Goal: Task Accomplishment & Management: Complete application form

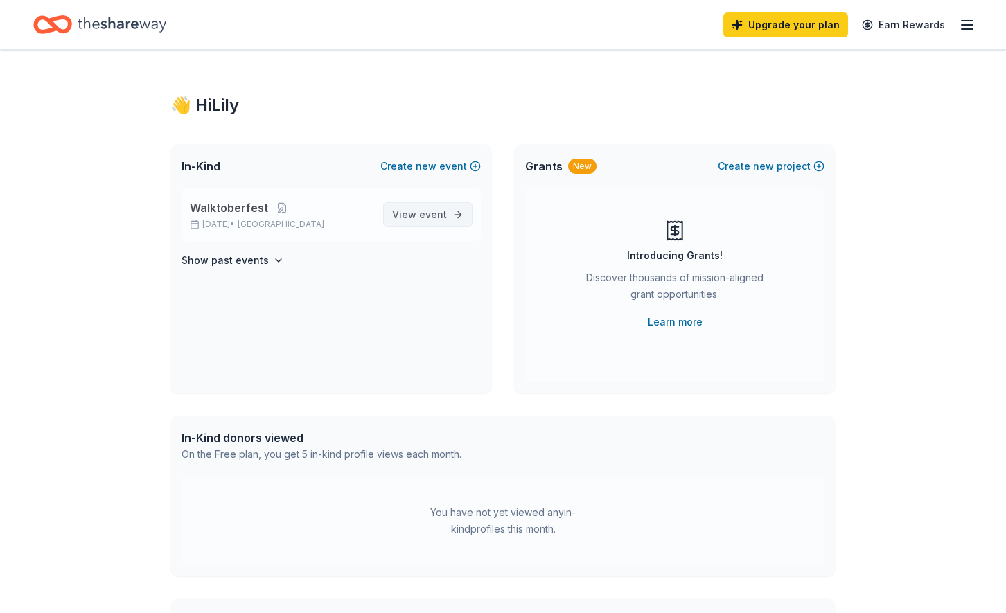
click at [430, 218] on span "event" at bounding box center [433, 215] width 28 height 12
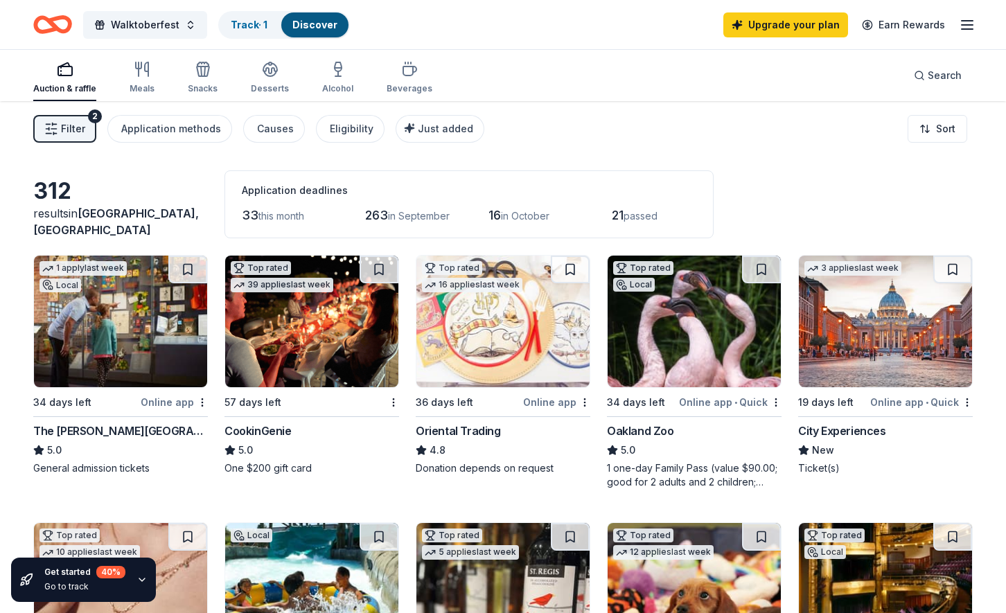
click at [69, 76] on icon "button" at bounding box center [65, 69] width 17 height 17
click at [138, 396] on div "34 days left" at bounding box center [85, 402] width 105 height 17
click at [187, 266] on button at bounding box center [187, 270] width 39 height 28
click at [94, 116] on div "2" at bounding box center [95, 116] width 14 height 14
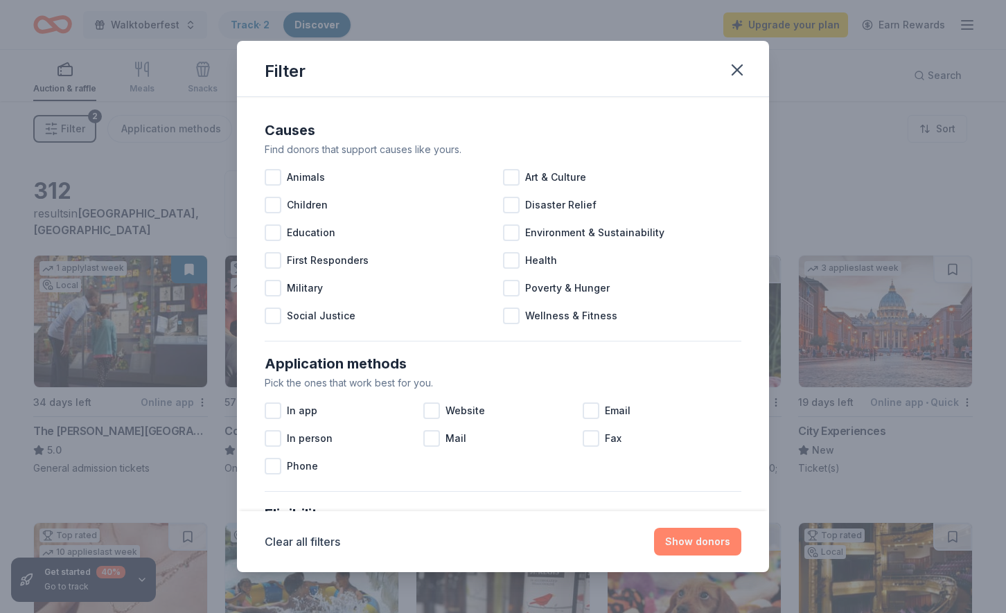
click at [698, 537] on button "Show donors" at bounding box center [697, 542] width 87 height 28
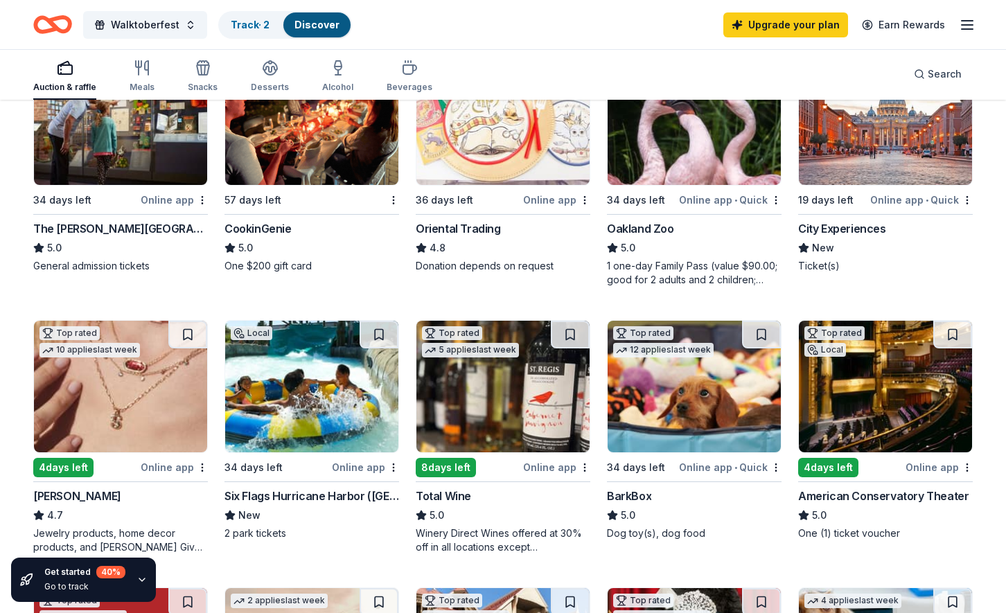
scroll to position [114, 0]
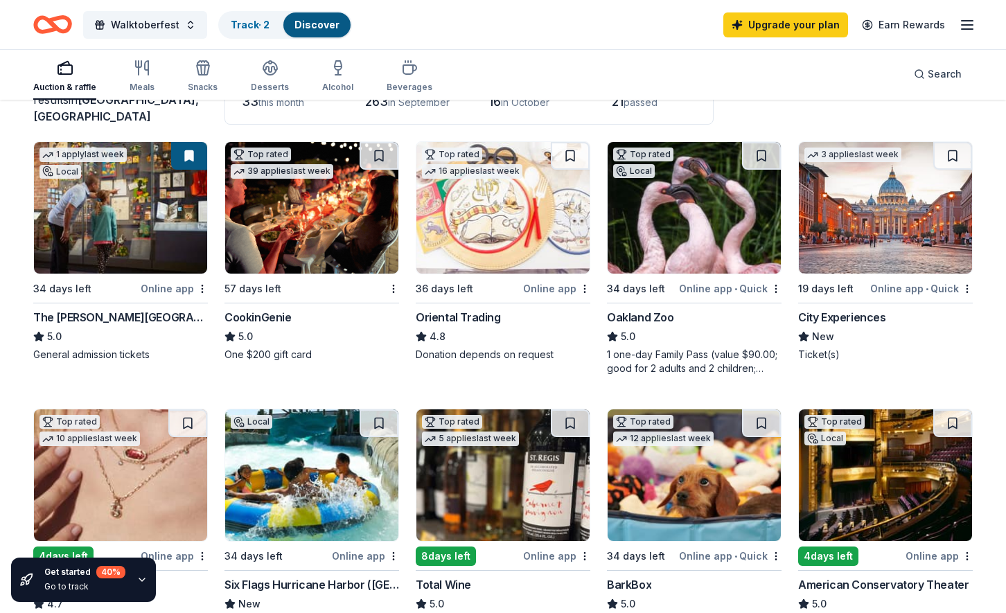
drag, startPoint x: 836, startPoint y: 247, endPoint x: 367, endPoint y: 0, distance: 530.3
click at [111, 19] on span "Walktoberfest" at bounding box center [145, 25] width 69 height 17
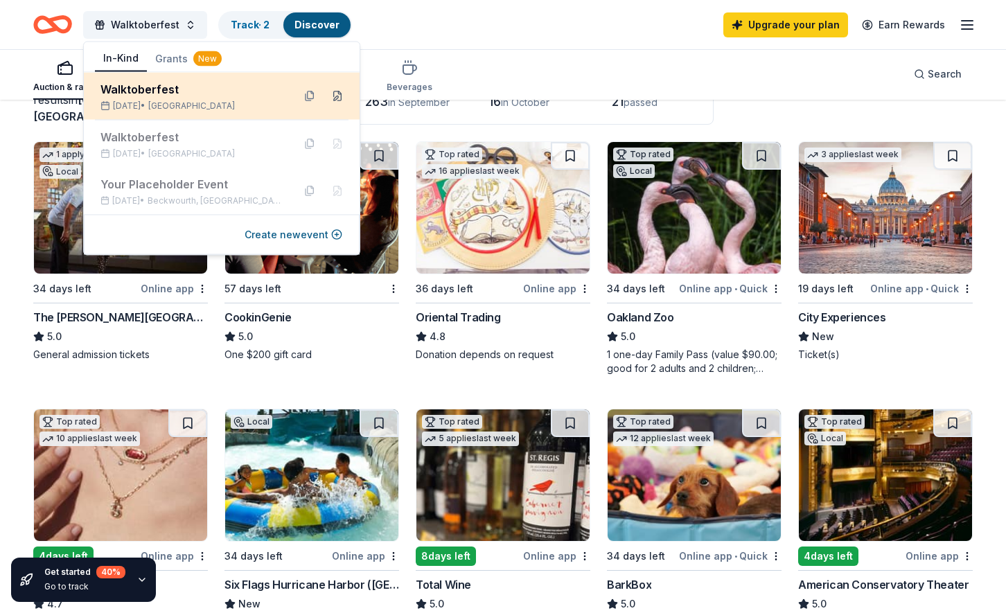
click at [339, 91] on button at bounding box center [337, 96] width 22 height 22
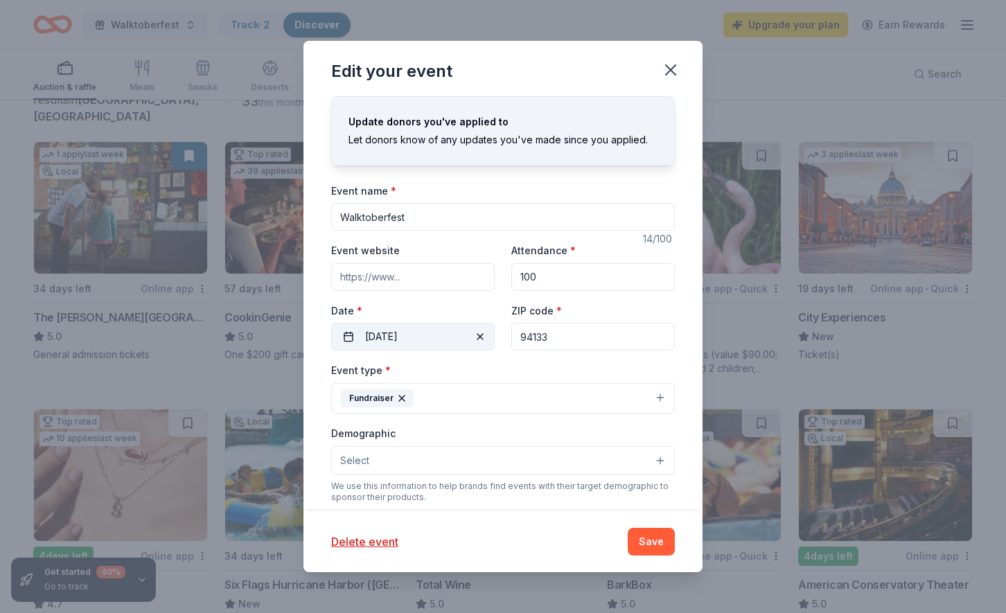
click at [420, 337] on button "10/18/2025" at bounding box center [413, 337] width 164 height 28
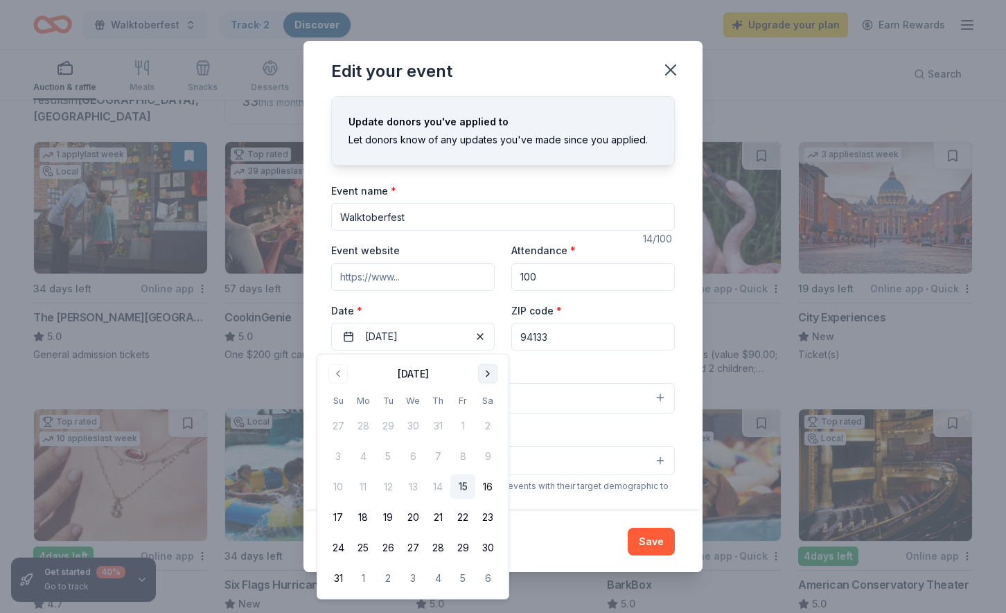
click at [484, 365] on button "Go to next month" at bounding box center [487, 373] width 19 height 19
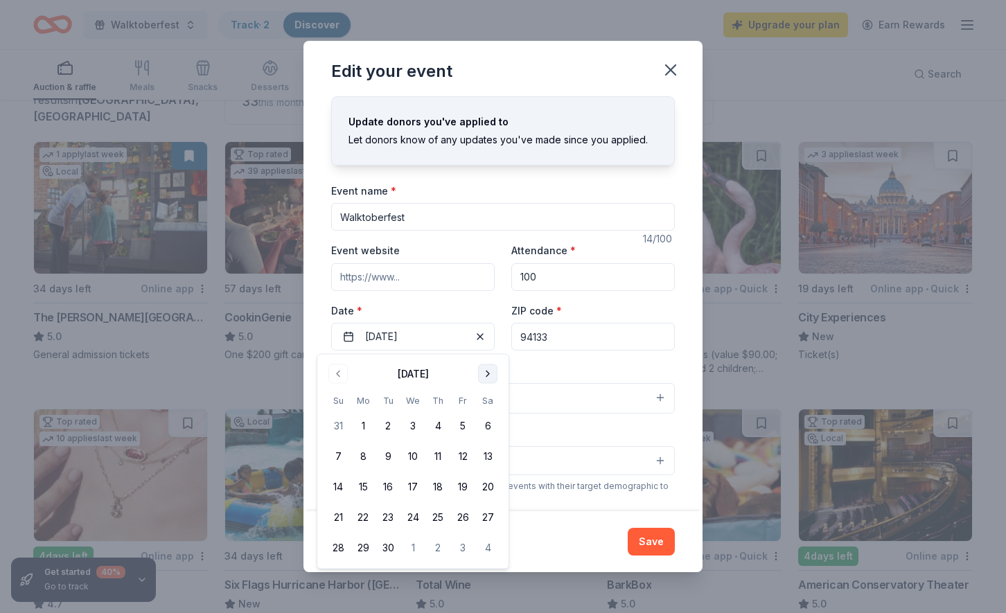
click at [484, 365] on button "Go to next month" at bounding box center [487, 373] width 19 height 19
click at [440, 518] on button "23" at bounding box center [437, 517] width 25 height 25
click at [470, 317] on label "Date *" at bounding box center [413, 311] width 164 height 14
click at [470, 323] on button "10/23/2025" at bounding box center [413, 337] width 164 height 28
click at [545, 379] on div "Event type * Fundraiser" at bounding box center [503, 388] width 344 height 52
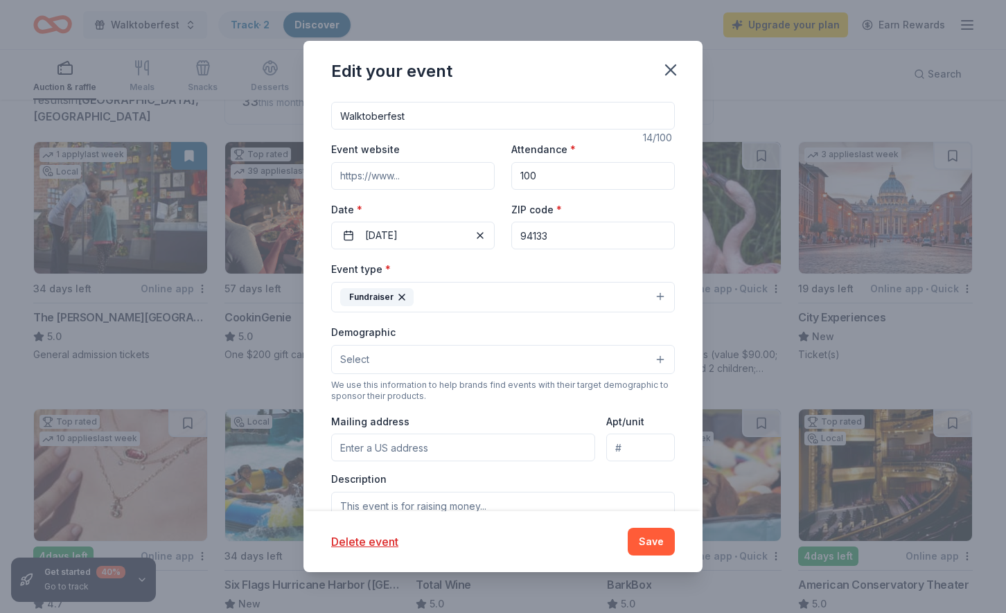
scroll to position [104, 0]
click at [473, 353] on button "Select" at bounding box center [503, 356] width 344 height 29
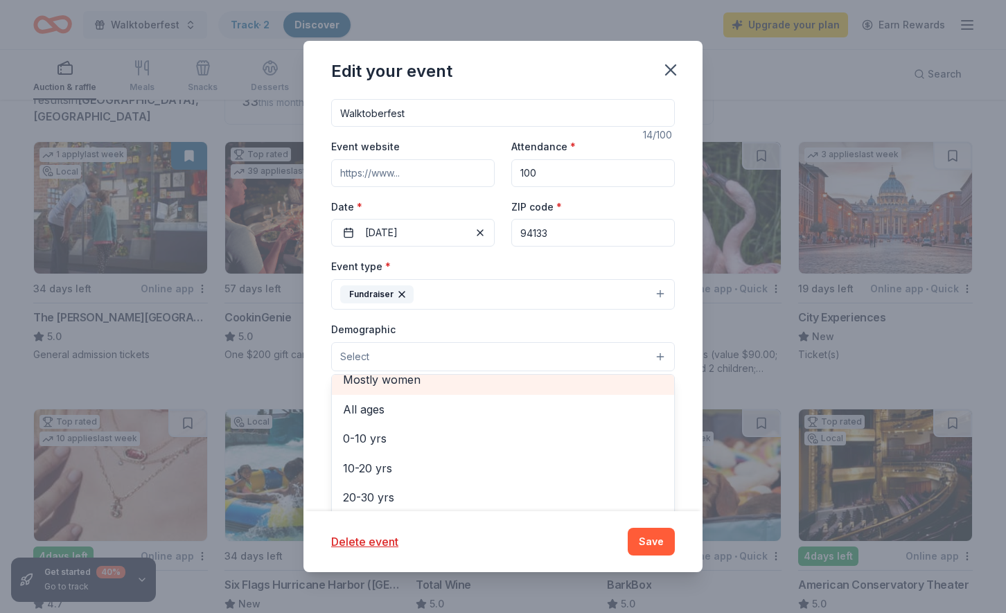
scroll to position [73, 0]
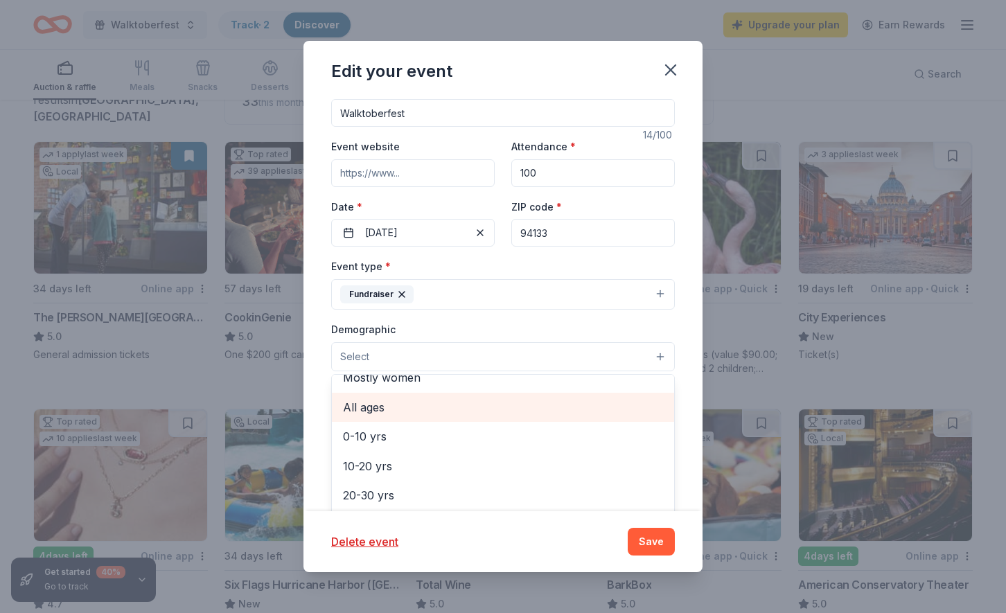
click at [442, 403] on span "All ages" at bounding box center [503, 407] width 320 height 18
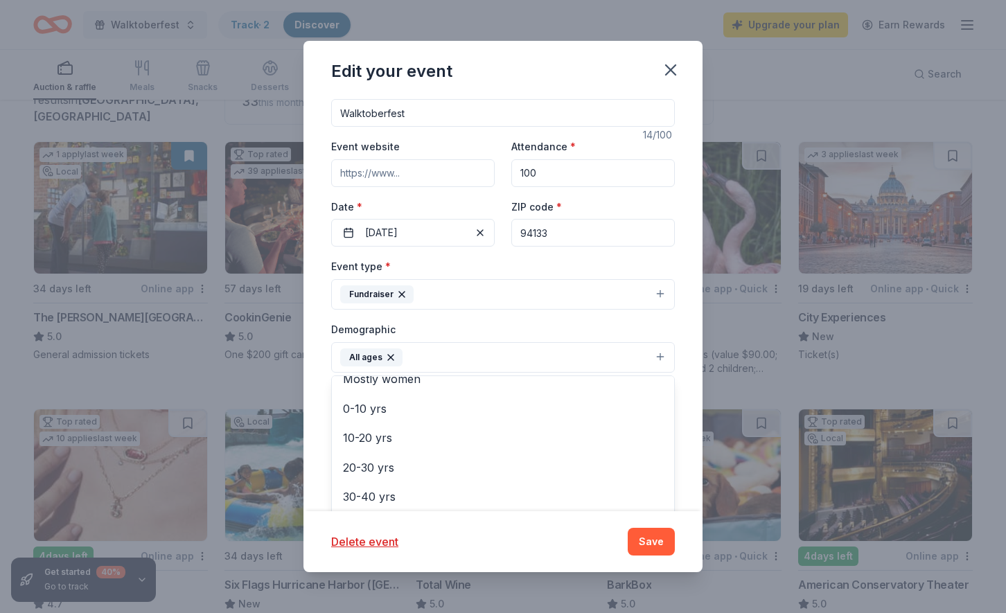
click at [405, 325] on div "Demographic All ages All genders Mostly men Mostly women 0-10 yrs 10-20 yrs 20-…" at bounding box center [503, 347] width 344 height 52
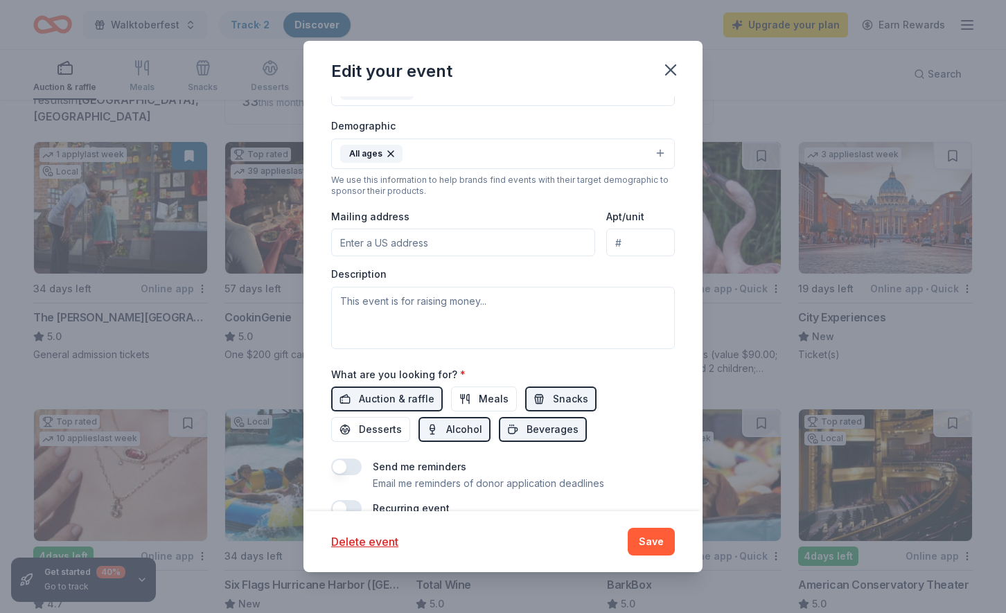
scroll to position [319, 0]
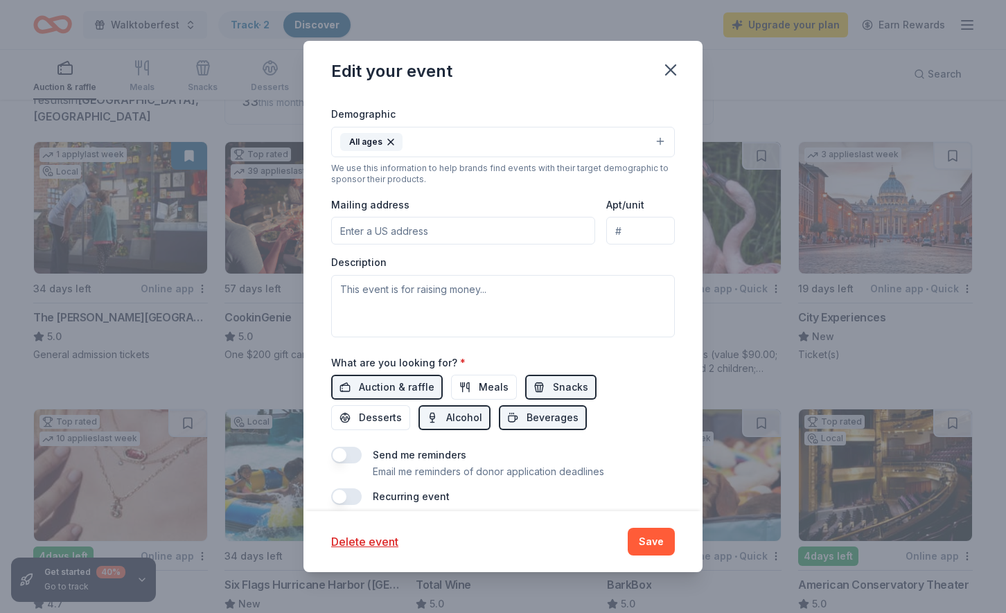
click at [421, 226] on input "Mailing address" at bounding box center [463, 231] width 264 height 28
type input "573 Filbert Street"
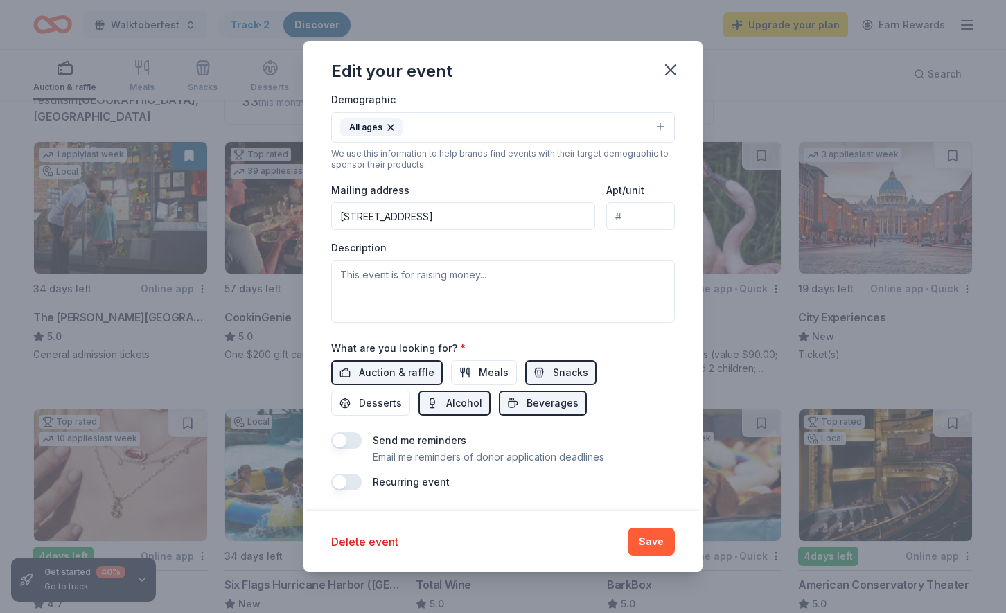
scroll to position [335, 0]
click at [390, 294] on textarea at bounding box center [503, 290] width 344 height 62
paste textarea "Breakthrough T1D (formerly JDRF) NorCal’s Young Leadership Committee (YLC) is a…"
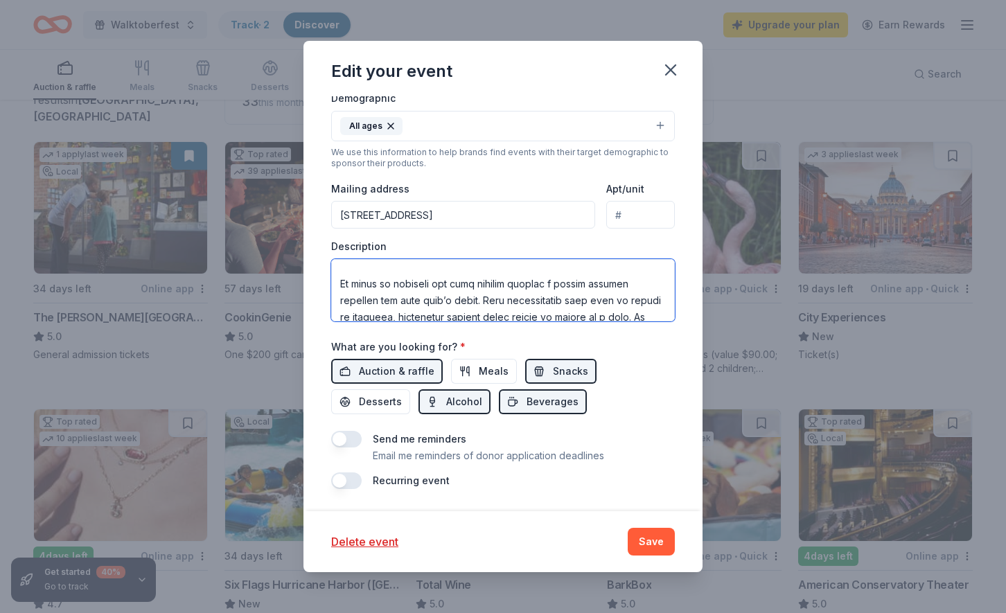
scroll to position [0, 0]
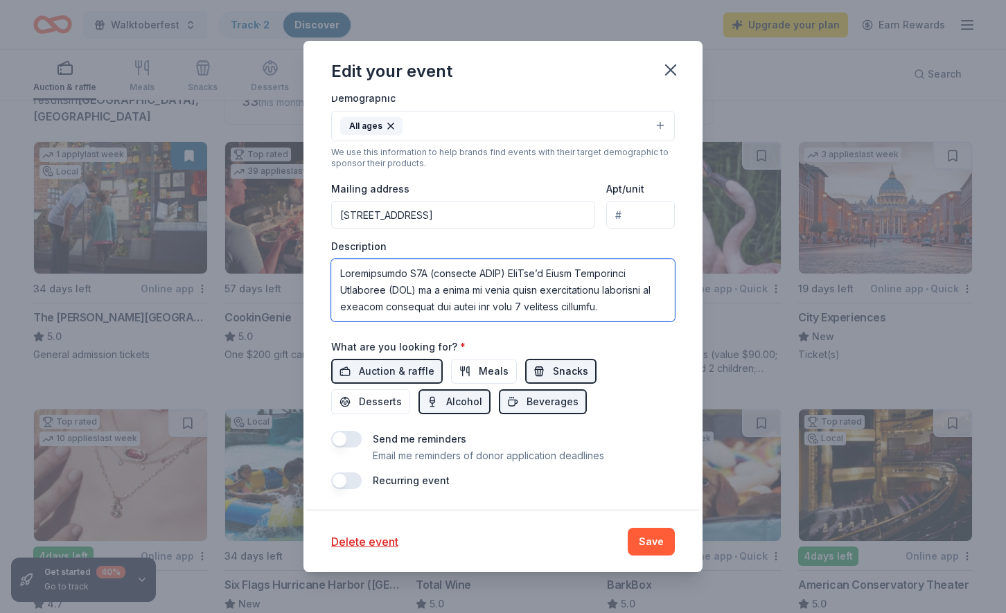
type textarea "Breakthrough T1D (formerly JDRF) NorCal’s Young Leadership Committee (YLC) is a…"
click at [543, 370] on button "Snacks" at bounding box center [560, 371] width 71 height 25
click at [527, 403] on span "Beverages" at bounding box center [553, 402] width 52 height 17
click at [446, 400] on span "Alcohol" at bounding box center [464, 402] width 36 height 17
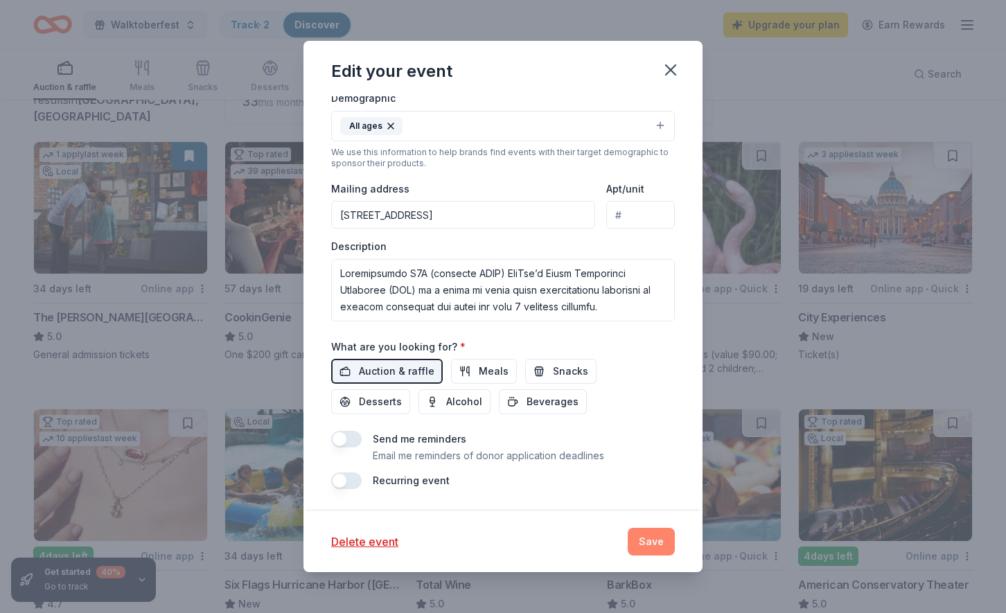
click at [652, 540] on button "Save" at bounding box center [651, 542] width 47 height 28
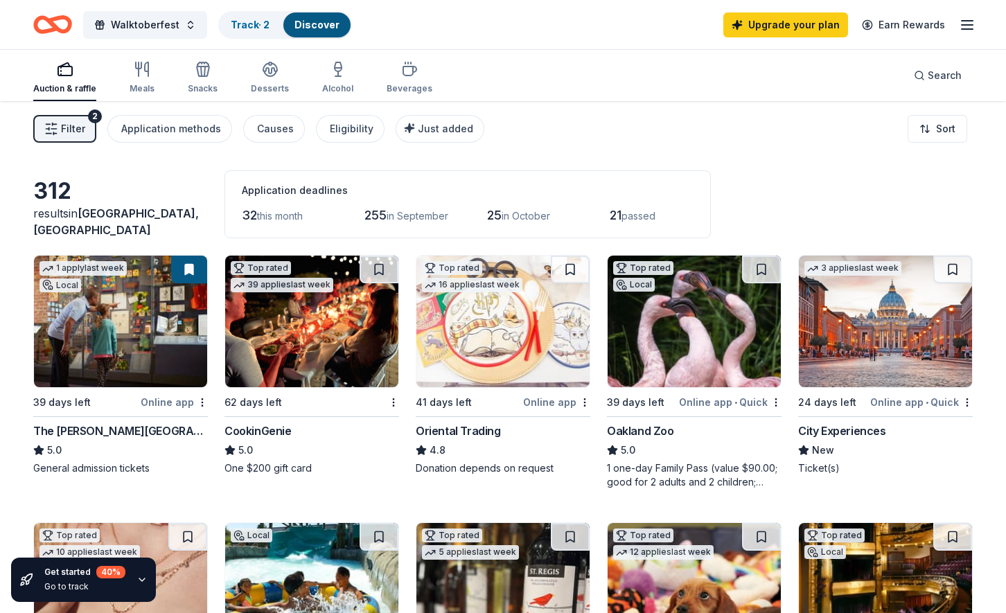
click at [170, 353] on img at bounding box center [120, 322] width 173 height 132
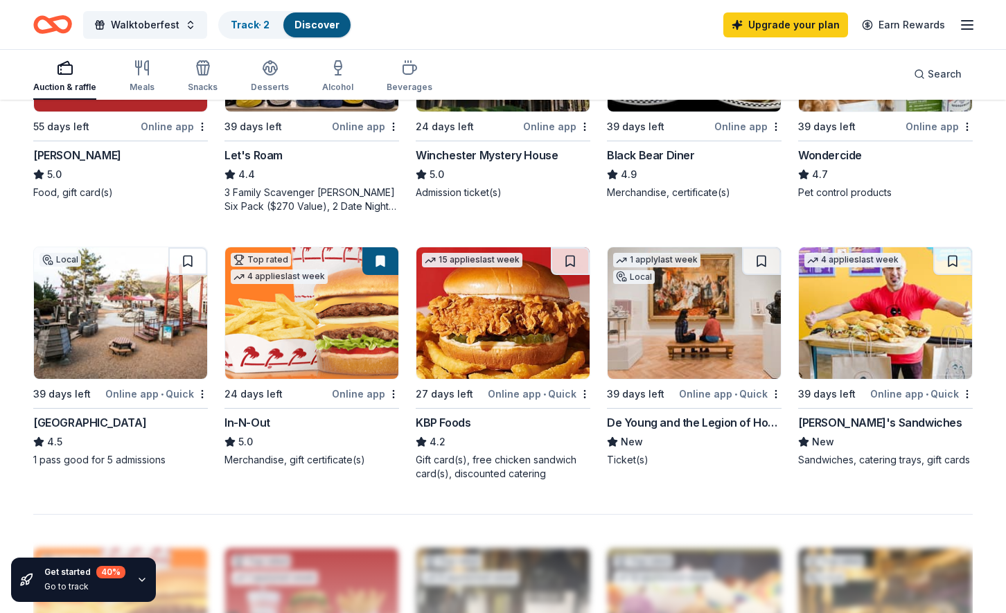
scroll to position [812, 0]
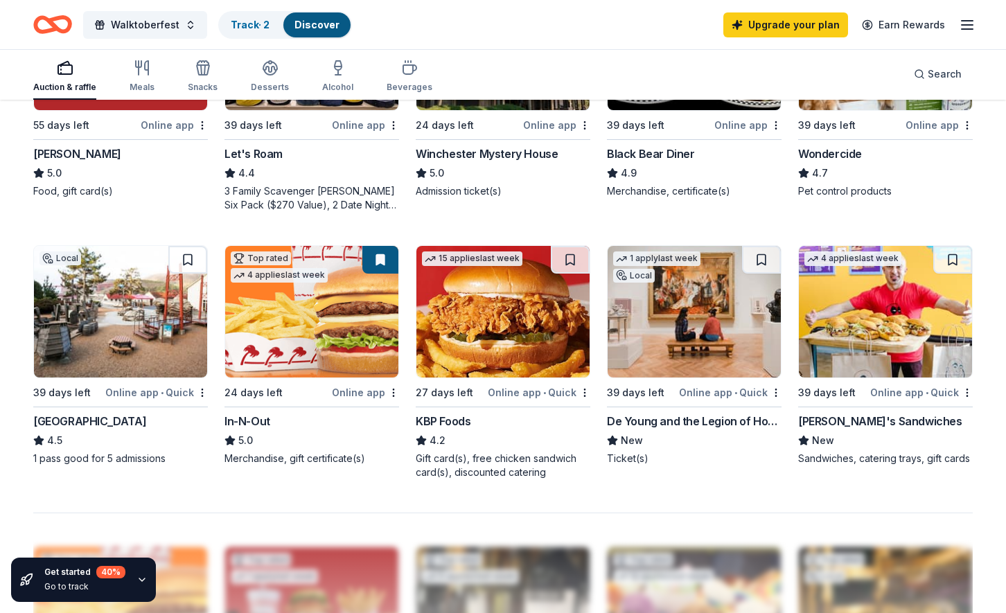
drag, startPoint x: 649, startPoint y: 364, endPoint x: 416, endPoint y: 0, distance: 432.5
click at [0, 0] on div "Walktoberfest Track · 2 Discover Upgrade your plan Earn Rewards Auction & raffl…" at bounding box center [503, 128] width 1006 height 1880
click at [166, 23] on span "Walktoberfest" at bounding box center [145, 25] width 69 height 17
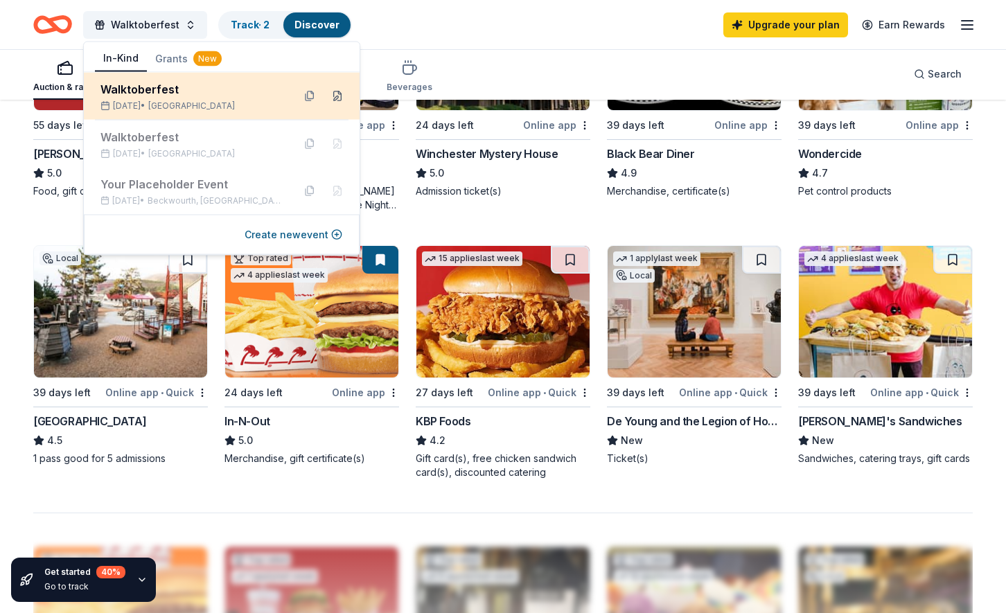
click at [341, 94] on button at bounding box center [337, 96] width 22 height 22
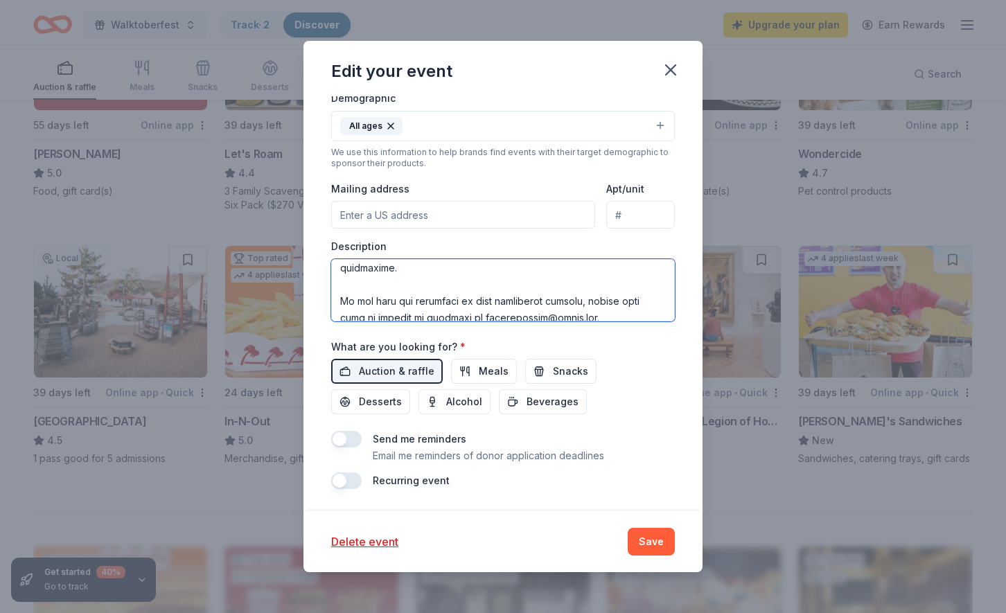
scroll to position [247, 0]
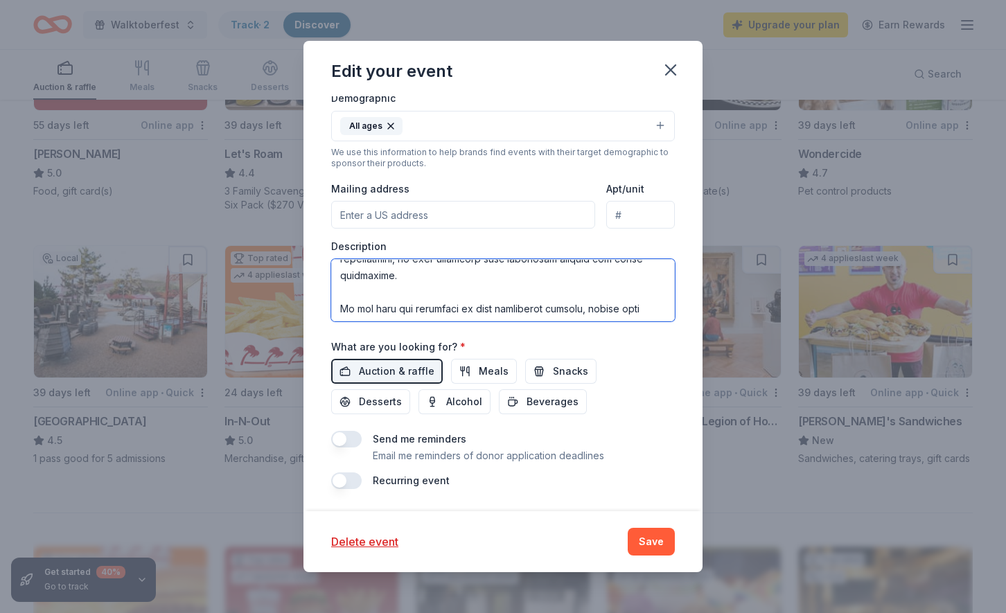
drag, startPoint x: 580, startPoint y: 301, endPoint x: 505, endPoint y: 270, distance: 81.1
click at [505, 270] on textarea at bounding box center [503, 290] width 344 height 62
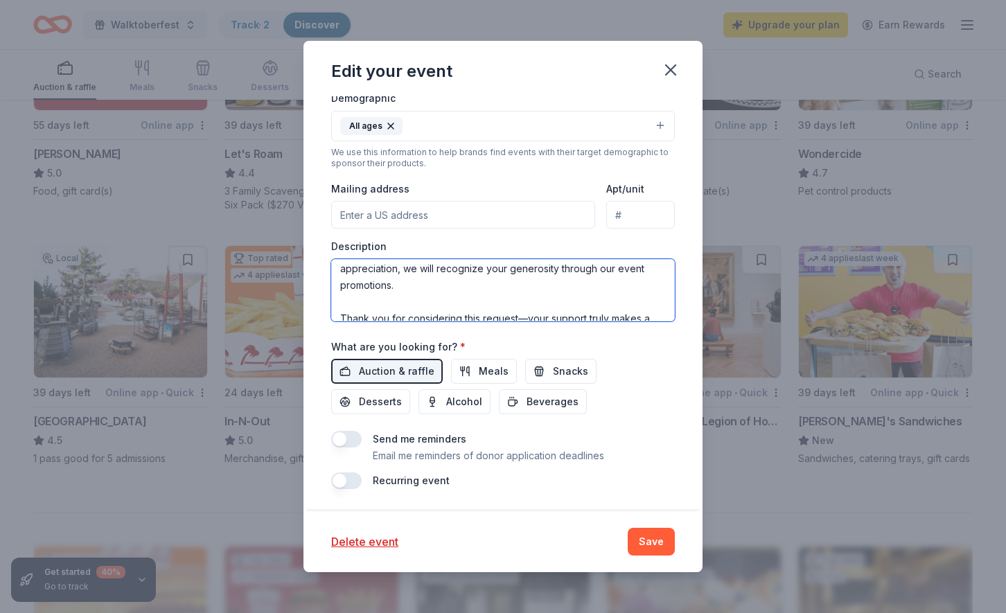
drag, startPoint x: 502, startPoint y: 299, endPoint x: 470, endPoint y: 290, distance: 33.1
click at [470, 290] on textarea "Breakthrough T1D (formerly JDRF) NorCal’s Young Leadership Committee (YLC) is a…" at bounding box center [503, 290] width 344 height 62
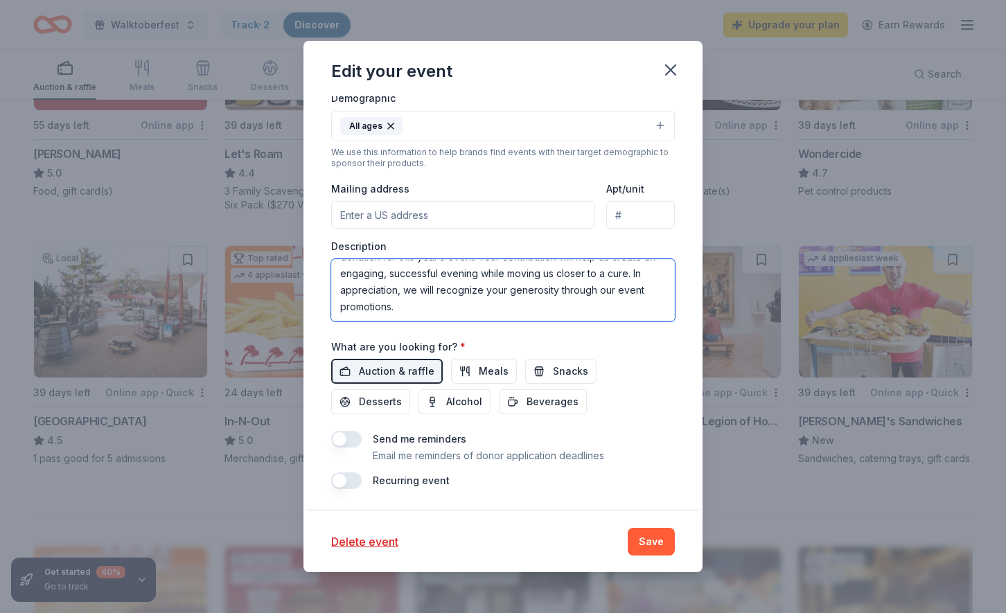
scroll to position [216, 0]
type textarea "Breakthrough T1D (formerly JDRF) NorCal’s Young Leadership Committee (YLC) is a…"
click at [642, 539] on button "Save" at bounding box center [651, 542] width 47 height 28
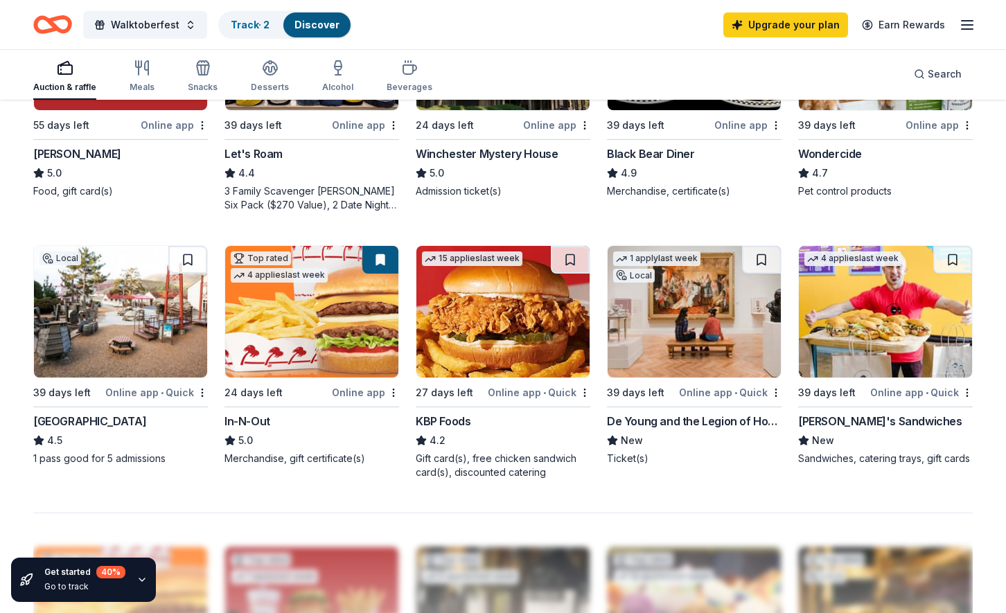
scroll to position [0, 0]
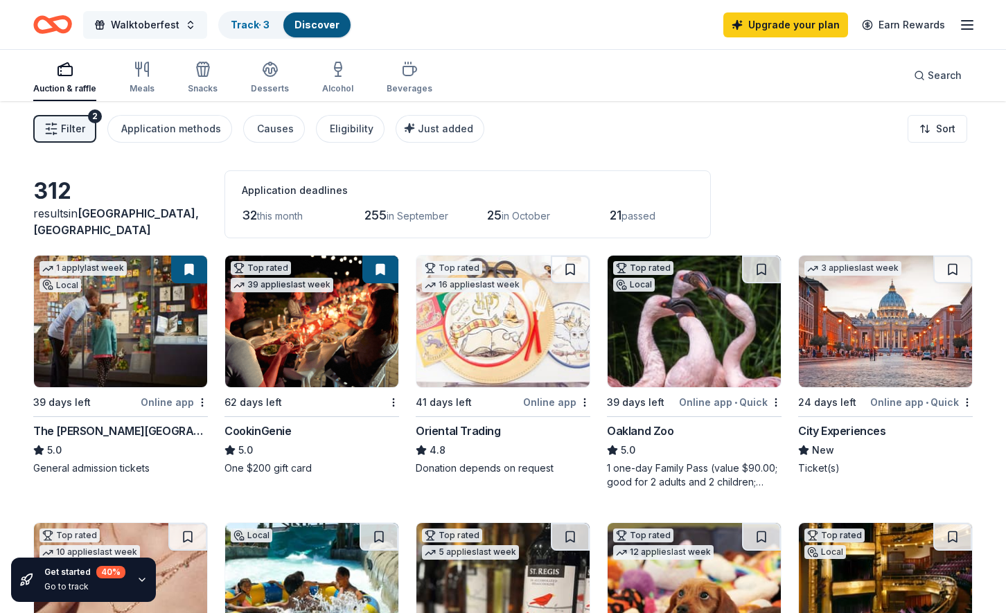
click at [122, 22] on span "Walktoberfest" at bounding box center [145, 25] width 69 height 17
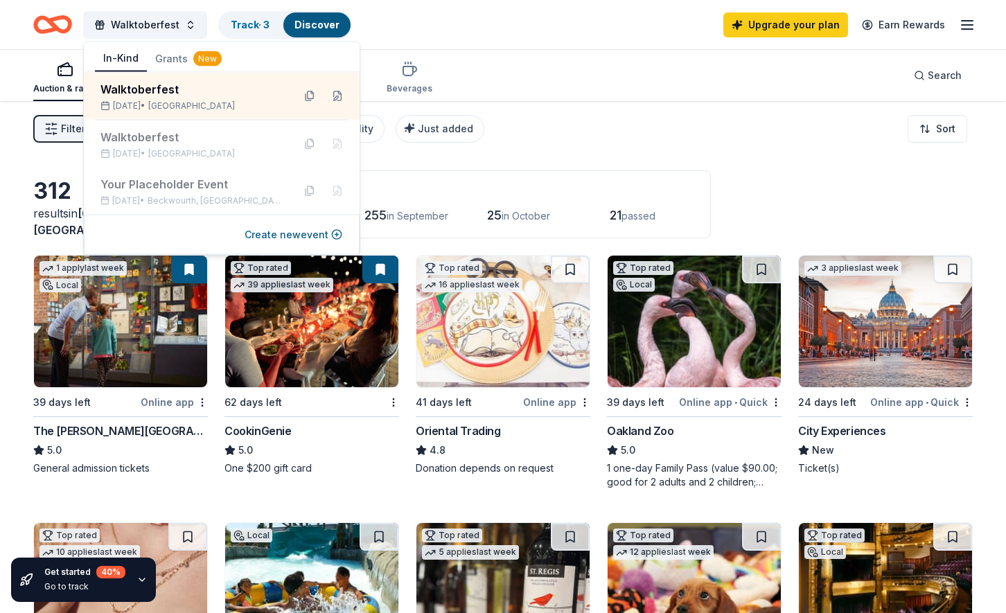
click at [972, 29] on icon "button" at bounding box center [967, 25] width 17 height 17
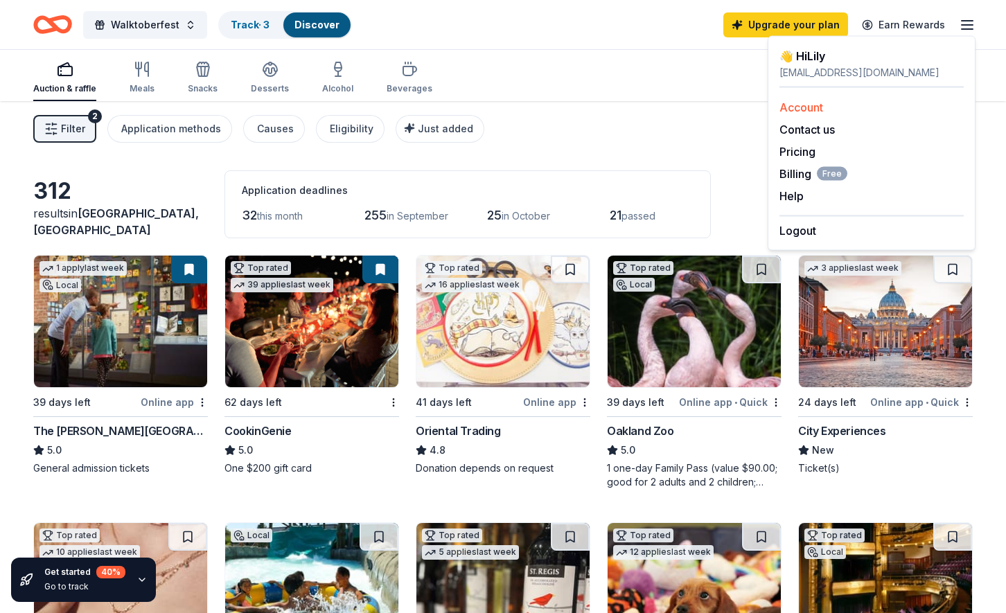
click at [852, 111] on div "Account" at bounding box center [871, 107] width 184 height 17
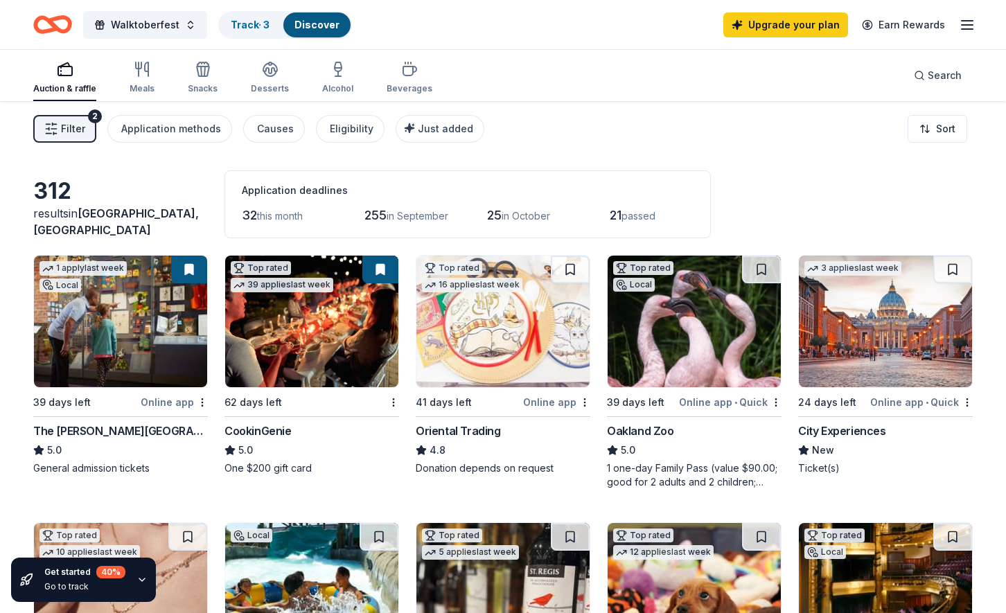
click at [967, 23] on icon "button" at bounding box center [967, 25] width 17 height 17
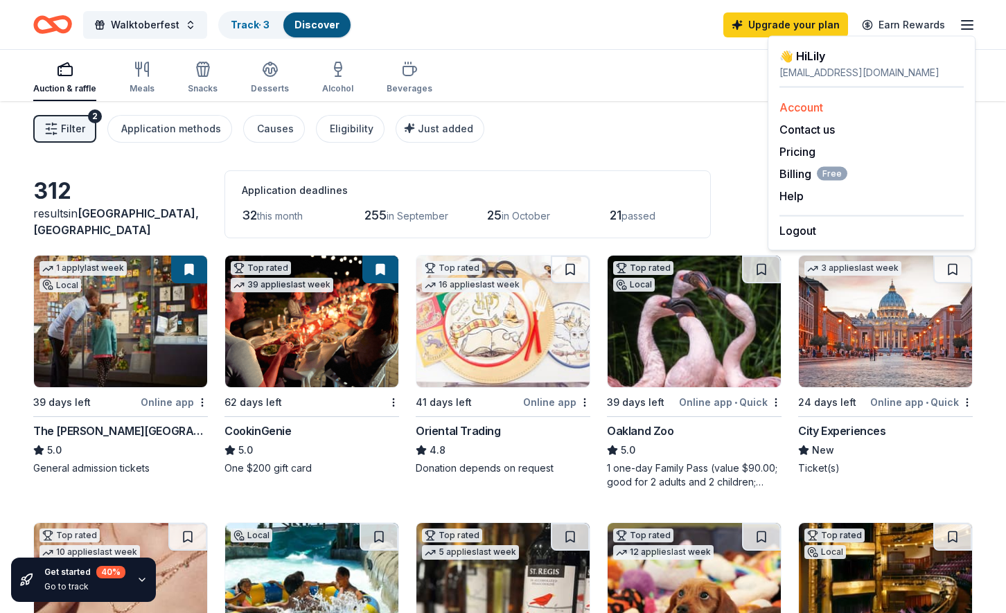
click at [795, 101] on link "Account" at bounding box center [801, 107] width 44 height 14
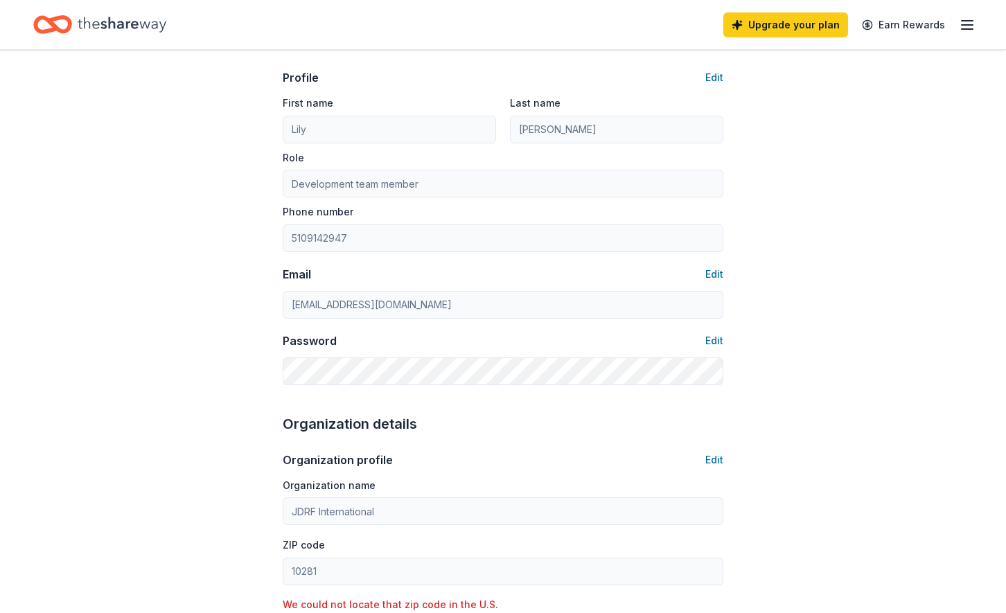
scroll to position [340, 0]
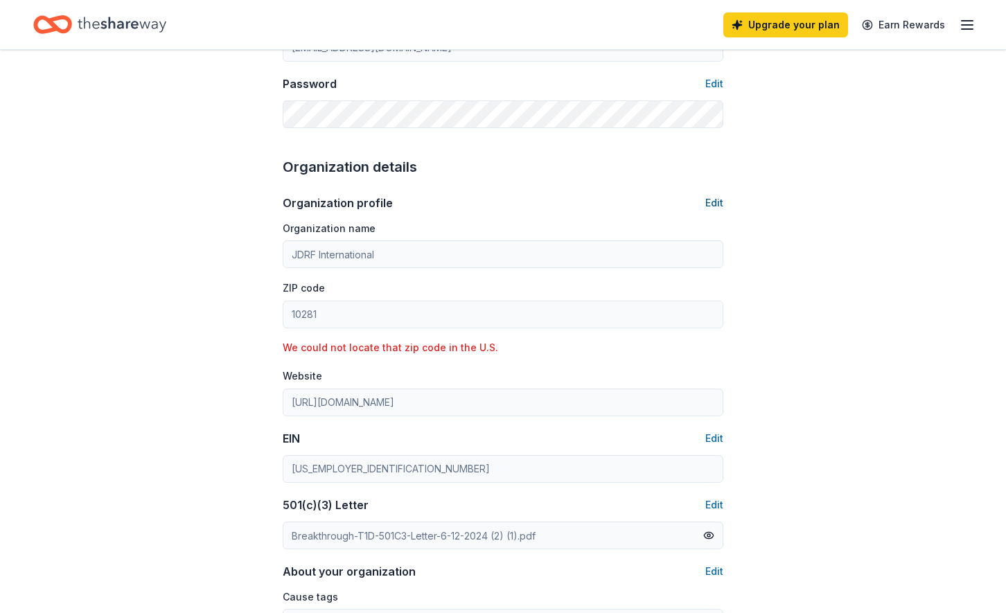
click at [720, 199] on button "Edit" at bounding box center [714, 203] width 18 height 17
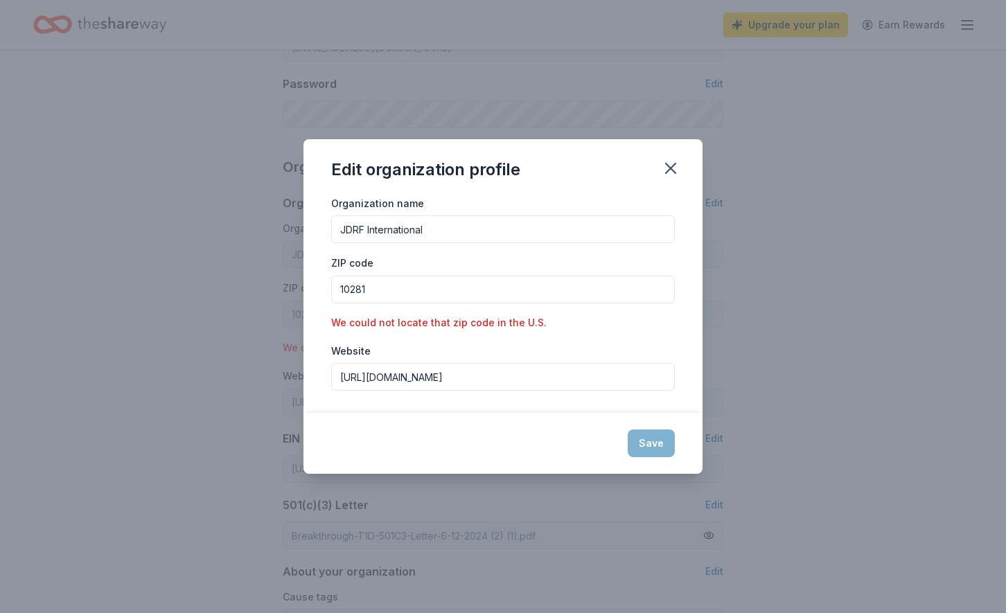
click at [448, 232] on input "JDRF International" at bounding box center [503, 229] width 344 height 28
paste input "’s Young Leadership Committee (YLC)"
type input "Breakthrough T1D NorCal’s Young Leadership Committee (YLC)"
drag, startPoint x: 399, startPoint y: 288, endPoint x: 302, endPoint y: 279, distance: 97.4
click at [302, 279] on div "Edit organization profile Organization name Breakthrough T1D NorCal’s Young Lea…" at bounding box center [503, 306] width 1006 height 613
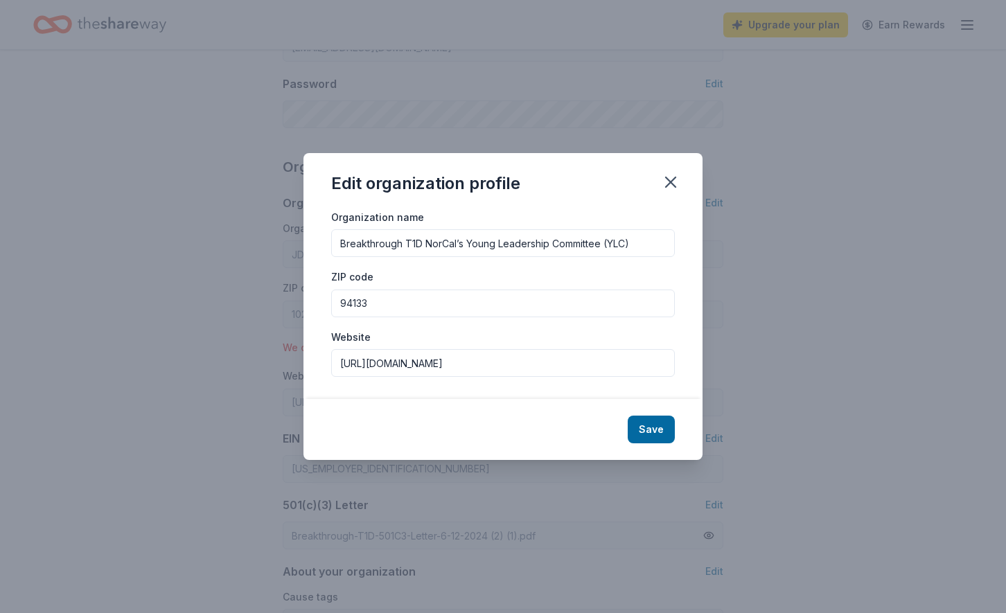
type input "94133"
click at [266, 366] on div "Edit organization profile Organization name Breakthrough T1D NorCal’s Young Lea…" at bounding box center [503, 306] width 1006 height 613
click at [416, 362] on input "http://www.jdrf.org" at bounding box center [503, 363] width 344 height 28
paste input "s://www.breakthrought1d.org/northernca/p/young-leadership-committee-ylc/"
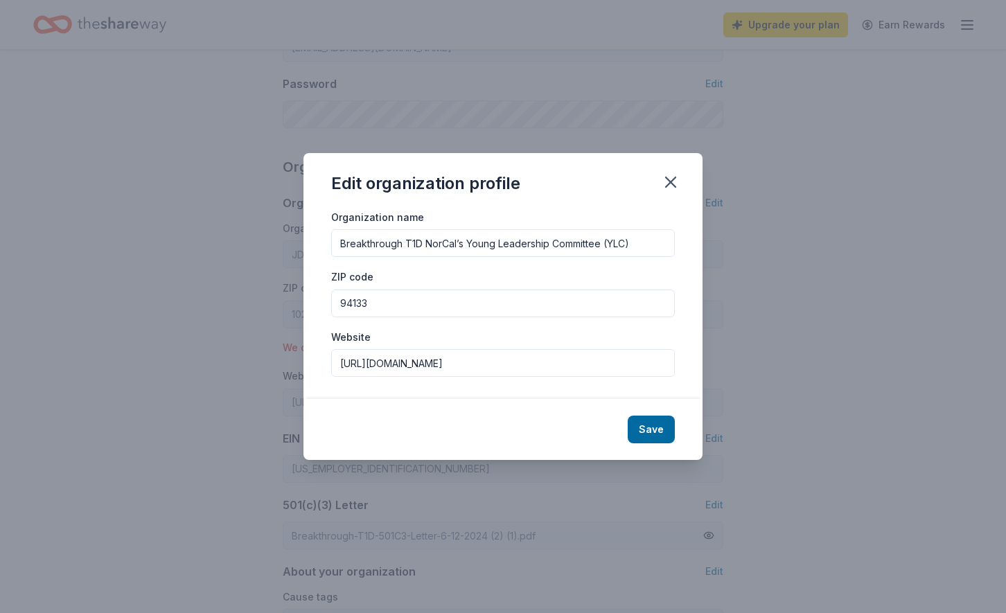
type input "https://www.breakthrought1d.org/northernca/p/young-leadership-committee-ylc/"
click at [443, 450] on div "Save" at bounding box center [502, 429] width 399 height 61
click at [649, 429] on button "Save" at bounding box center [651, 430] width 47 height 28
type input "Breakthrough T1D NorCal’s Young Leadership Committee (YLC)"
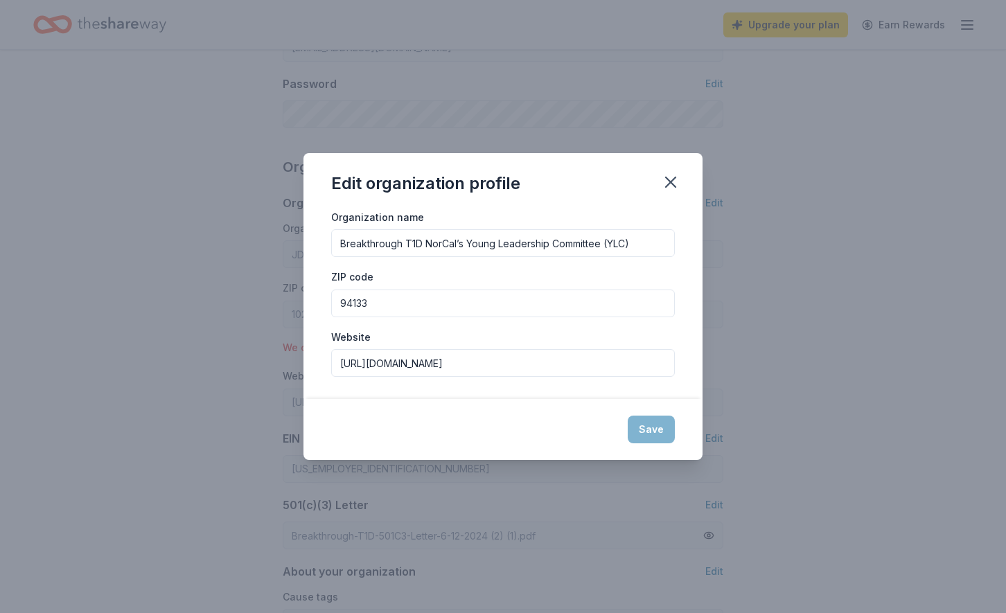
type input "94133"
type input "https://www.breakthrought1d.org/northernca/p/young-leadership-committee-ylc/"
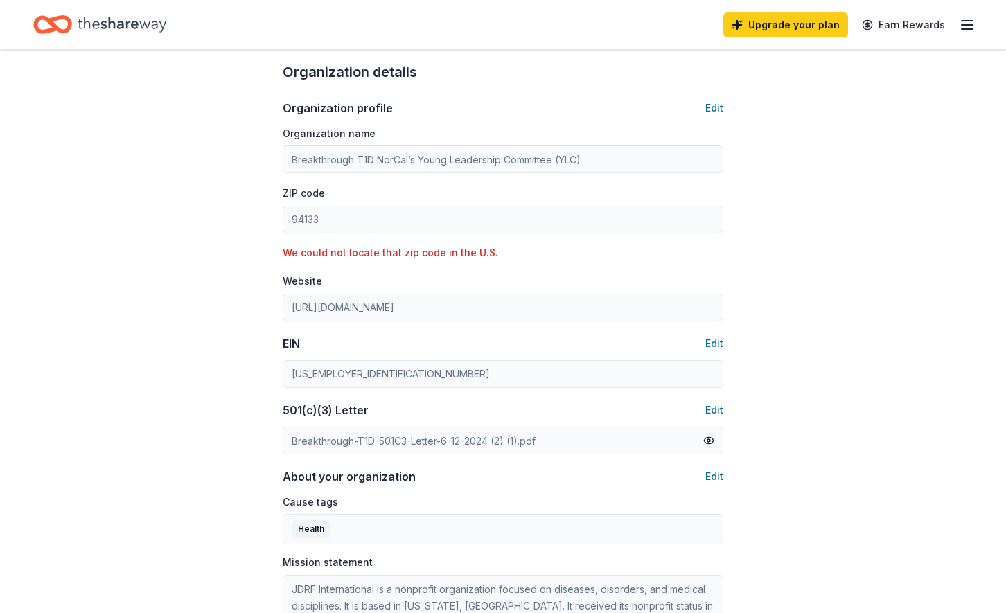
scroll to position [432, 0]
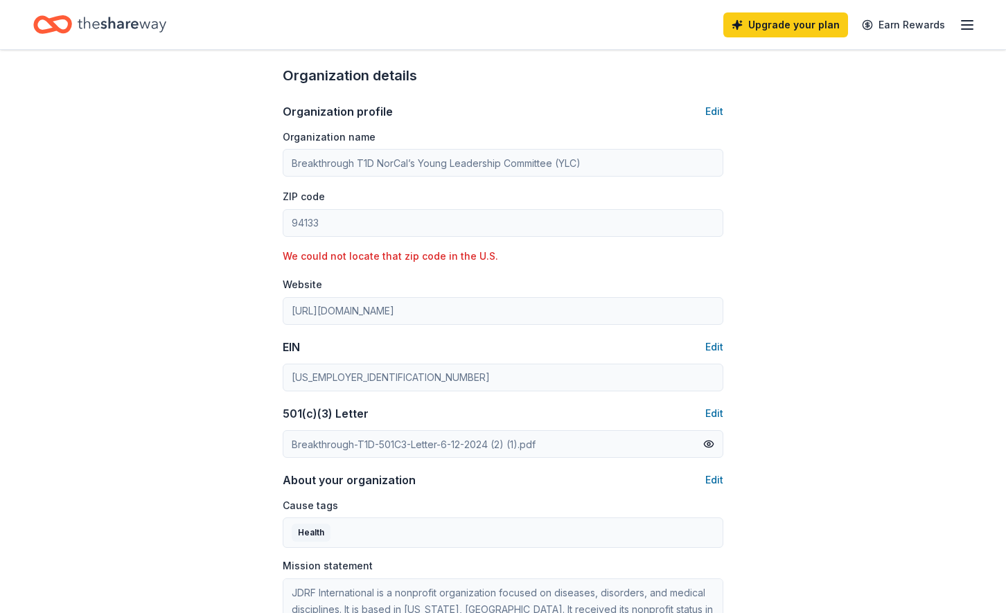
click at [444, 252] on div "We could not locate that zip code in the U.S." at bounding box center [503, 256] width 441 height 17
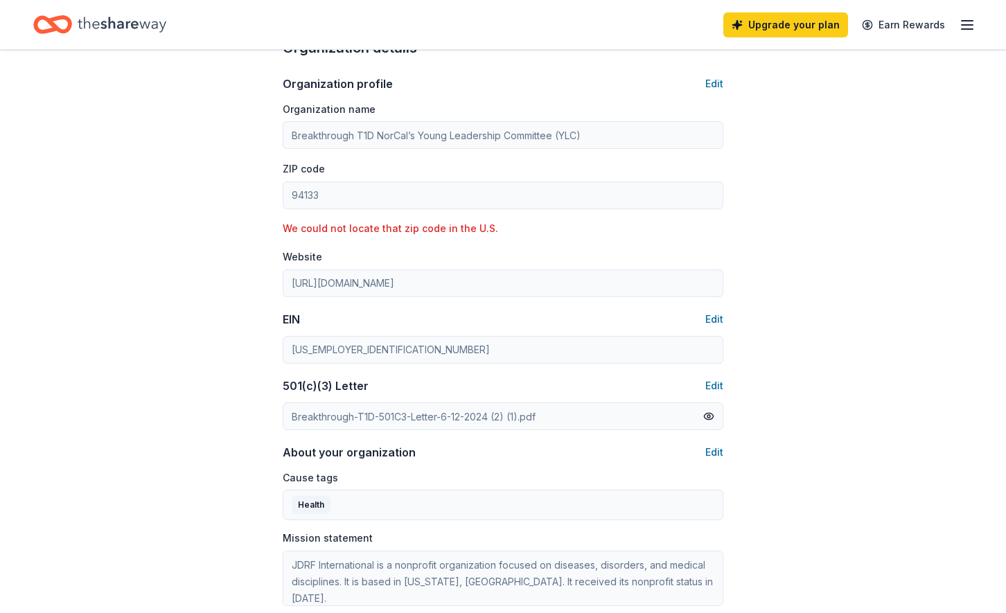
scroll to position [451, 0]
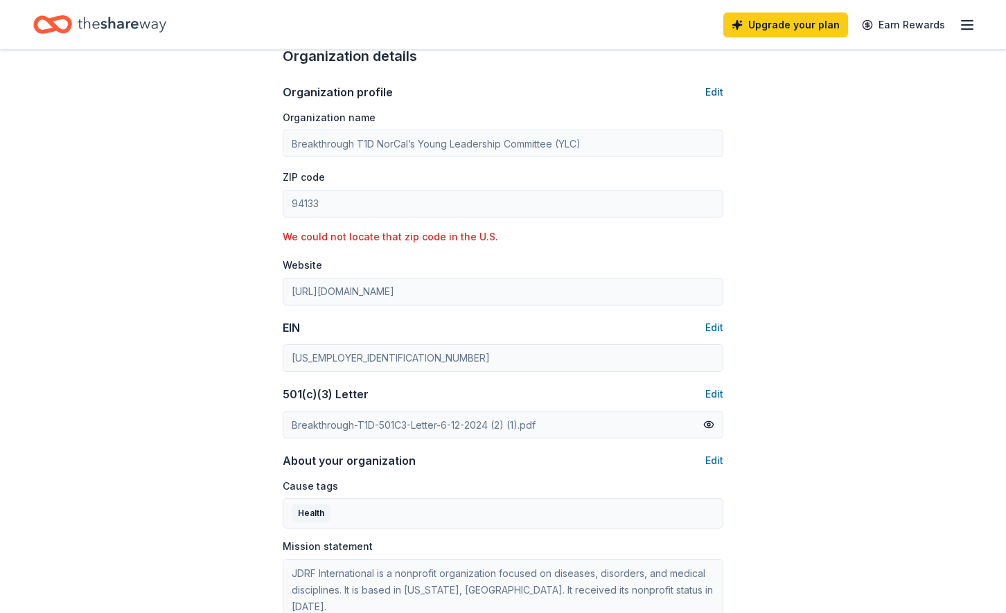
click at [710, 91] on button "Edit" at bounding box center [714, 92] width 18 height 17
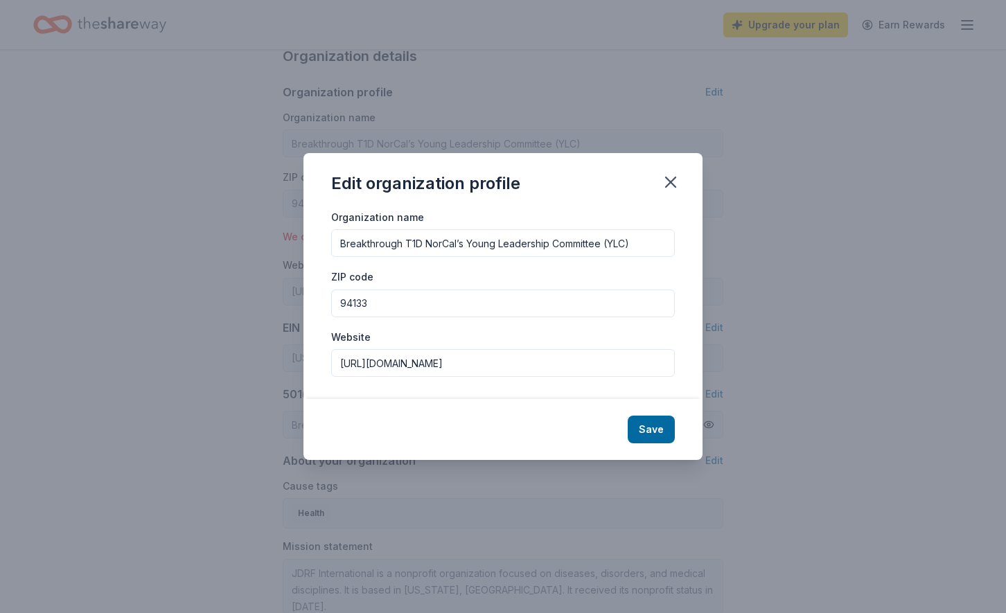
click at [378, 300] on input "94133" at bounding box center [503, 304] width 344 height 28
type input "94133"
click at [545, 270] on div "ZIP code 94133" at bounding box center [503, 292] width 344 height 49
click at [655, 432] on button "Save" at bounding box center [651, 430] width 47 height 28
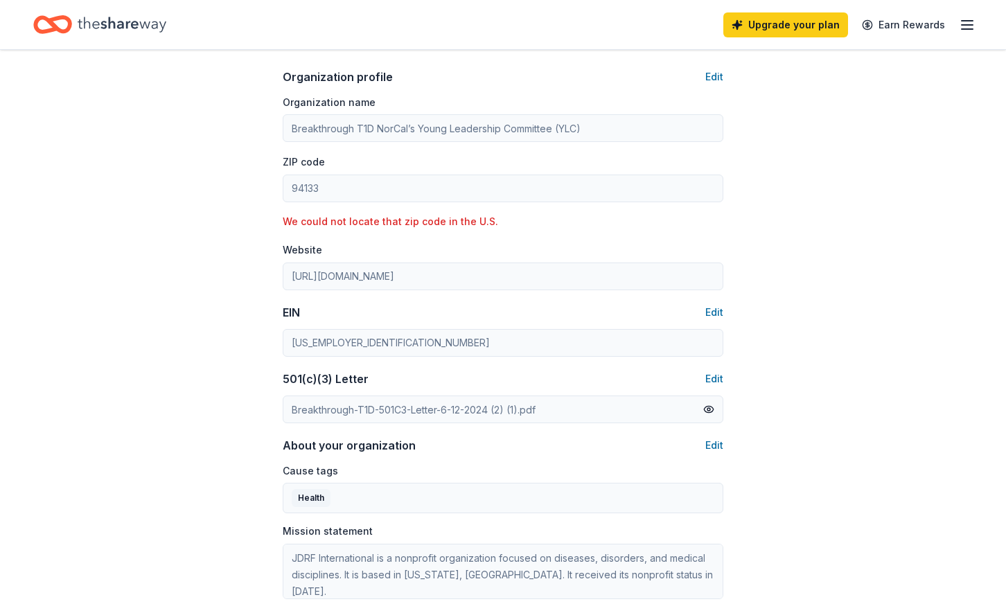
scroll to position [449, 0]
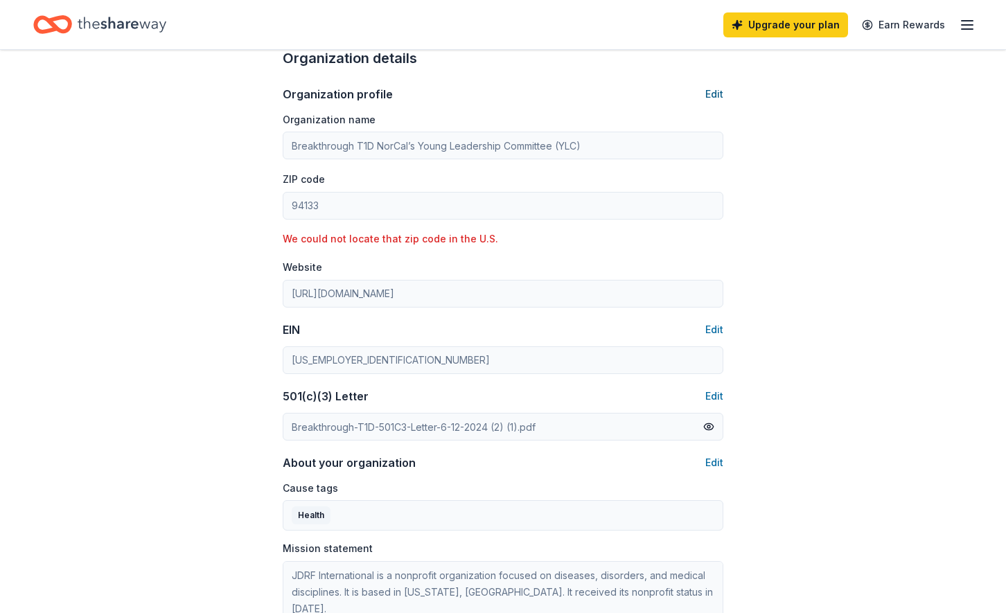
click at [712, 89] on button "Edit" at bounding box center [714, 94] width 18 height 17
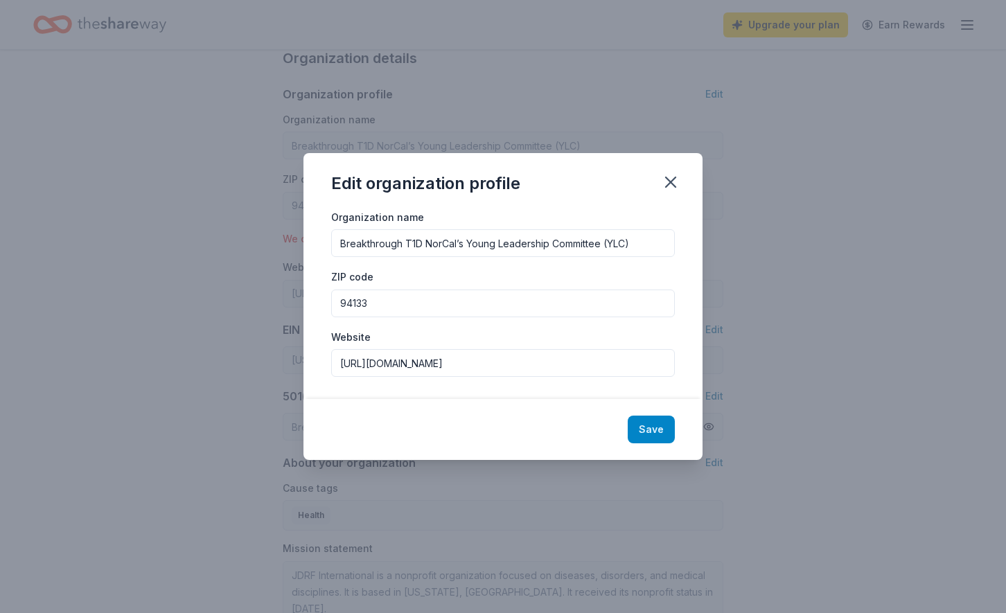
click at [654, 423] on button "Save" at bounding box center [651, 430] width 47 height 28
click at [651, 429] on div "Save" at bounding box center [502, 429] width 399 height 61
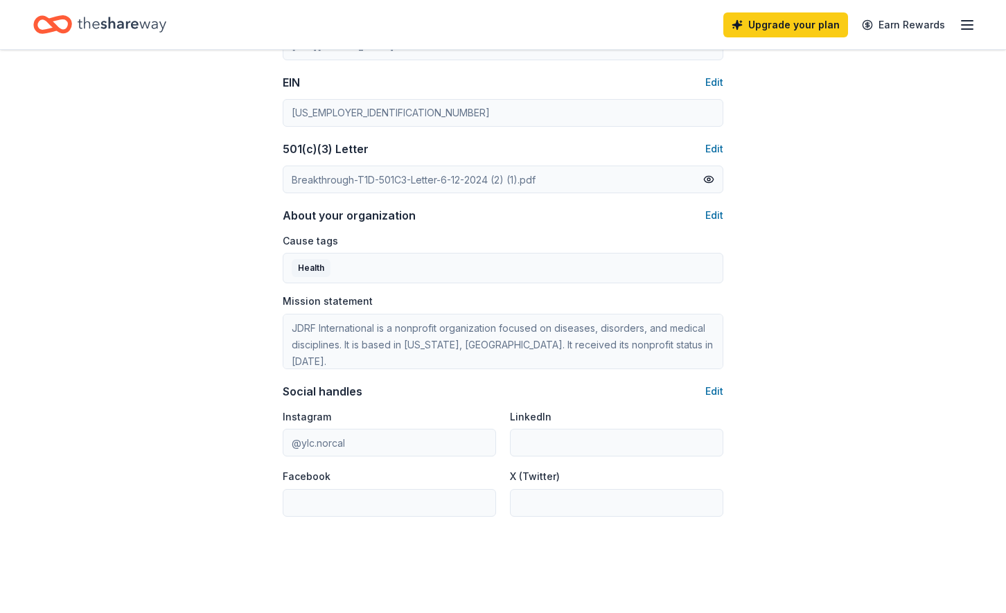
scroll to position [703, 0]
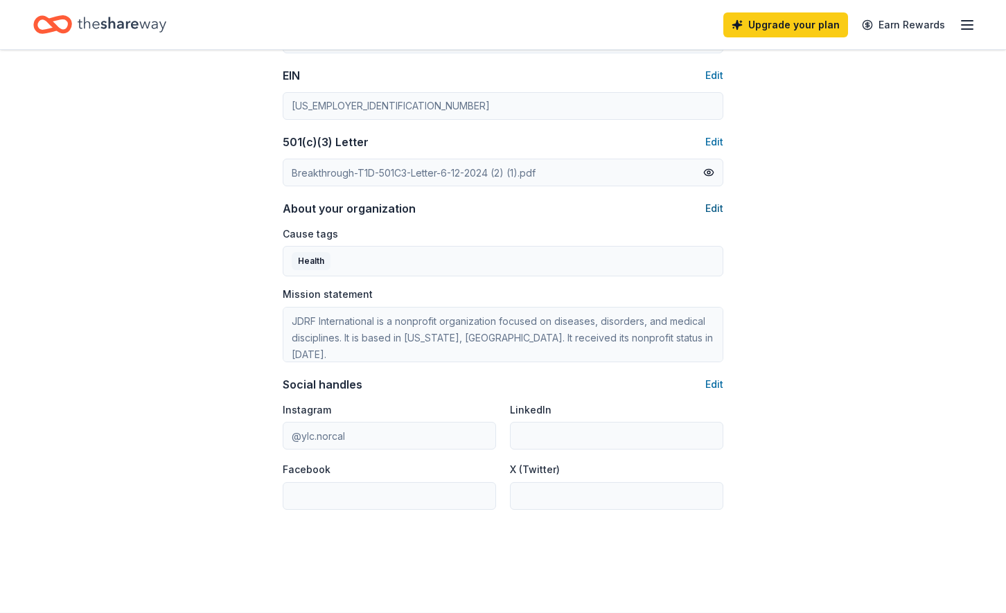
click at [710, 209] on button "Edit" at bounding box center [714, 208] width 18 height 17
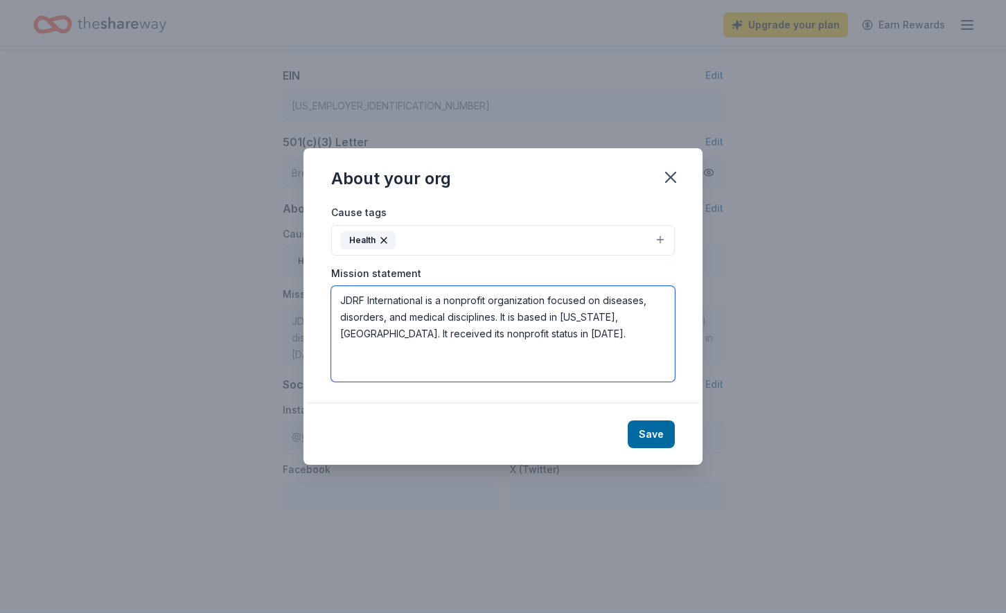
click at [419, 320] on textarea "JDRF International is a nonprofit organization focused on diseases, disorders, …" at bounding box center [503, 334] width 344 height 96
paste textarea "Breakthrough T1D NorCal’s Young Leadership Committee (YLC) is a group of local …"
click at [337, 317] on textarea "Breakthrough T1D NorCal’s Young Leadership Committee (YLC) is a group of local …" at bounding box center [503, 334] width 344 height 96
type textarea "Breakthrough T1D NorCal’s Young Leadership Committee (YLC) is a group of local …"
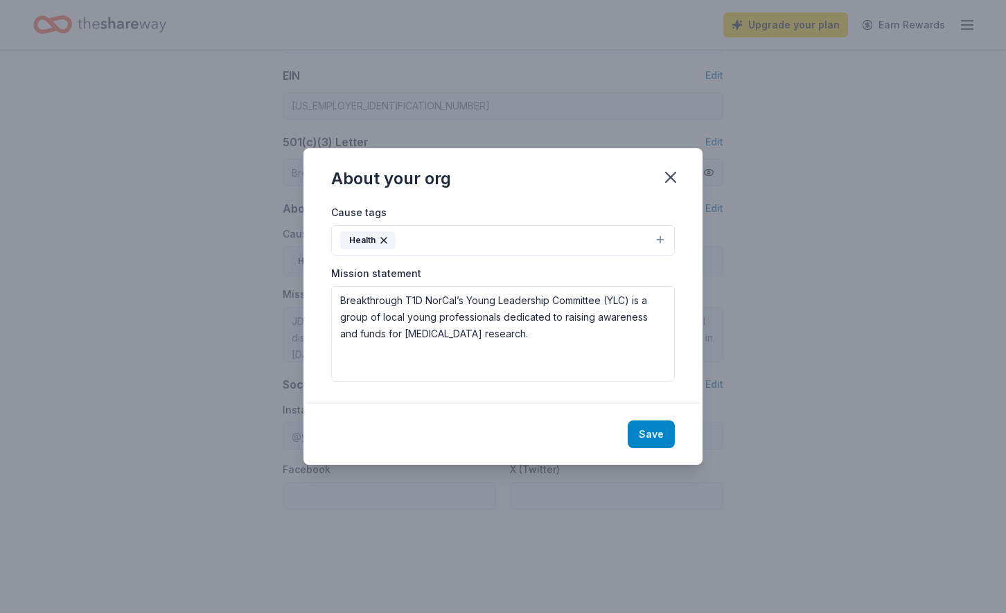
click at [652, 431] on button "Save" at bounding box center [651, 435] width 47 height 28
type textarea "Breakthrough T1D NorCal’s Young Leadership Committee (YLC) is a group of local …"
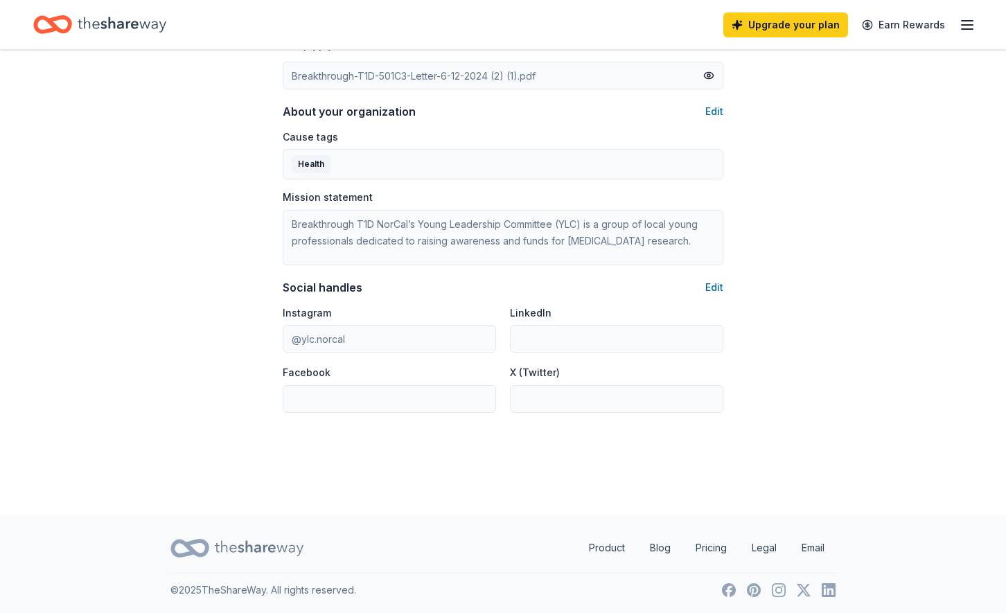
scroll to position [802, 0]
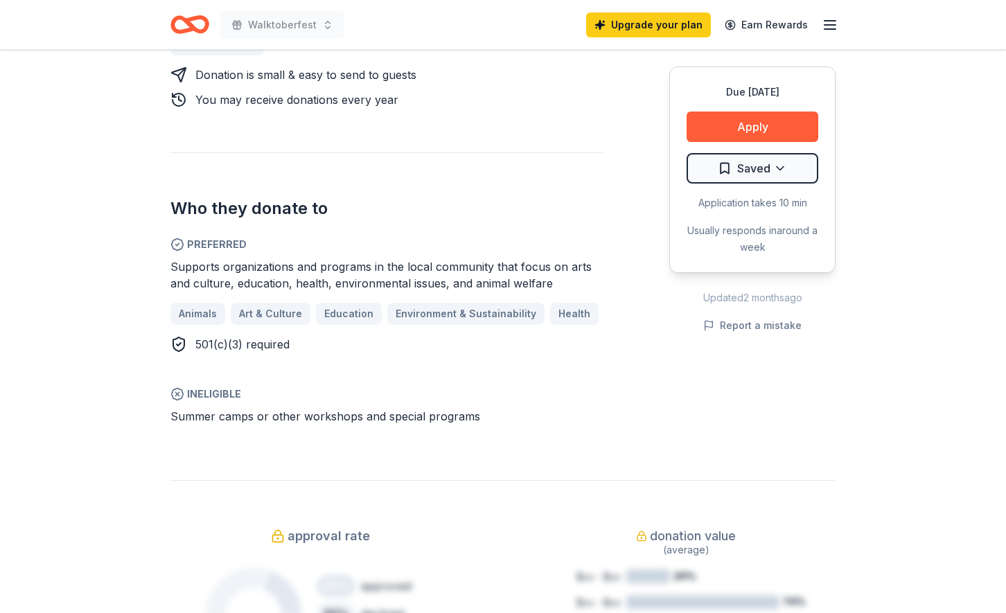
scroll to position [687, 0]
click at [755, 125] on button "Apply" at bounding box center [753, 127] width 132 height 30
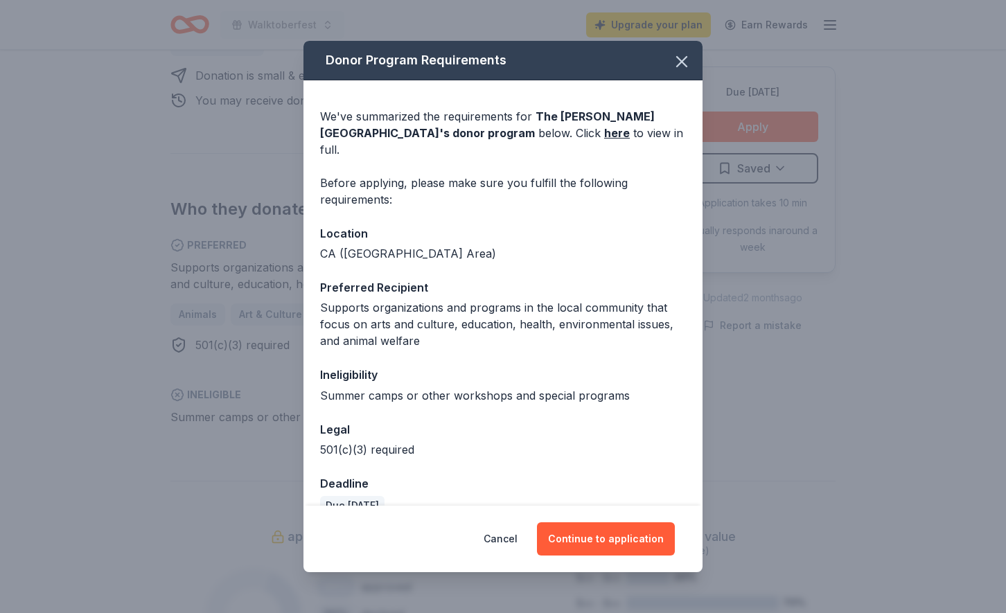
scroll to position [9, 0]
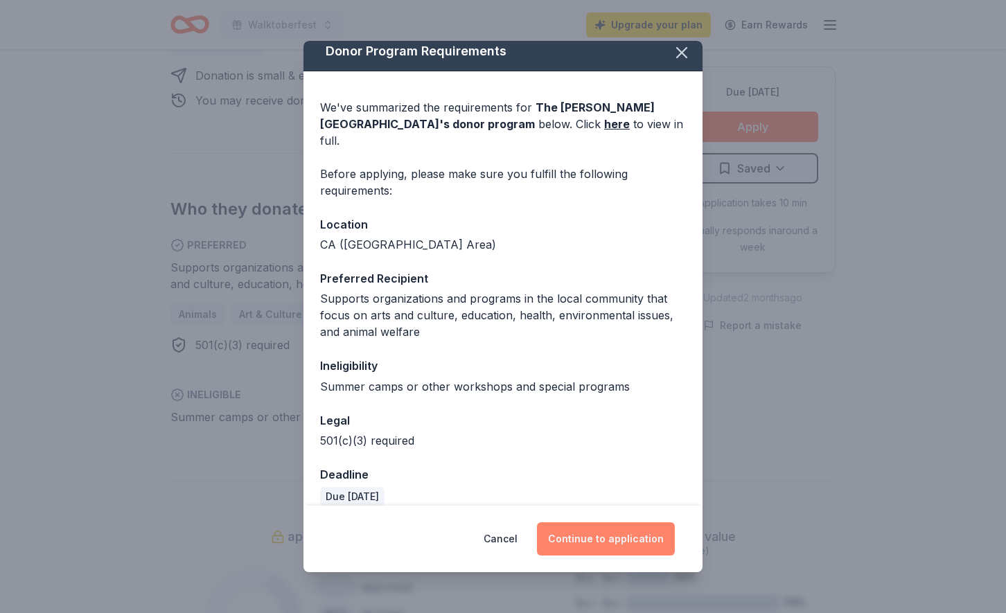
click at [615, 543] on button "Continue to application" at bounding box center [606, 538] width 138 height 33
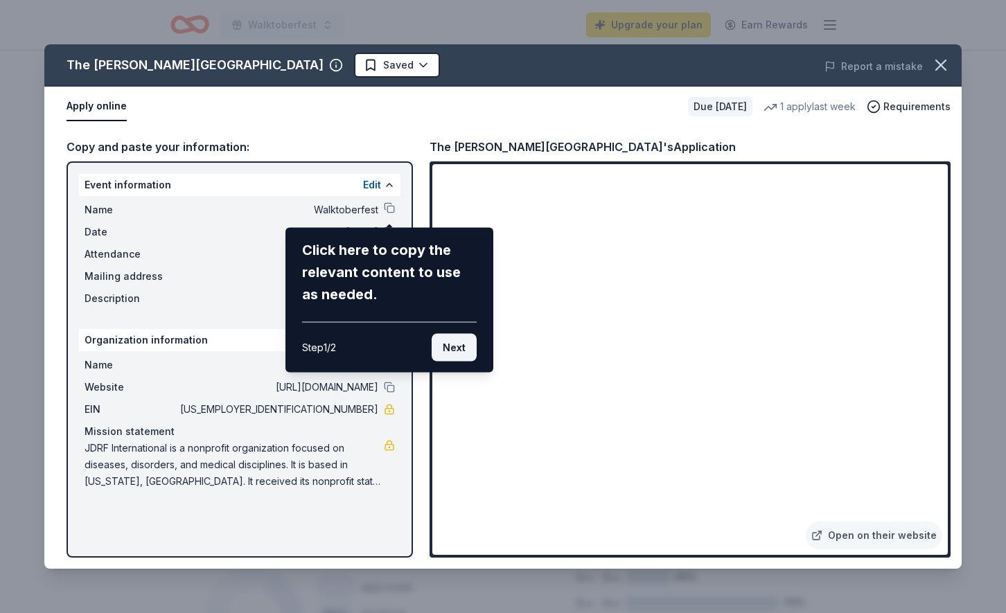
click at [452, 357] on button "Next" at bounding box center [454, 348] width 45 height 28
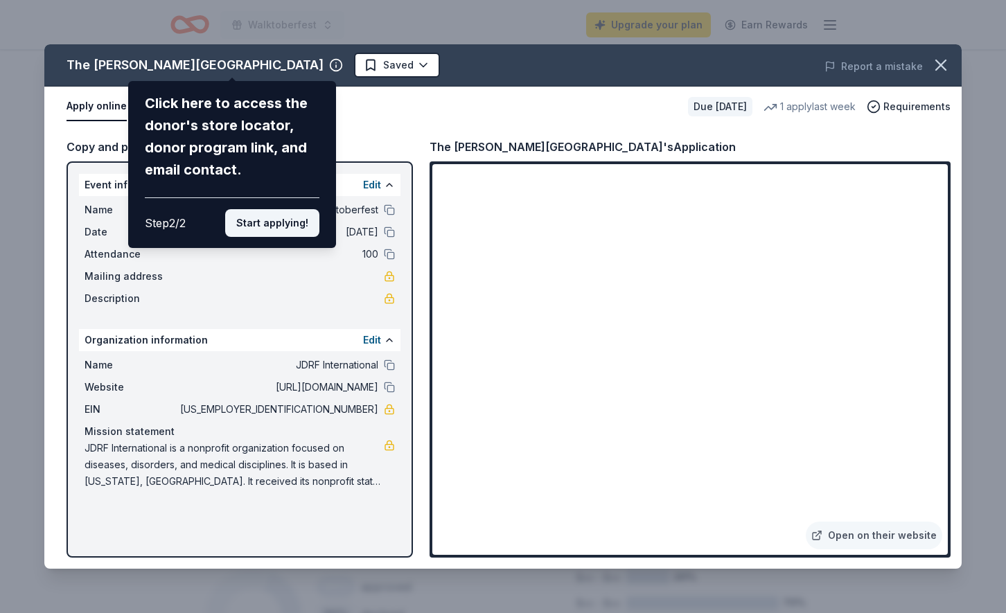
click at [299, 231] on button "Start applying!" at bounding box center [272, 223] width 94 height 28
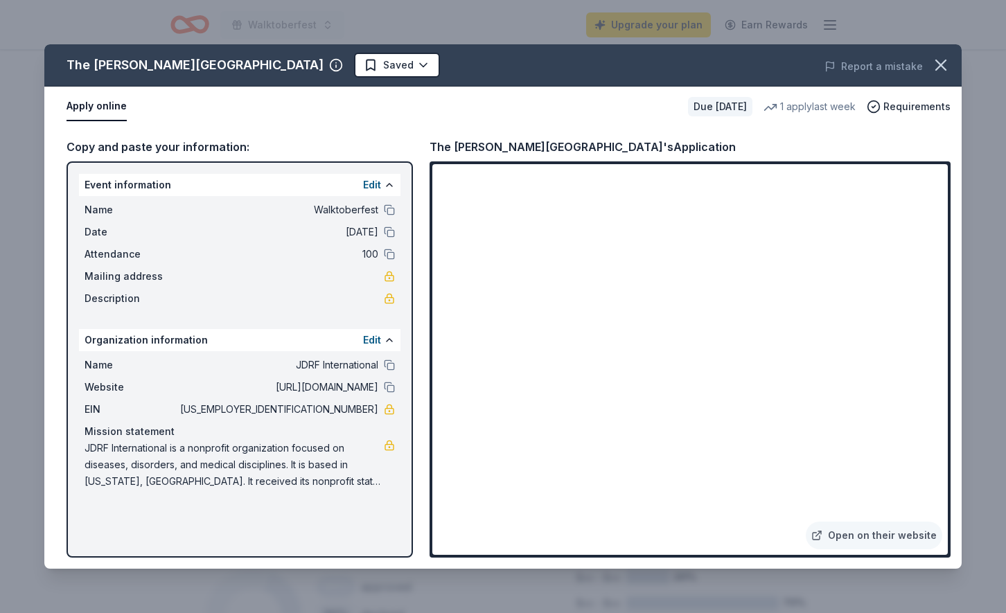
click at [387, 236] on div "The Walt Disney Museum Saved Report a mistake Apply online Due in 34 days 1 app…" at bounding box center [502, 306] width 917 height 525
click at [353, 235] on span "10/18/25" at bounding box center [277, 232] width 201 height 17
click at [356, 234] on span "10/18/25" at bounding box center [277, 232] width 201 height 17
click at [934, 66] on icon "button" at bounding box center [940, 64] width 19 height 19
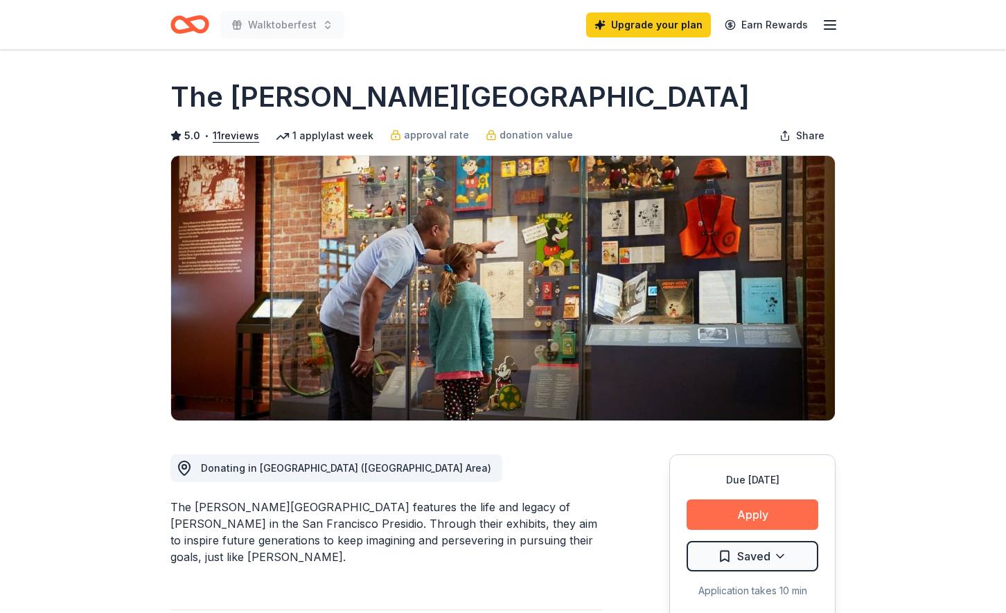
click at [728, 514] on button "Apply" at bounding box center [753, 515] width 132 height 30
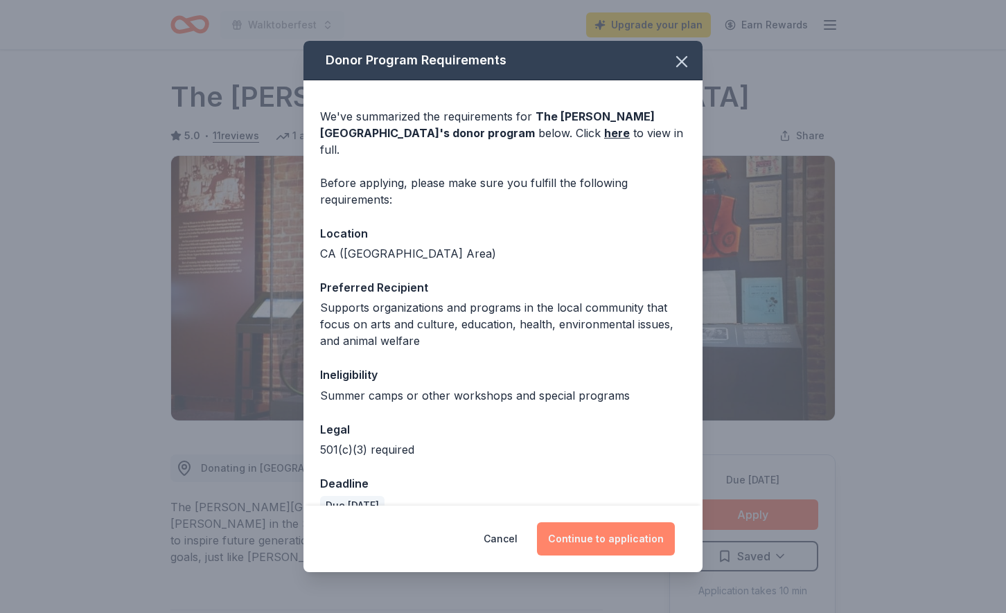
click at [607, 536] on button "Continue to application" at bounding box center [606, 538] width 138 height 33
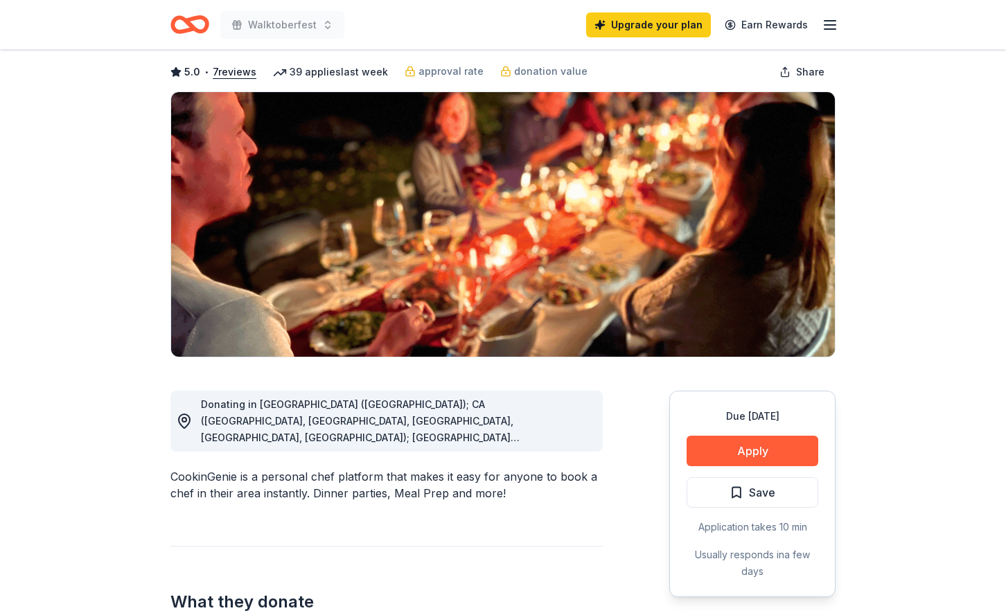
scroll to position [73, 0]
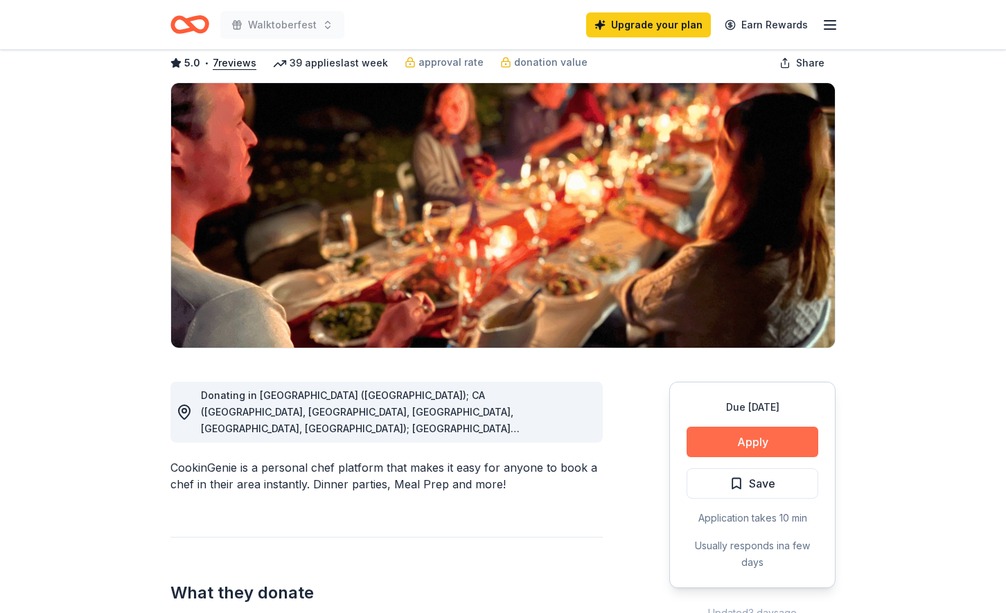
click at [737, 441] on button "Apply" at bounding box center [753, 442] width 132 height 30
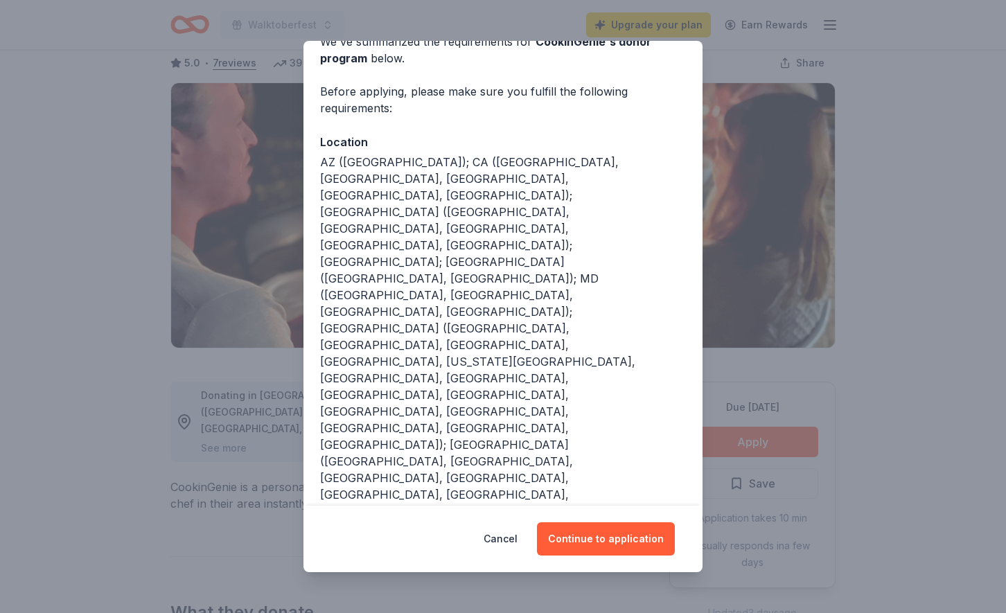
scroll to position [100, 0]
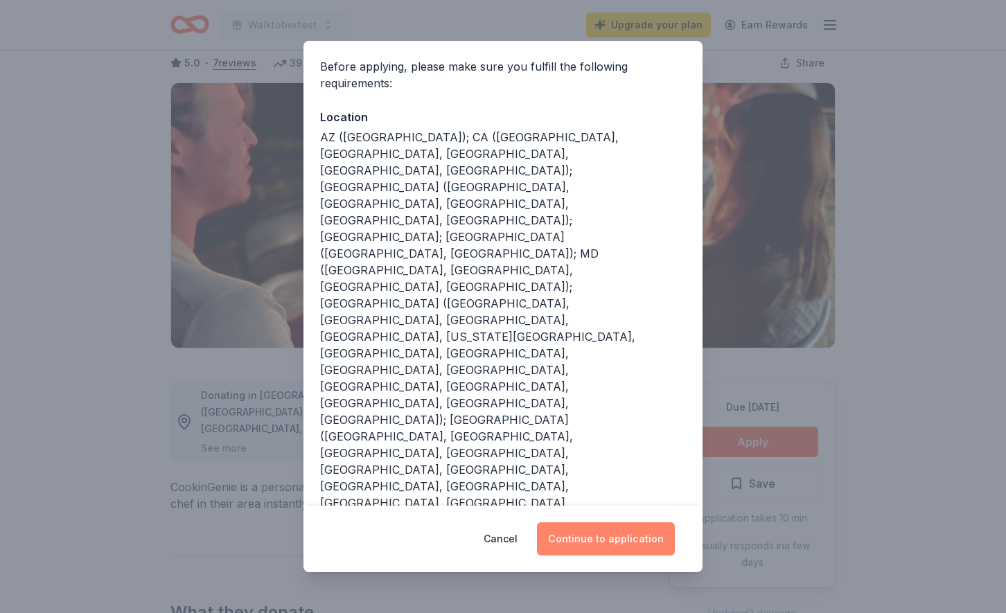
click at [599, 548] on button "Continue to application" at bounding box center [606, 538] width 138 height 33
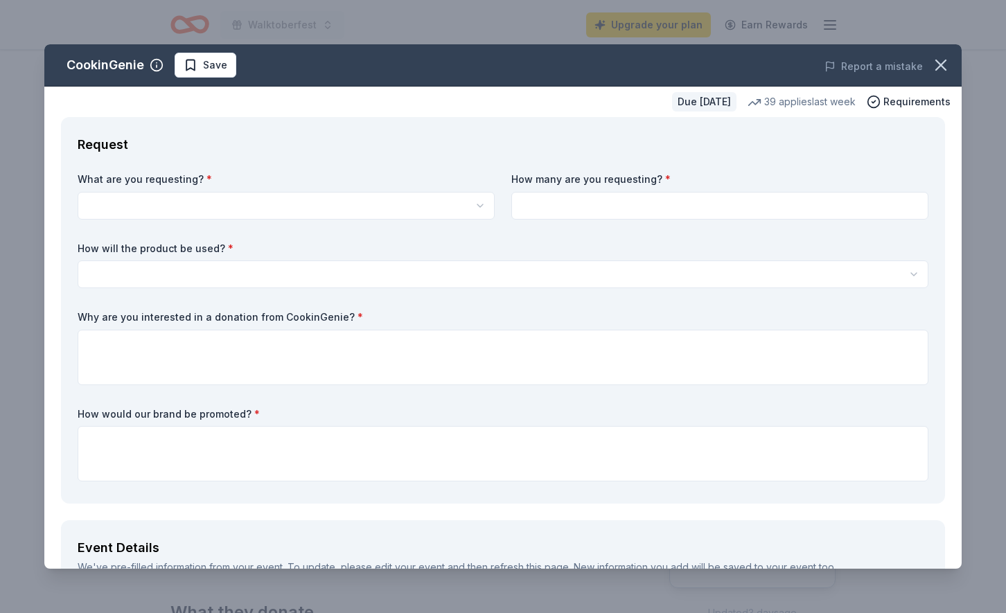
click at [293, 210] on html "Walktoberfest Upgrade your plan Earn Rewards Due in 62 days Share CookinGenie 5…" at bounding box center [503, 233] width 1006 height 613
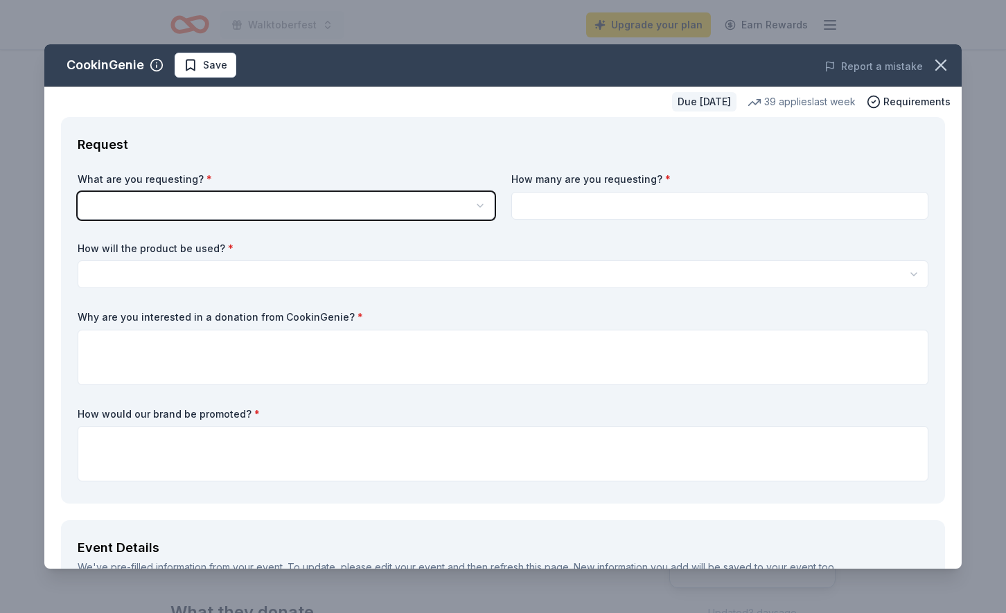
scroll to position [0, 0]
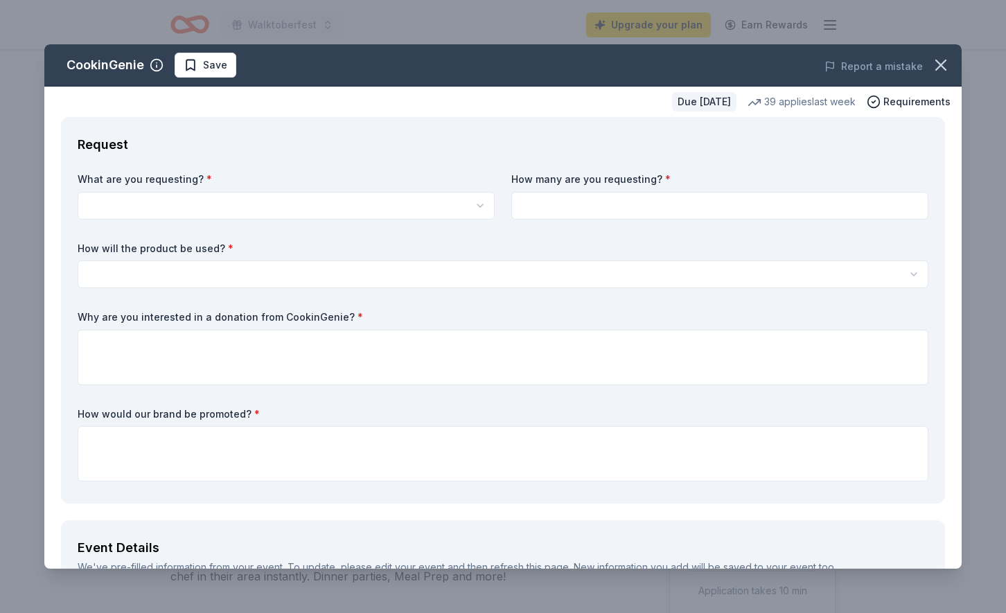
click at [295, 205] on html "Walktoberfest Upgrade your plan Earn Rewards Due in 62 days Share CookinGenie 5…" at bounding box center [503, 306] width 1006 height 613
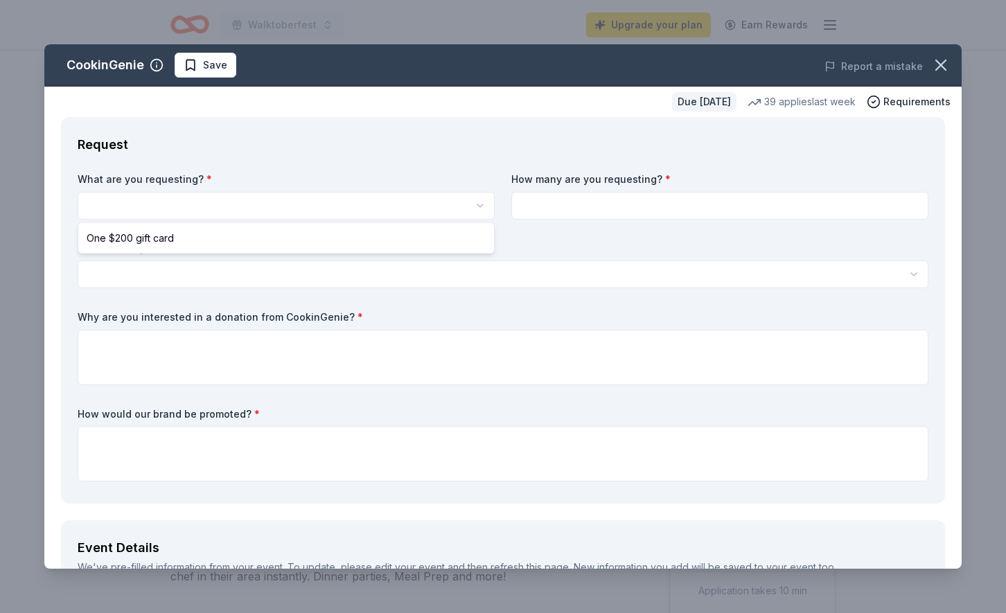
select select "One $200 gift card"
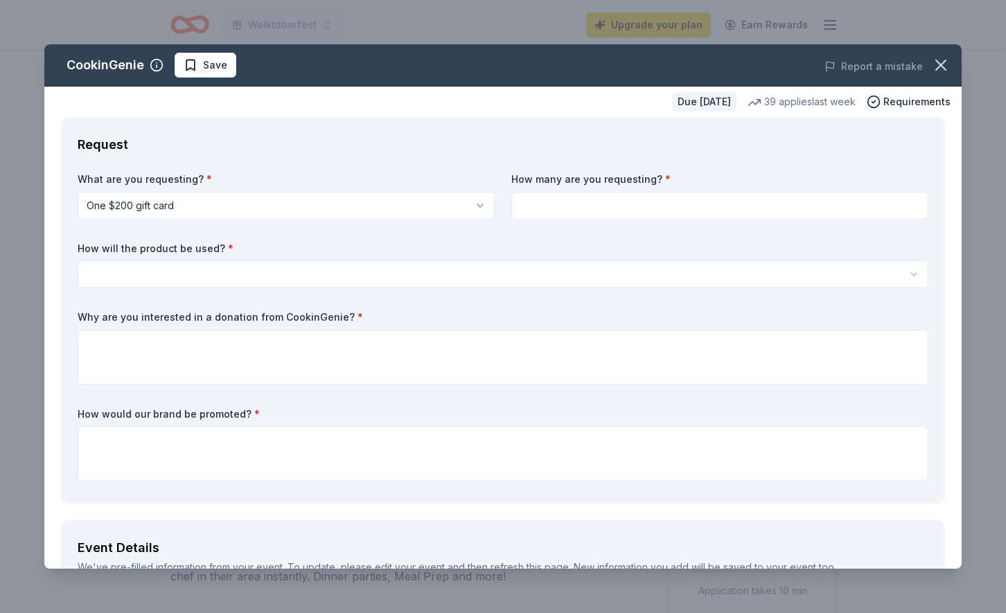
click at [592, 212] on input at bounding box center [719, 206] width 417 height 28
type input "1"
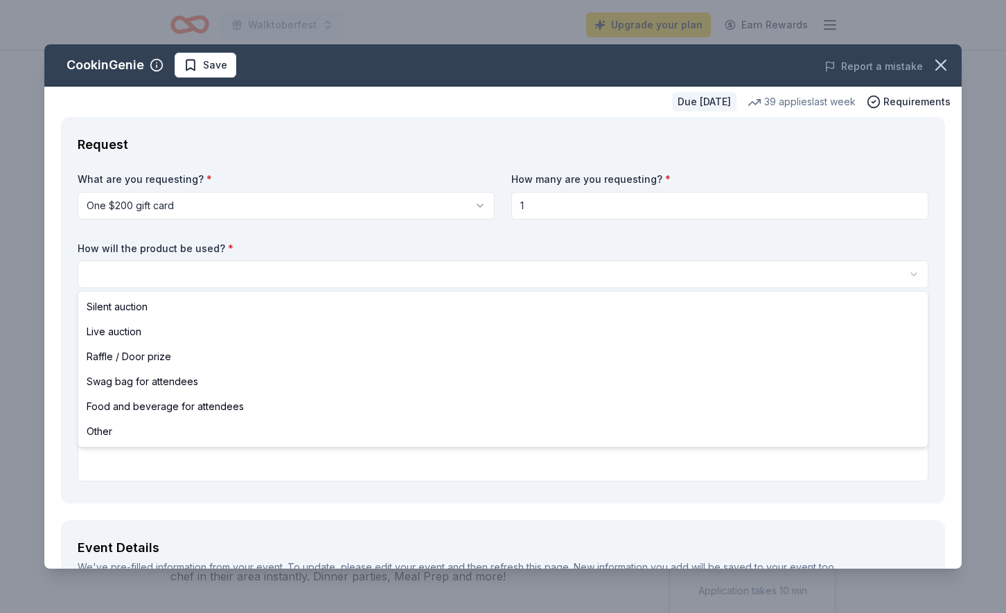
click at [465, 274] on html "Walktoberfest Upgrade your plan Earn Rewards Due in 62 days Share CookinGenie 5…" at bounding box center [503, 306] width 1006 height 613
select select "silentAuction"
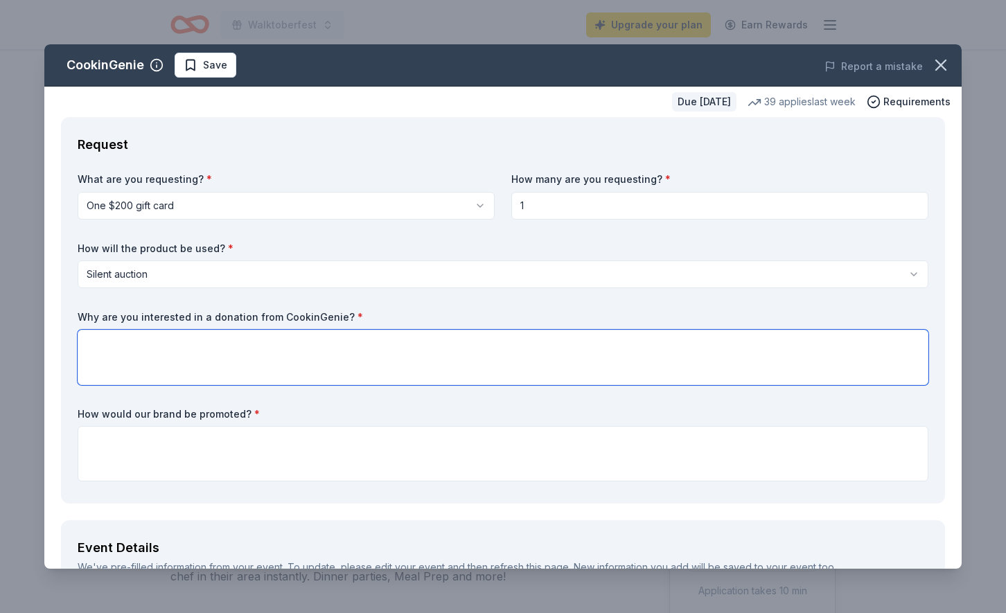
click at [226, 335] on textarea at bounding box center [503, 357] width 851 height 55
paste textarea "a group of local young professionals dedicated to raising awareness and funds f…"
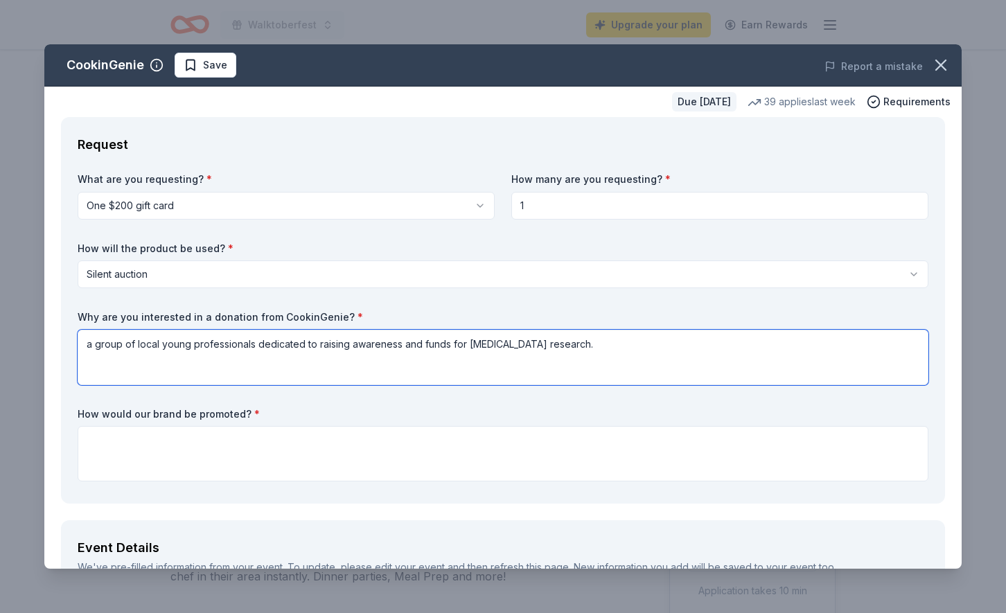
click at [87, 349] on textarea "a group of local young professionals dedicated to raising awareness and funds f…" at bounding box center [503, 357] width 851 height 55
click at [658, 348] on textarea "We are a group of local young professionals dedicated to raising awareness and …" at bounding box center [503, 357] width 851 height 55
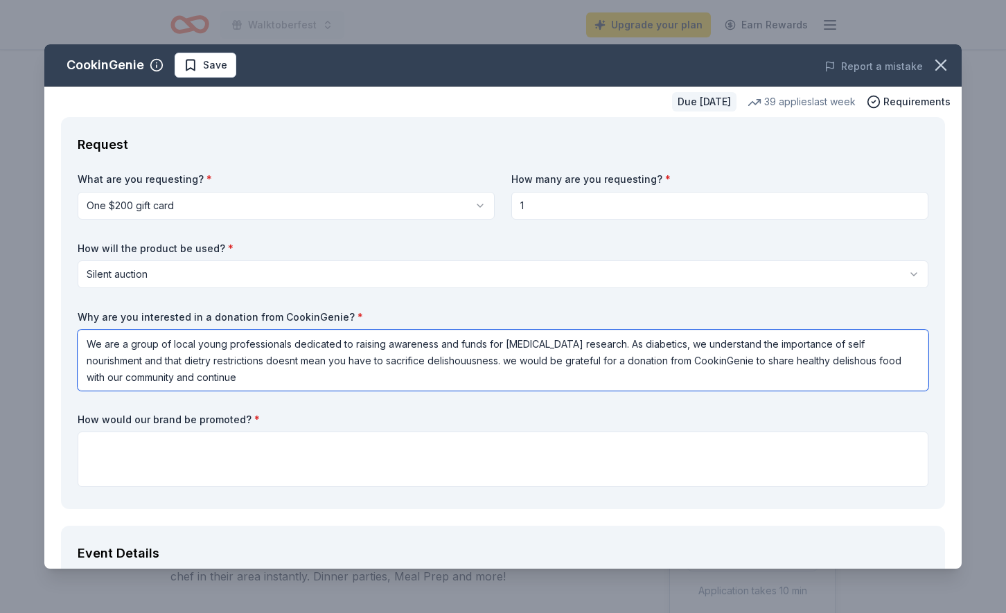
drag, startPoint x: 207, startPoint y: 381, endPoint x: 160, endPoint y: 380, distance: 47.1
click at [160, 380] on textarea "We are a group of local young professionals dedicated to raising awareness and …" at bounding box center [503, 360] width 851 height 61
paste textarea "Many of us live with diabetes ourselves, so we deeply understand the importance…"
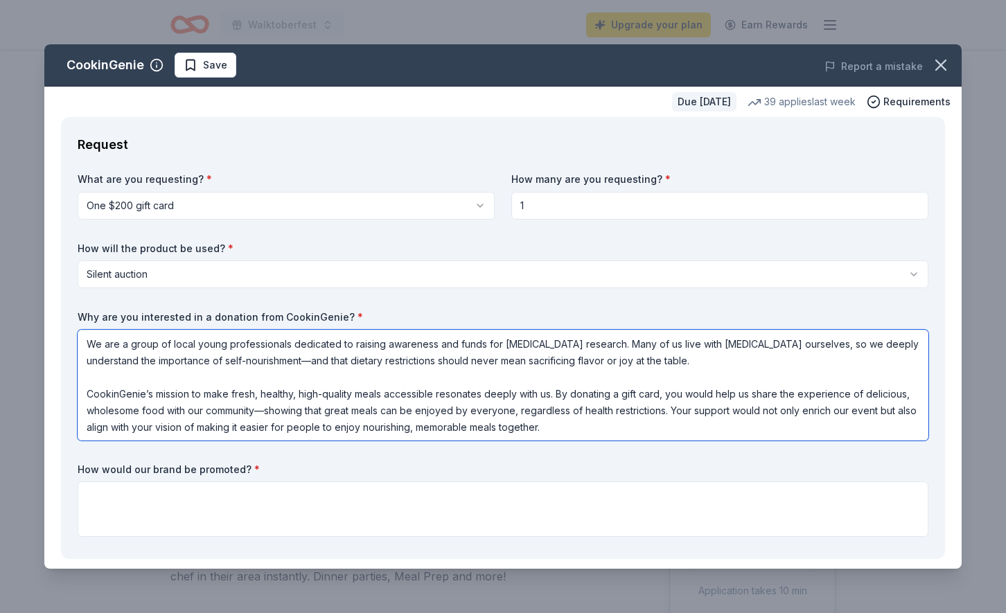
scroll to position [1, 0]
click at [663, 418] on textarea "We are a group of local young professionals dedicated to raising awareness and …" at bounding box center [503, 385] width 851 height 111
click at [664, 406] on textarea "We are a group of local young professionals dedicated to raising awareness and …" at bounding box center [503, 385] width 851 height 111
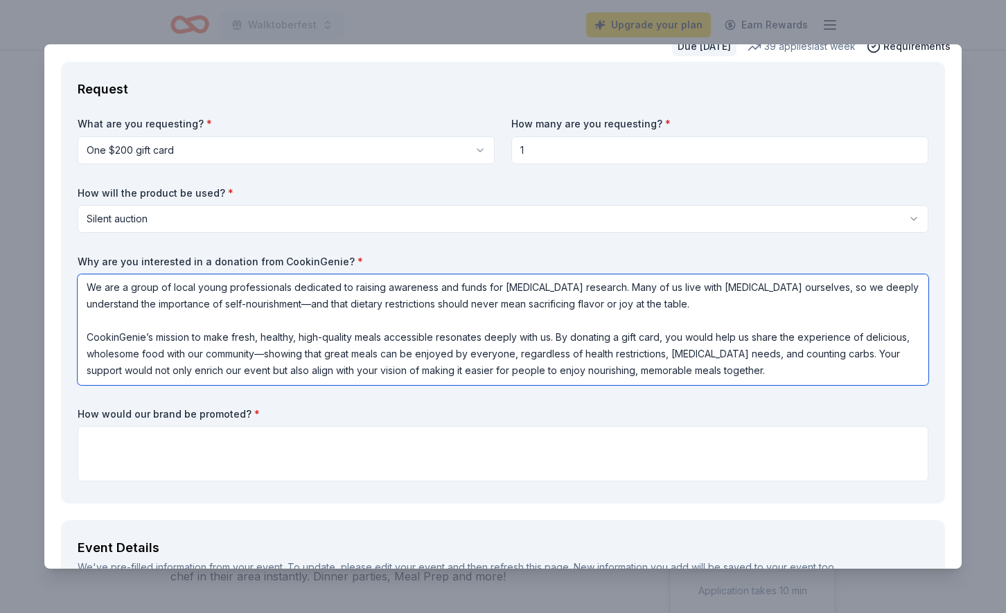
scroll to position [146, 0]
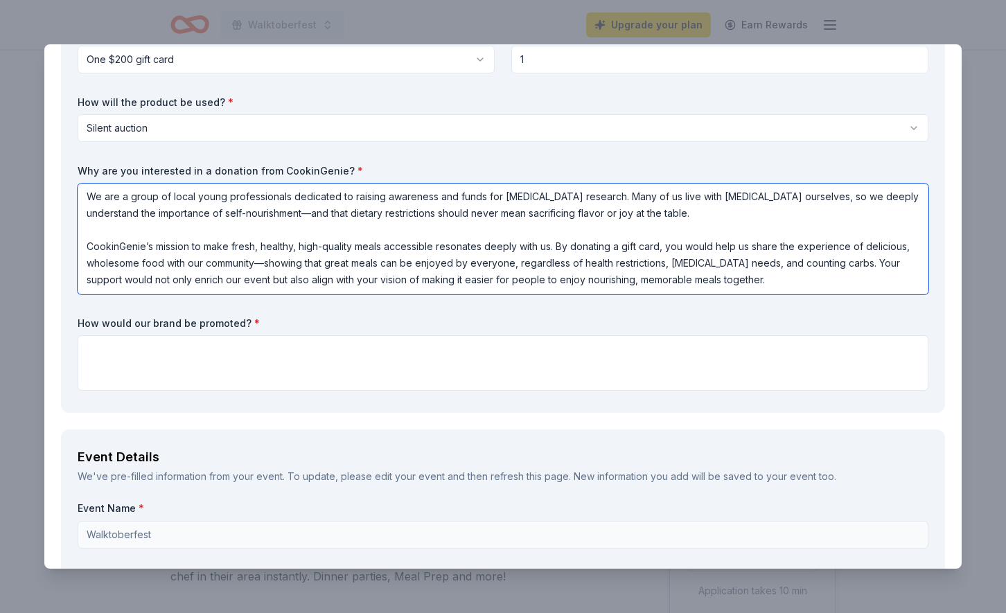
type textarea "We are a group of local young professionals dedicated to raising awareness and …"
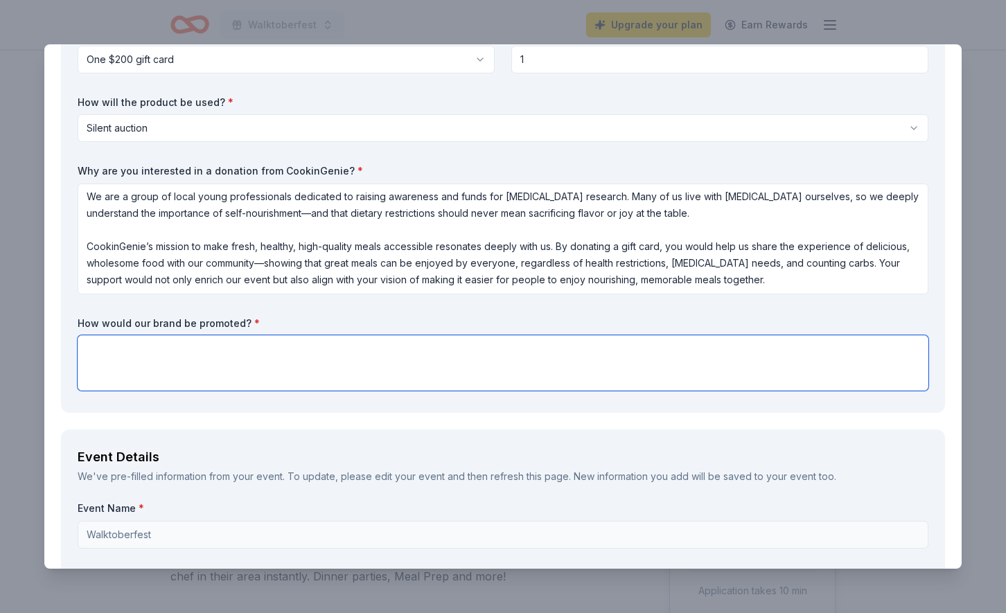
click at [481, 360] on textarea at bounding box center [503, 362] width 851 height 55
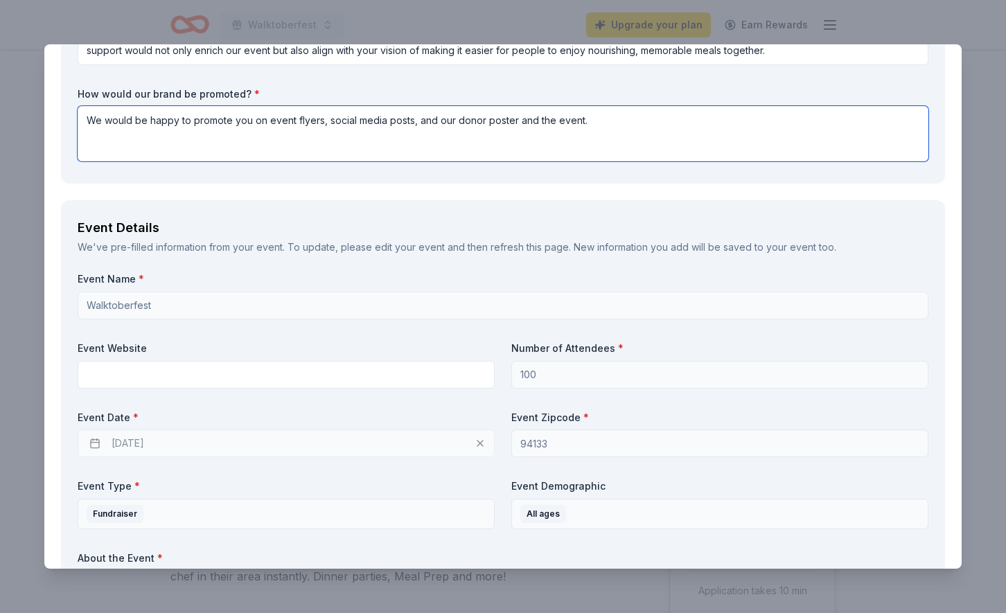
scroll to position [387, 0]
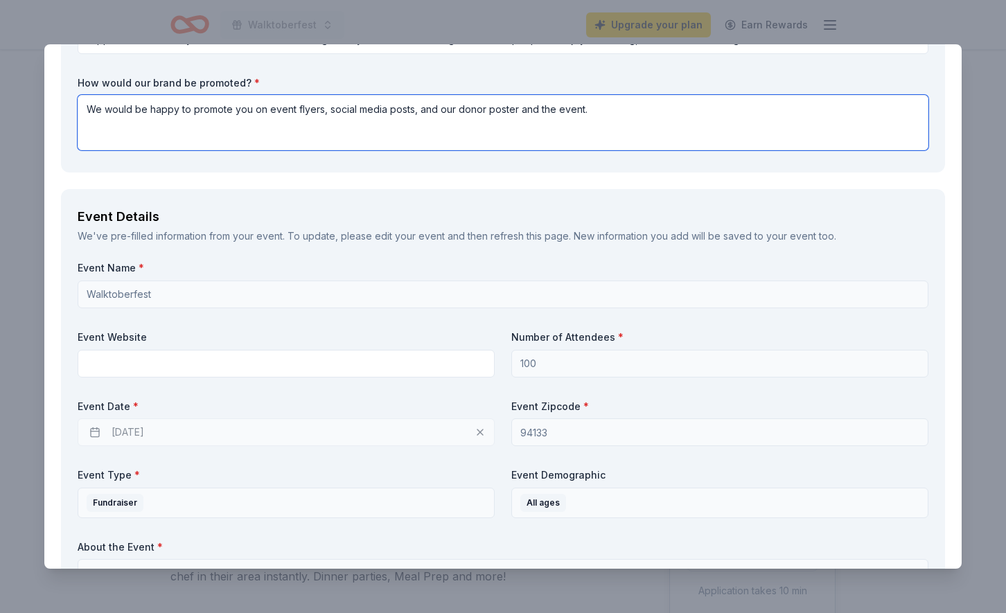
type textarea "We would be happy to promote you on event flyers, social media posts, and our d…"
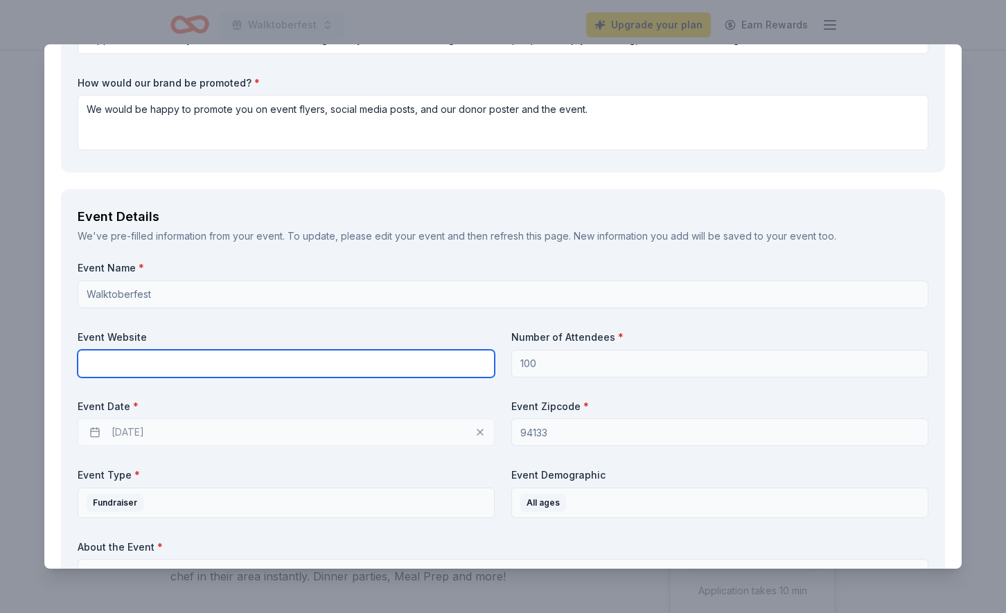
click at [226, 355] on input "text" at bounding box center [286, 364] width 417 height 28
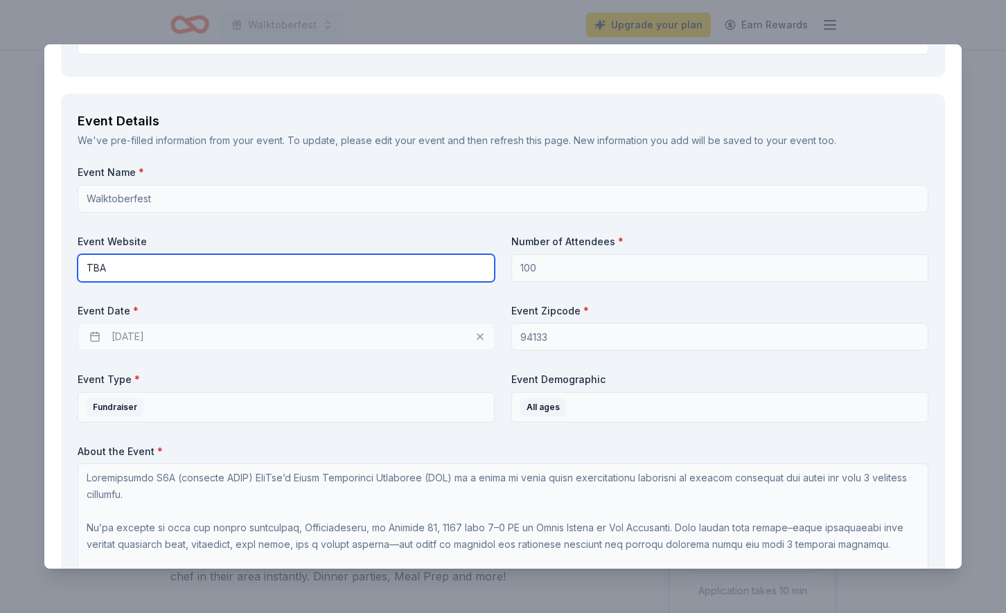
scroll to position [510, 0]
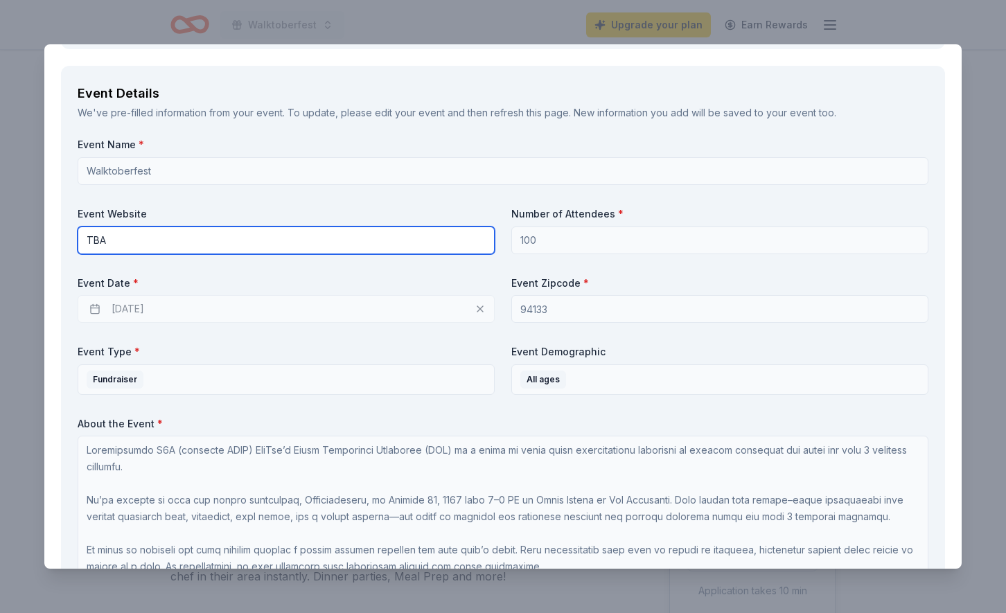
type input "TBA"
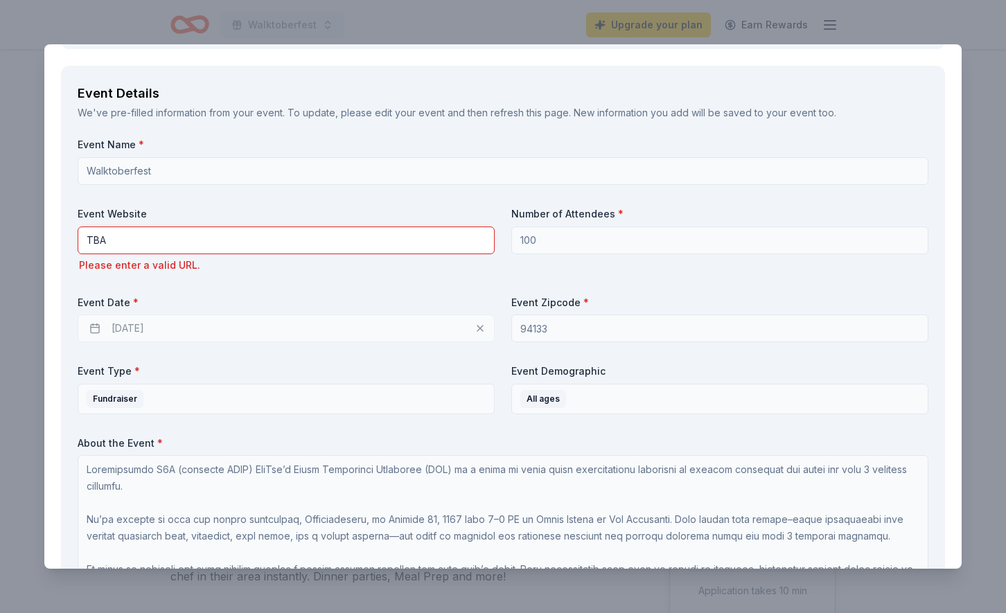
click at [164, 308] on div "Event Date * 10/22/2025" at bounding box center [286, 319] width 417 height 47
click at [123, 325] on div "10/22/2025" at bounding box center [286, 329] width 417 height 28
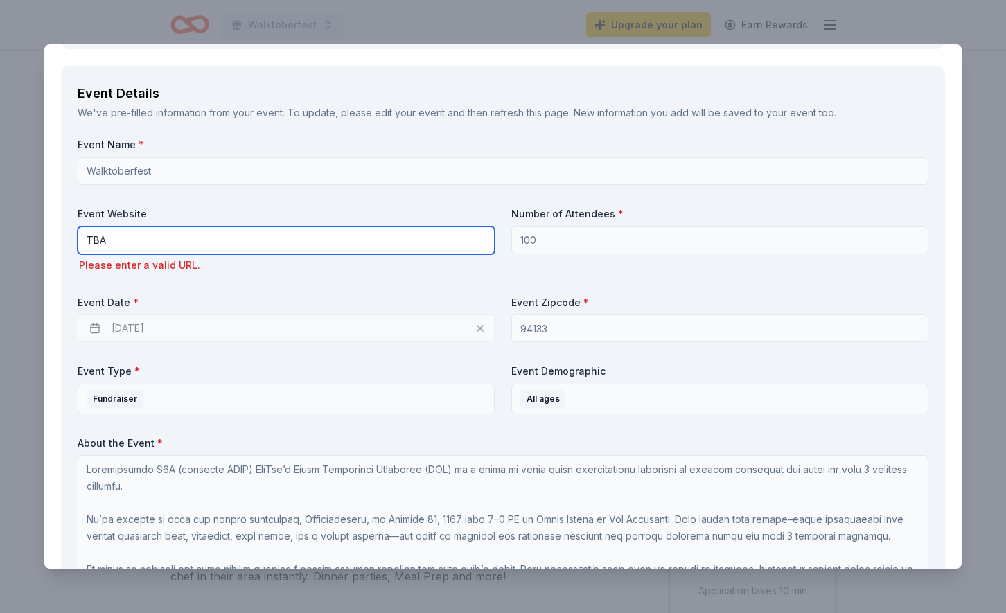
click at [170, 243] on input "TBA" at bounding box center [286, 241] width 417 height 28
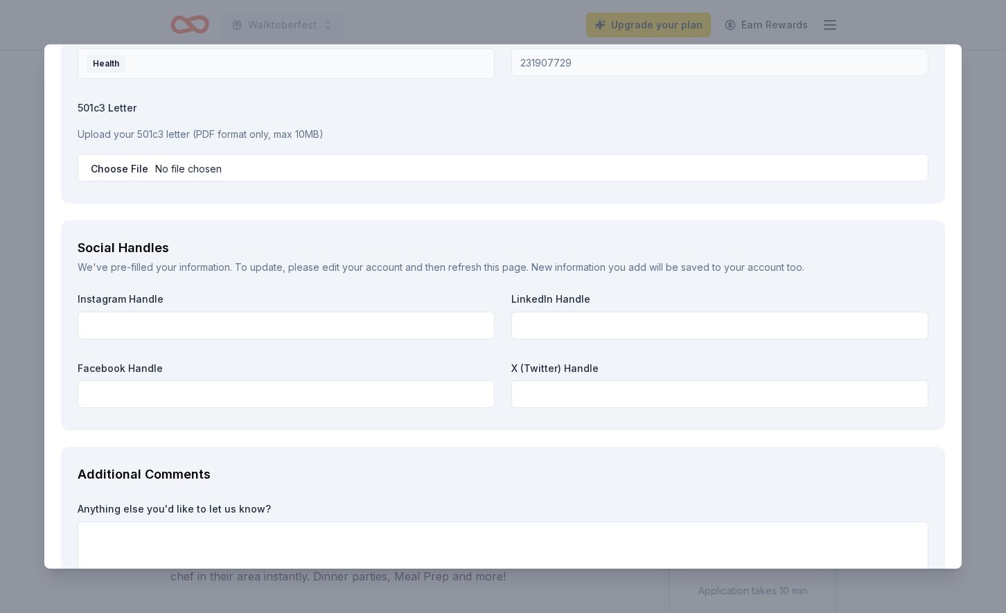
scroll to position [1675, 0]
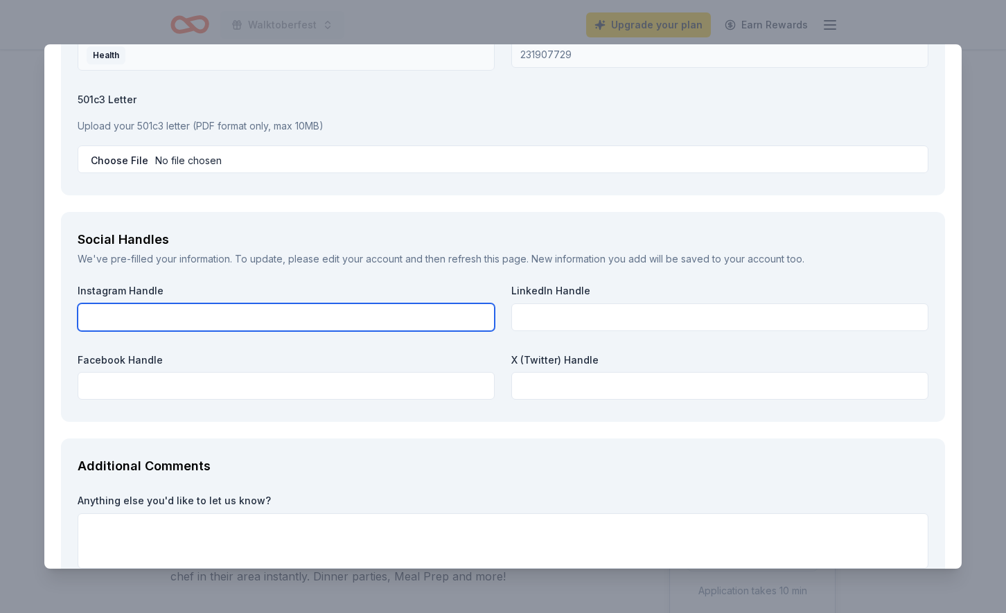
click at [320, 321] on input "text" at bounding box center [286, 317] width 417 height 28
type input "@ylc.norcal"
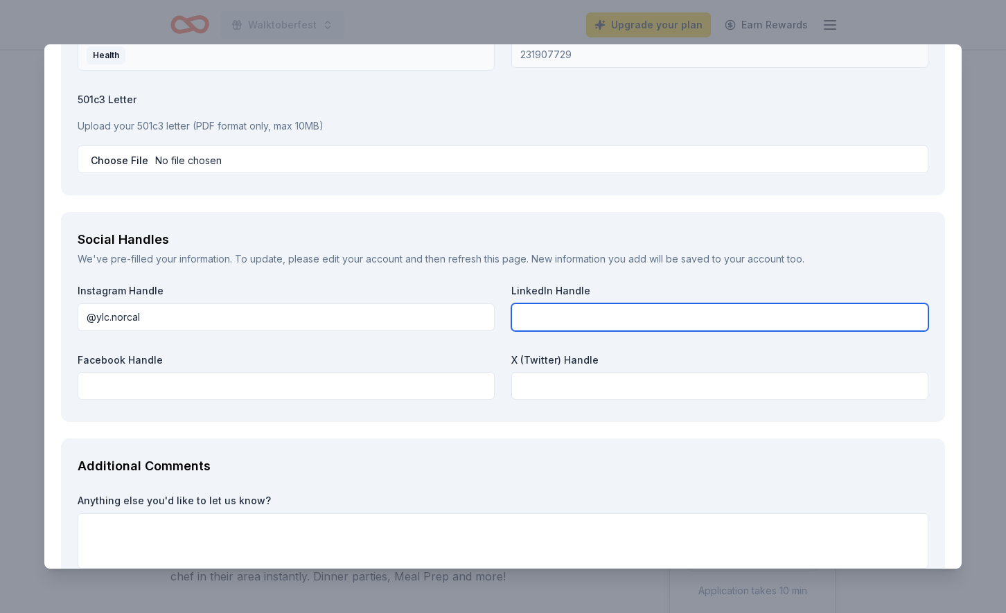
click at [608, 317] on input "text" at bounding box center [719, 317] width 417 height 28
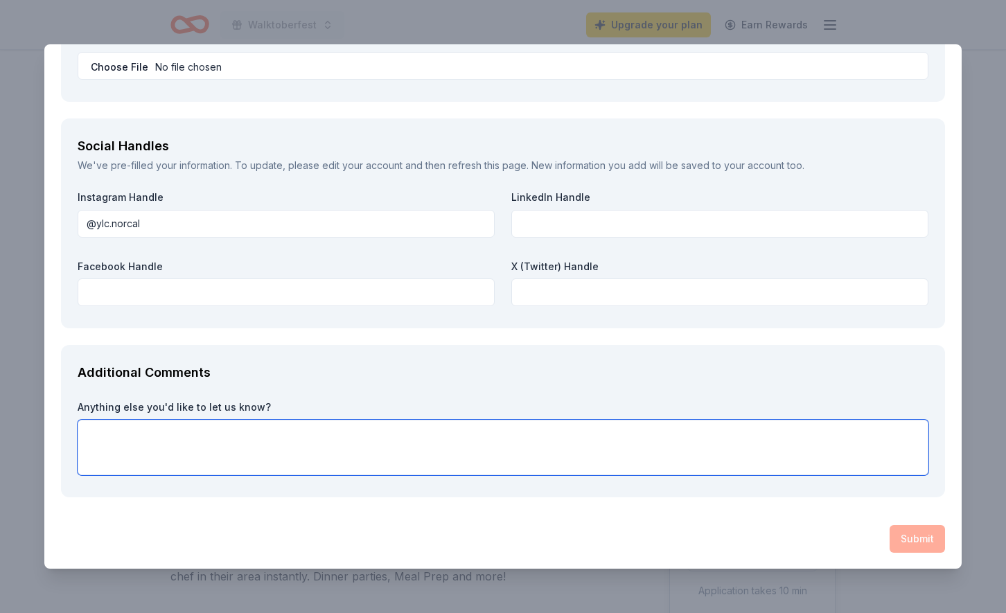
click at [802, 473] on textarea at bounding box center [503, 447] width 851 height 55
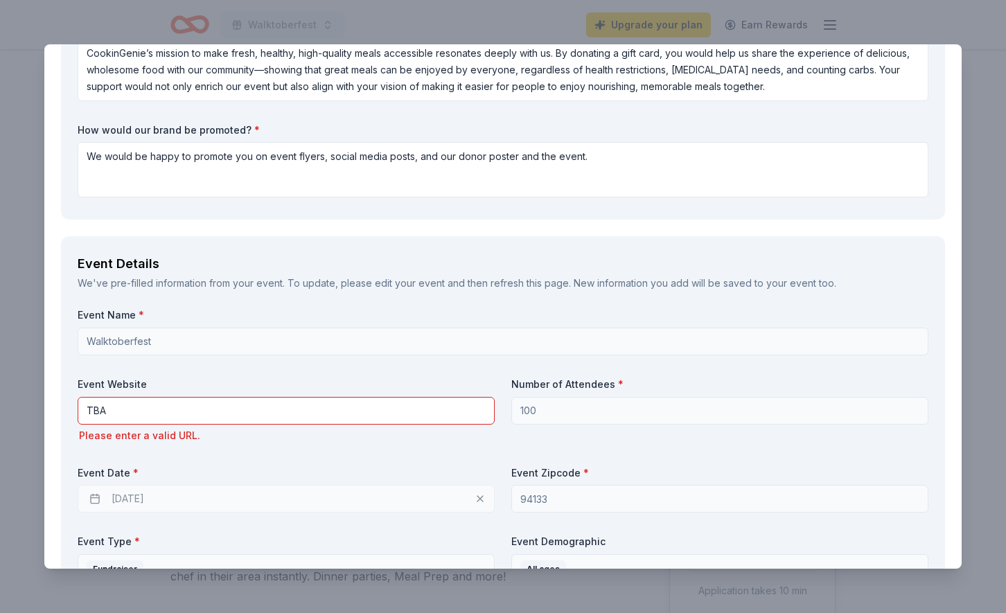
scroll to position [345, 0]
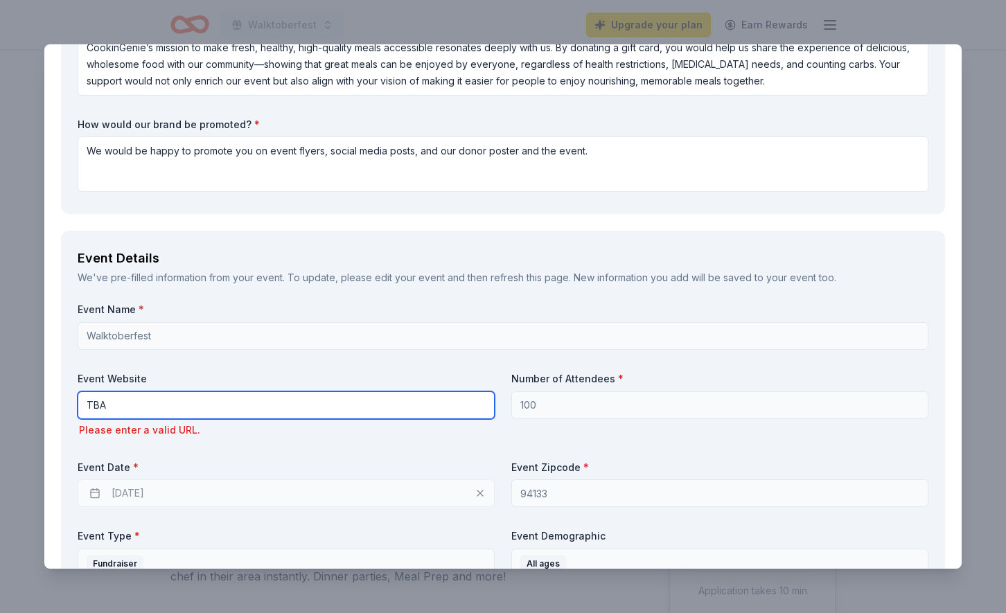
click at [313, 392] on input "TBA" at bounding box center [286, 405] width 417 height 28
click at [307, 403] on input "TBA" at bounding box center [286, 405] width 417 height 28
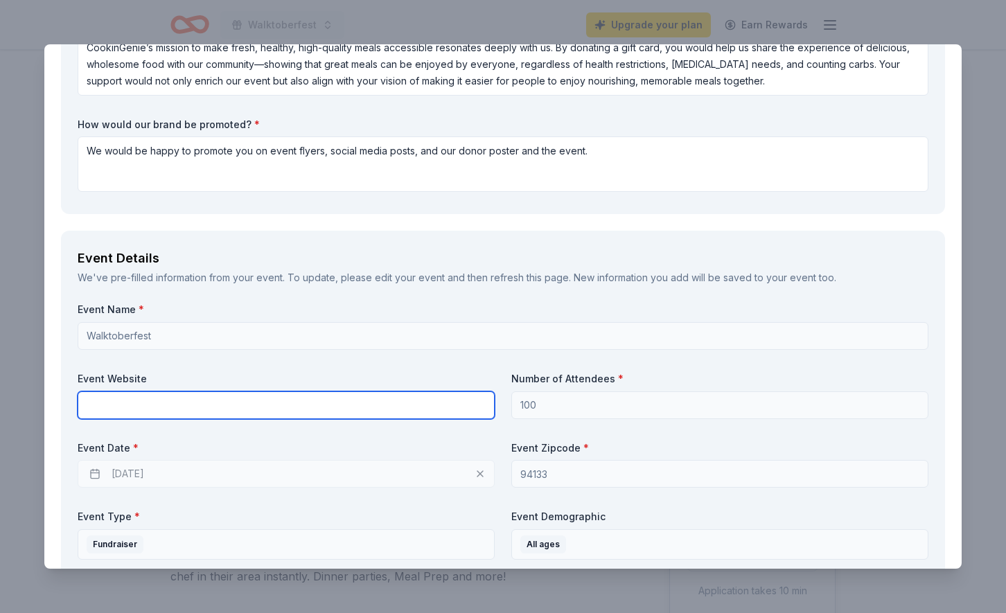
paste input "https://www.breakthrought1d.org/northernca/p/young-leadership-committee-ylc/"
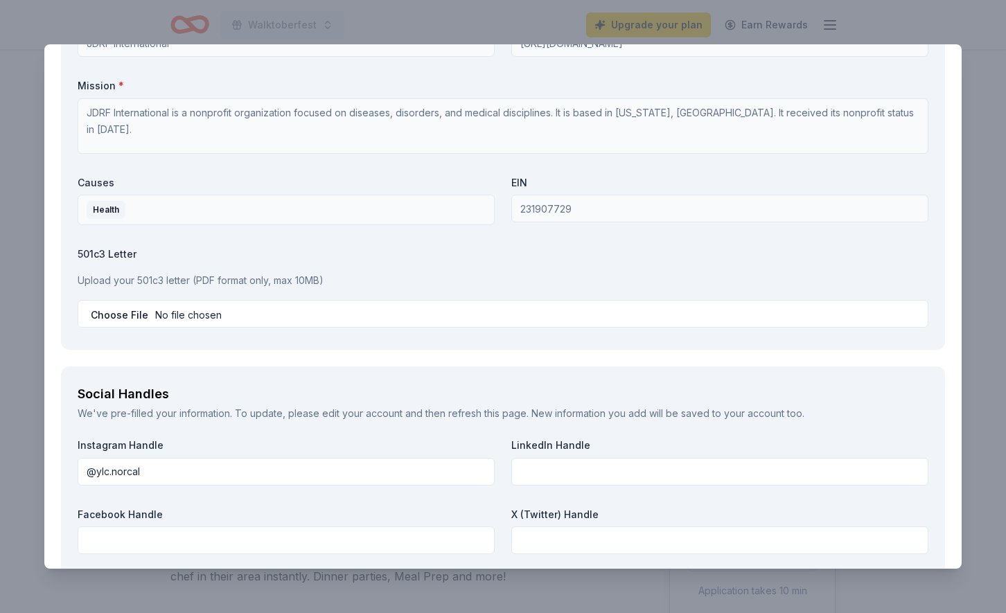
scroll to position [1503, 0]
type input "https://www.breakthrought1d.org/northernca/p/young-leadership-committee-ylc/"
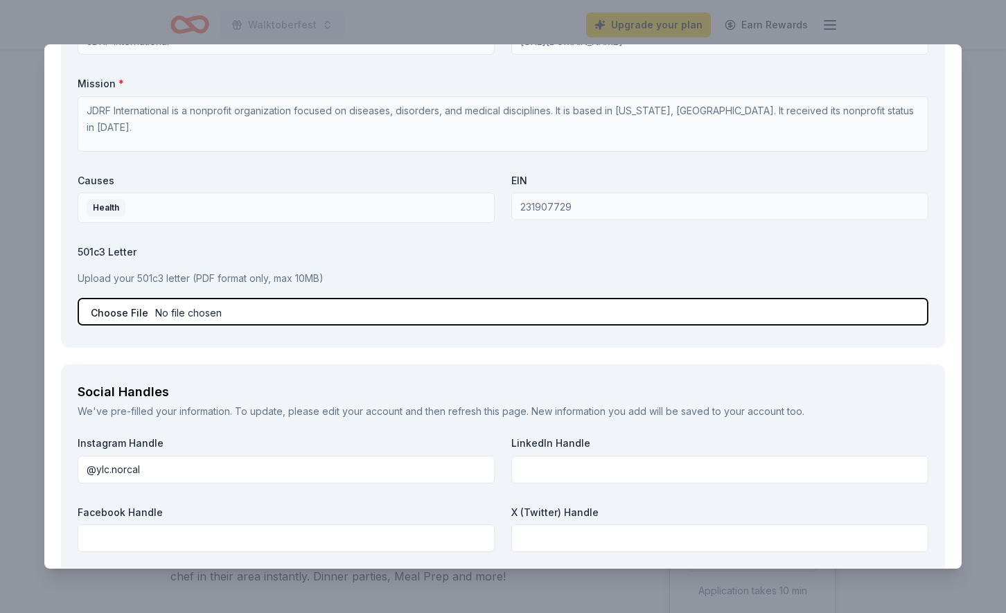
click at [244, 312] on input "file" at bounding box center [503, 312] width 851 height 28
type input "C:\fakepath\Breakthrough-T1D-501C3-Letter-6-12-2024 (2) (1).pdf"
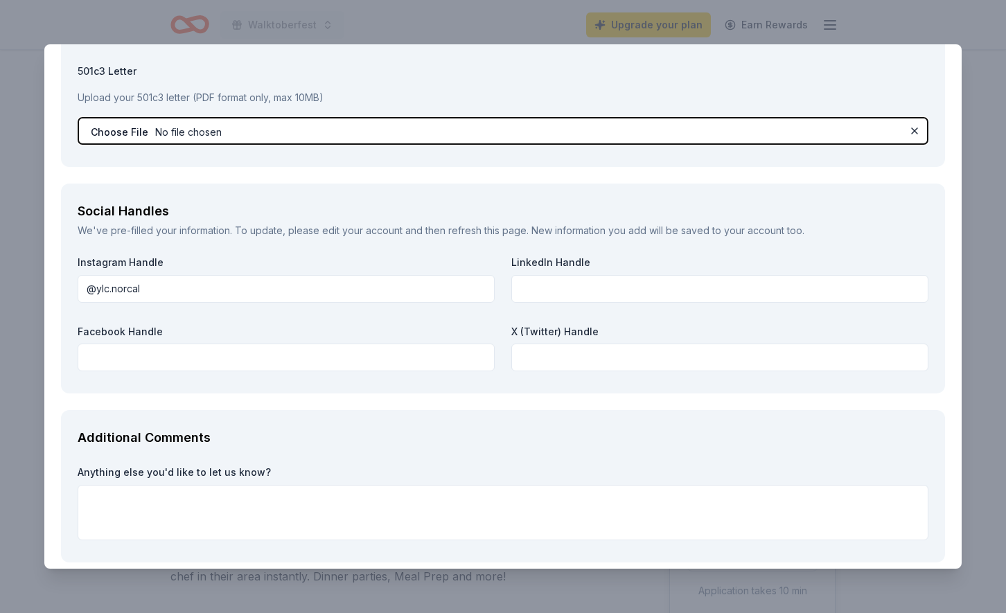
scroll to position [1749, 0]
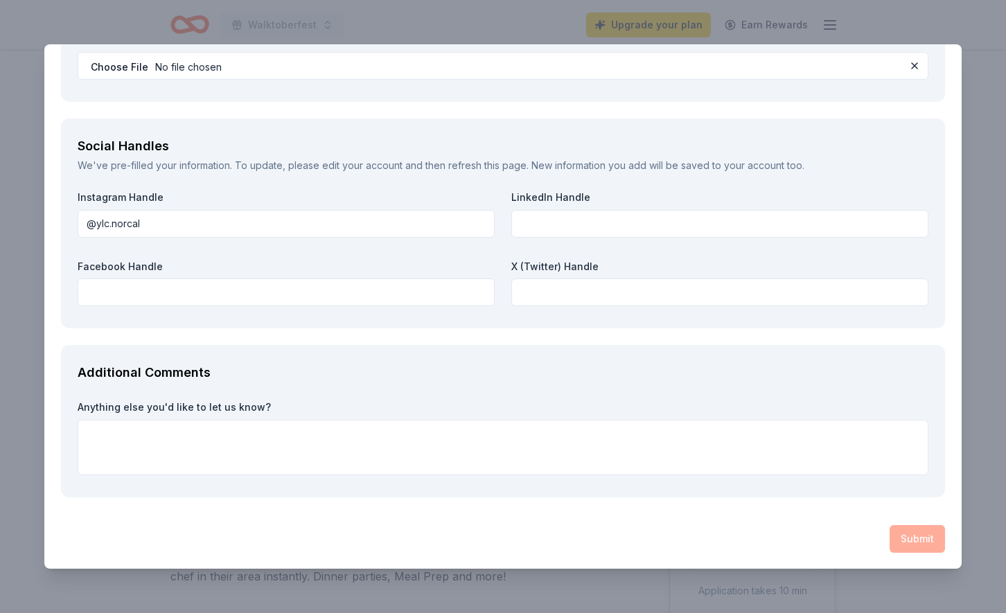
click at [786, 407] on label "Anything else you'd like to let us know?" at bounding box center [503, 407] width 851 height 14
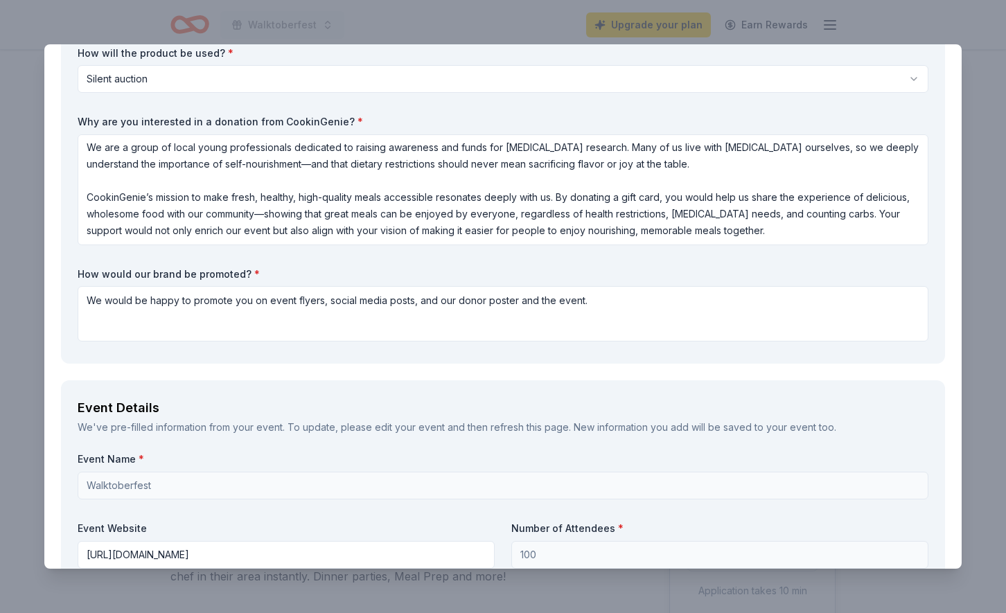
scroll to position [0, 0]
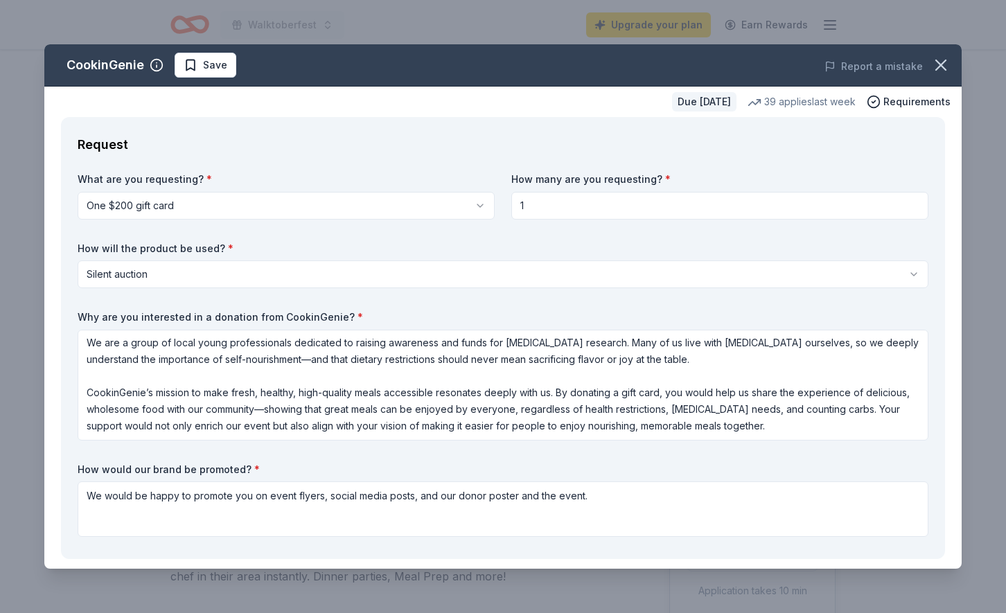
click at [614, 207] on input "1" at bounding box center [719, 206] width 417 height 28
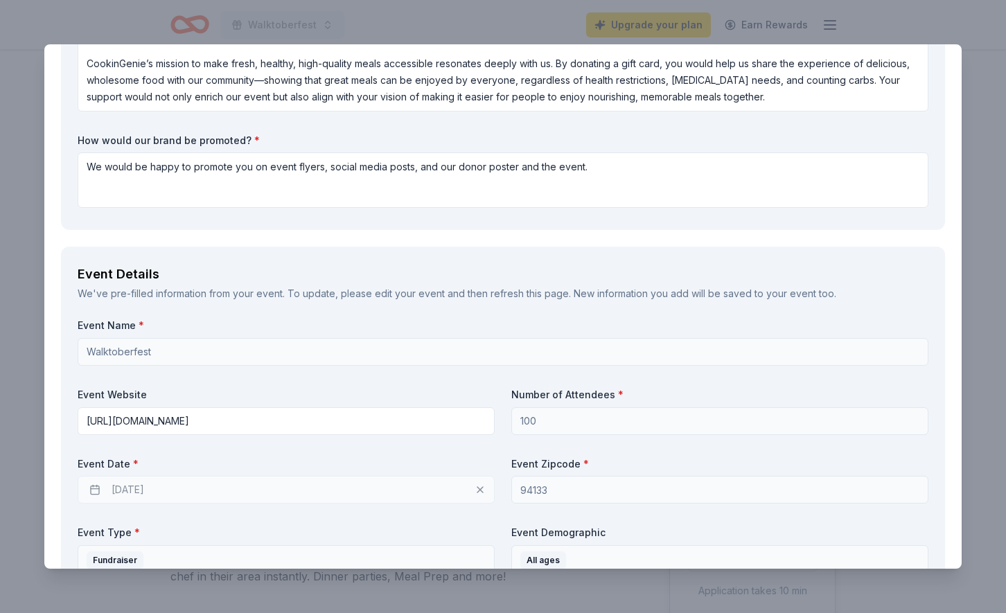
scroll to position [498, 0]
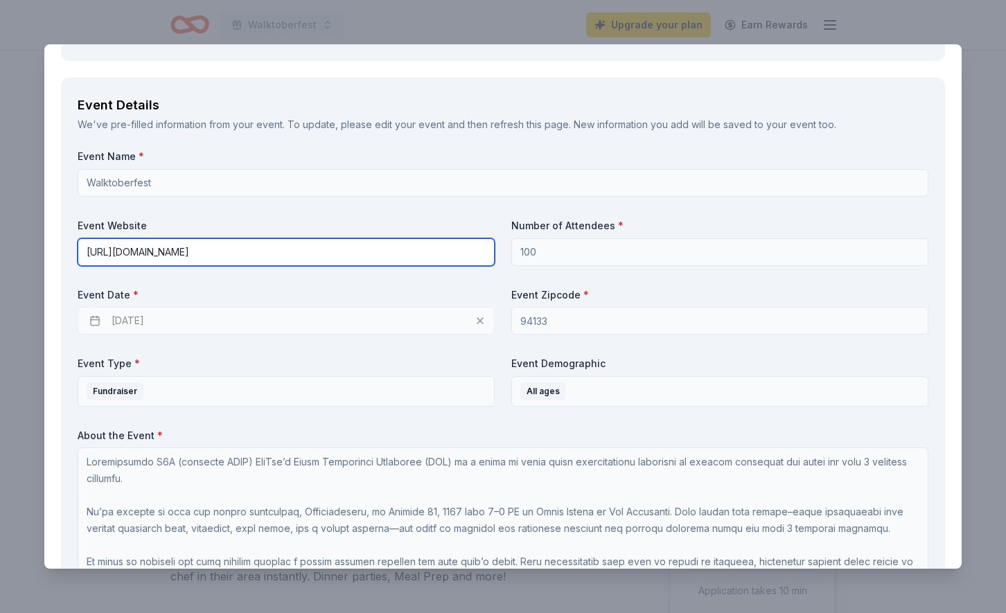
click at [470, 254] on input "https://www.breakthrought1d.org/northernca/p/young-leadership-committee-ylc/" at bounding box center [286, 252] width 417 height 28
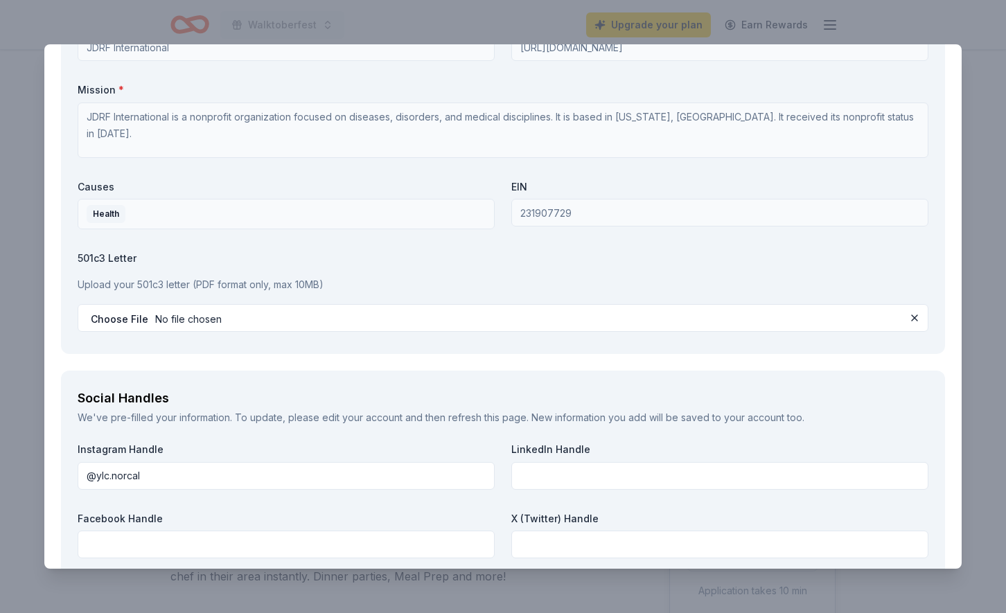
scroll to position [1501, 0]
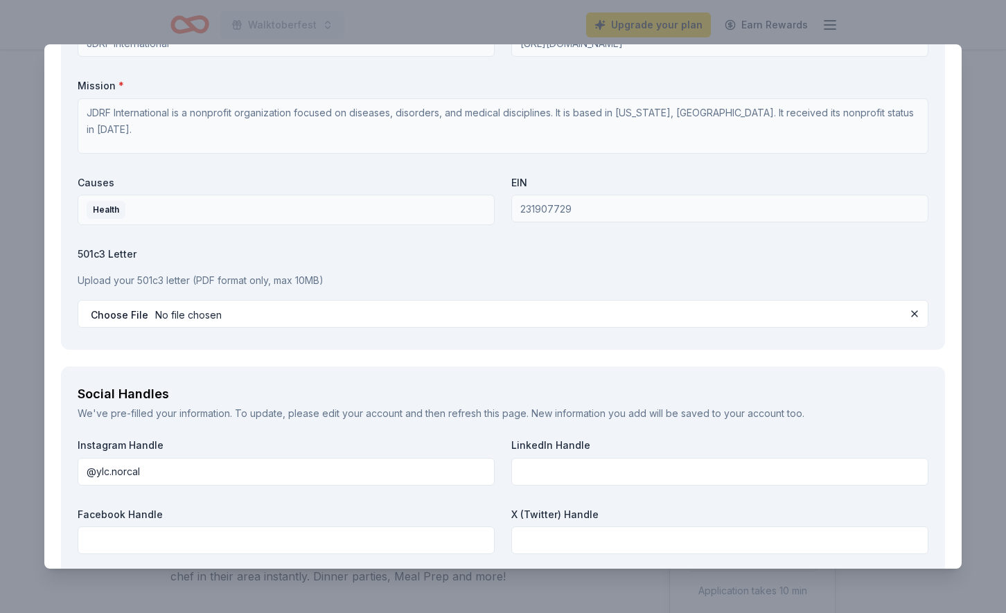
type input "https://www.breakthrought1d.org/northernca/p/young-leadership-committee-ylc/"
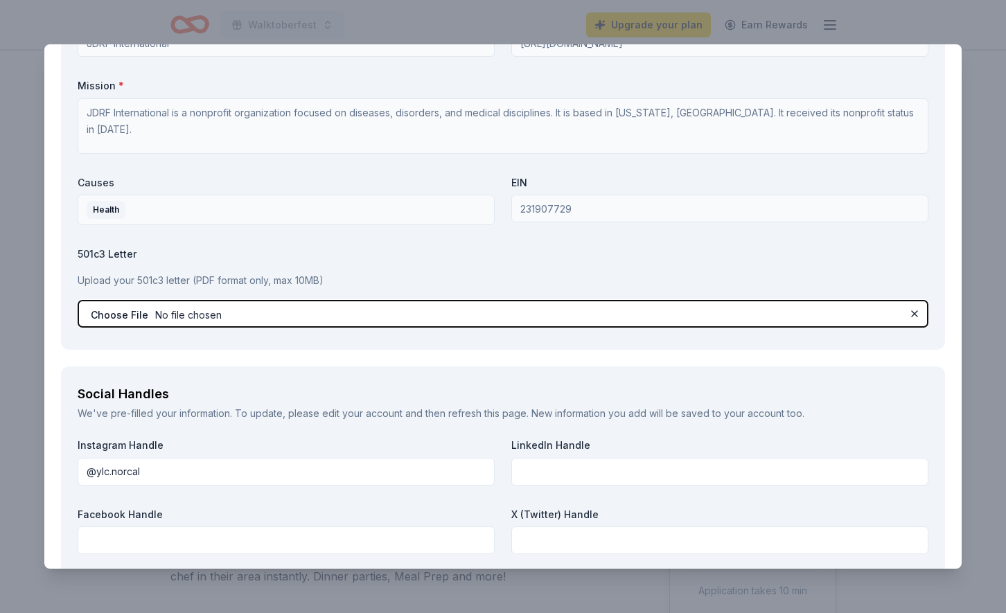
click at [466, 312] on input "file" at bounding box center [503, 314] width 851 height 28
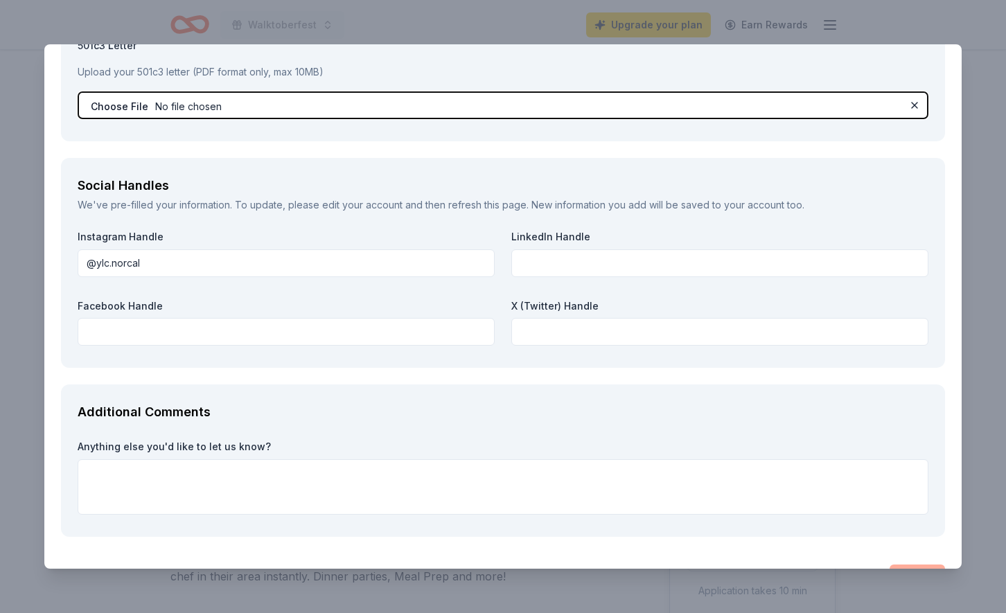
scroll to position [1749, 0]
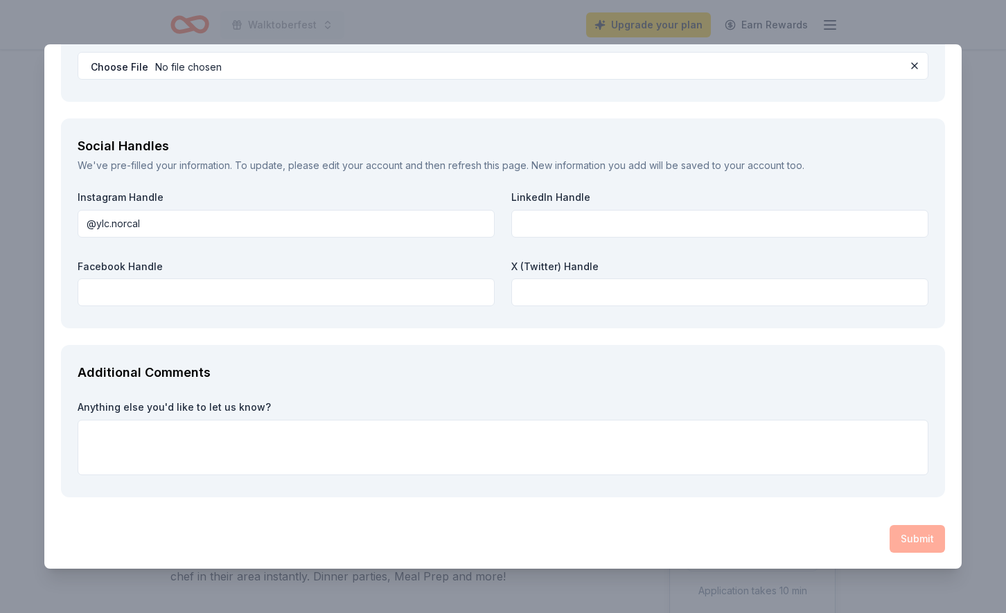
click at [928, 532] on div "Submit" at bounding box center [503, 539] width 884 height 28
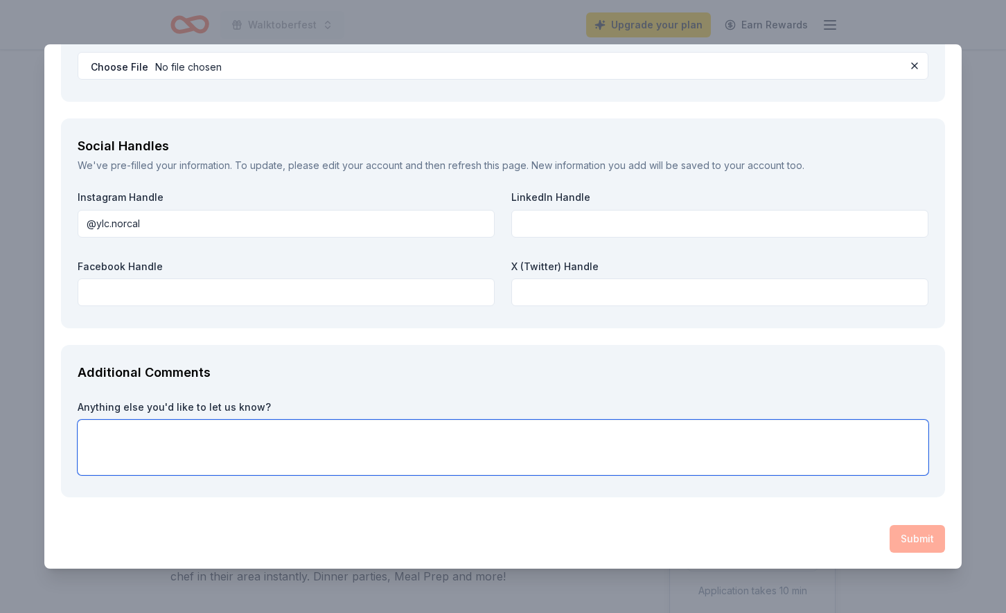
click at [802, 430] on textarea at bounding box center [503, 447] width 851 height 55
type textarea "1"
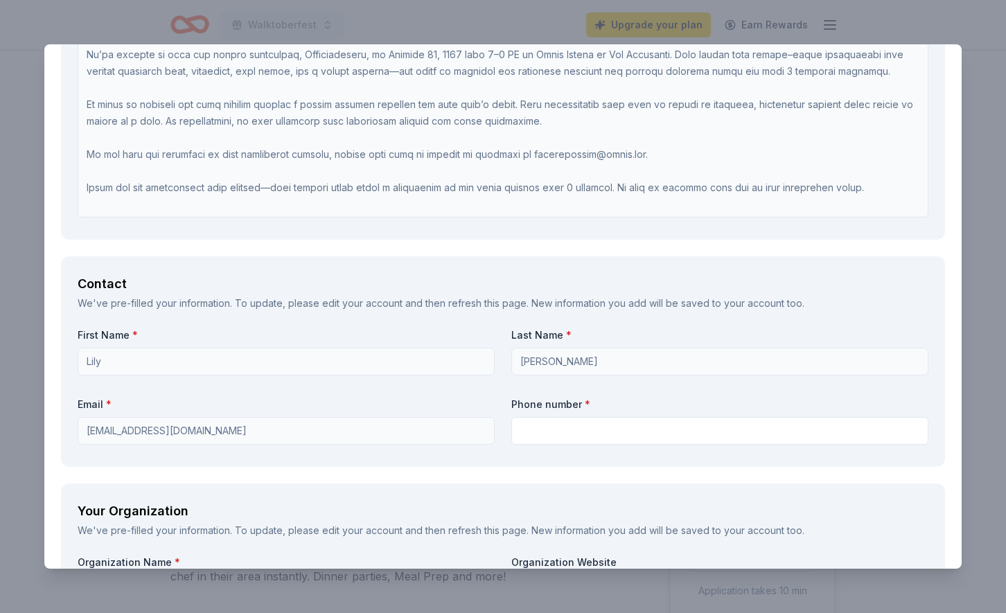
scroll to position [862, 0]
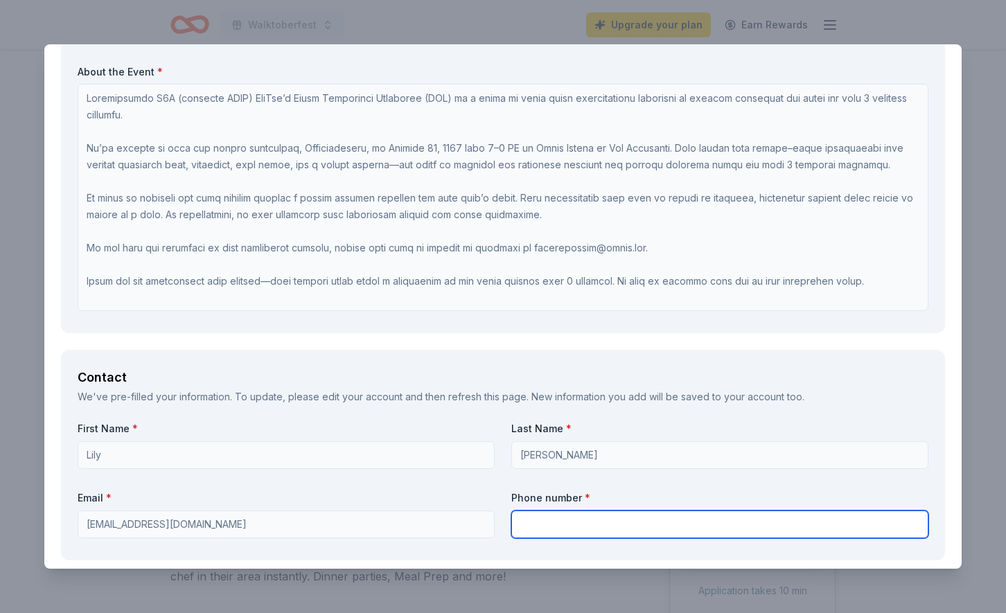
click at [566, 521] on input "text" at bounding box center [719, 525] width 417 height 28
type input "5109142947"
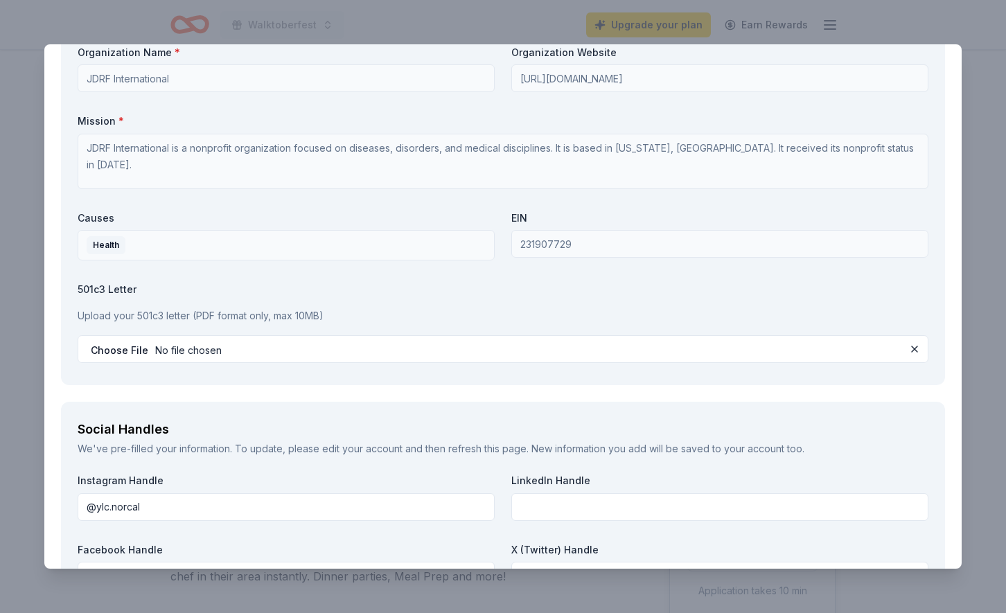
scroll to position [1749, 0]
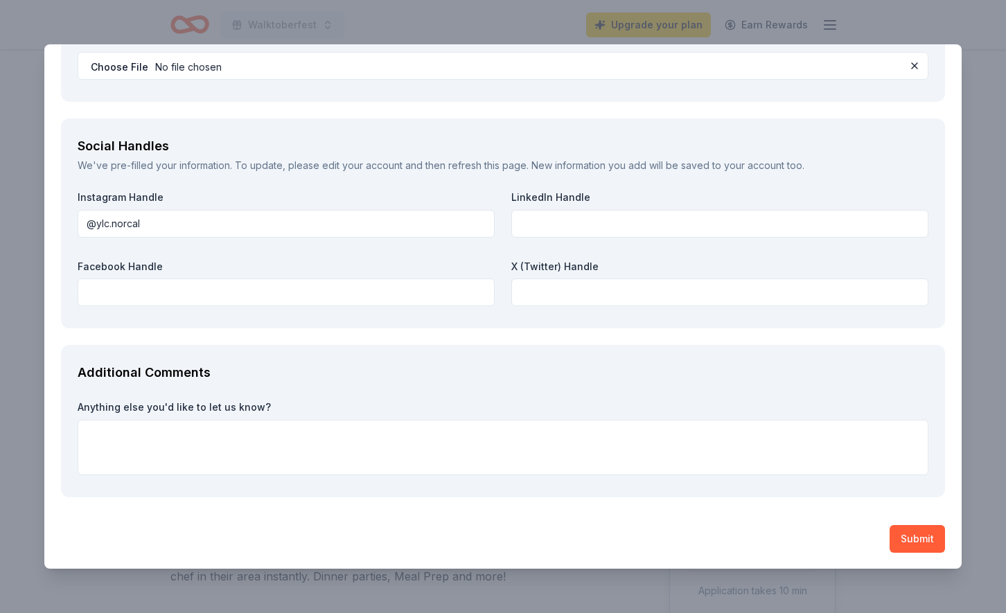
click at [919, 527] on button "Submit" at bounding box center [917, 539] width 55 height 28
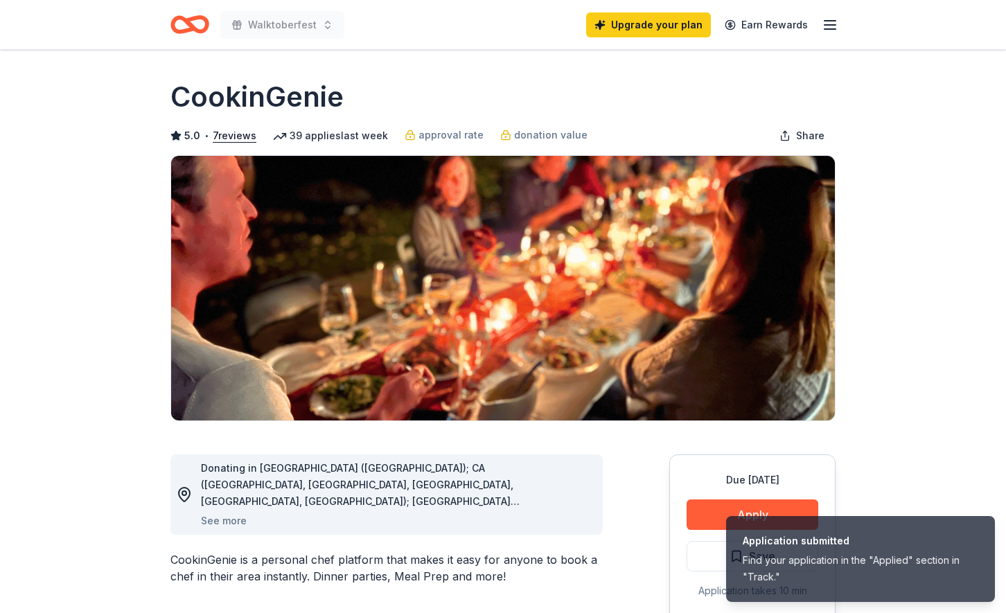
drag, startPoint x: 354, startPoint y: 94, endPoint x: 171, endPoint y: 94, distance: 182.9
click at [171, 94] on div "CookinGenie" at bounding box center [502, 97] width 665 height 39
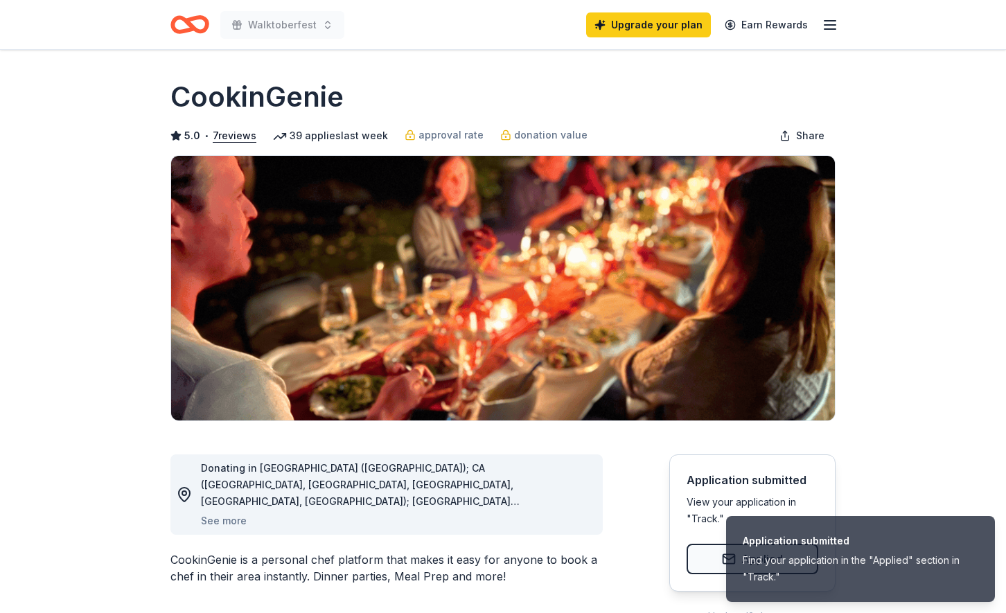
drag, startPoint x: 363, startPoint y: 95, endPoint x: 301, endPoint y: 94, distance: 61.7
drag, startPoint x: 366, startPoint y: 92, endPoint x: 174, endPoint y: 94, distance: 191.9
click at [174, 95] on div "CookinGenie" at bounding box center [502, 97] width 665 height 39
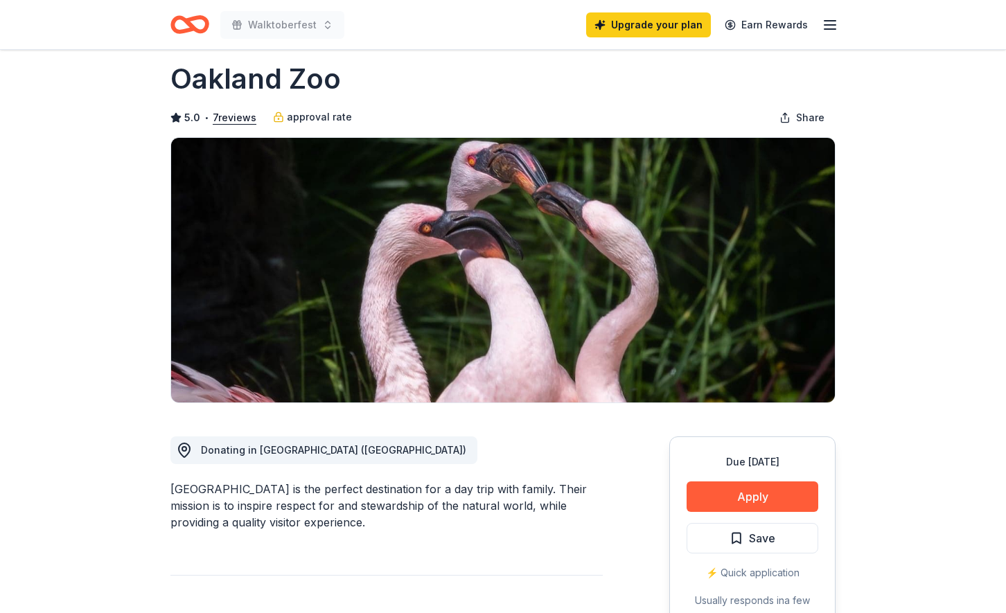
scroll to position [19, 0]
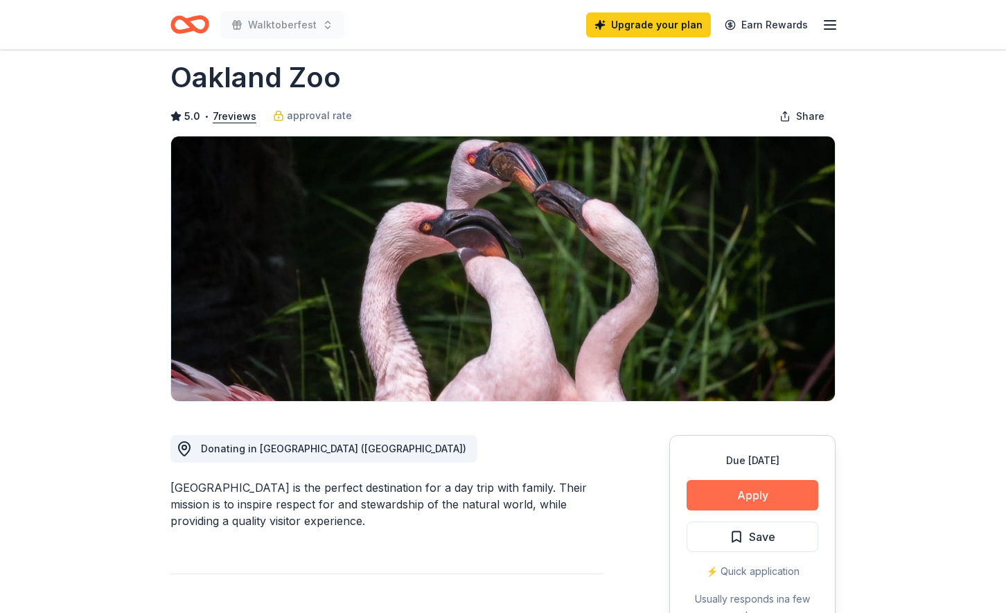
click at [774, 490] on button "Apply" at bounding box center [753, 495] width 132 height 30
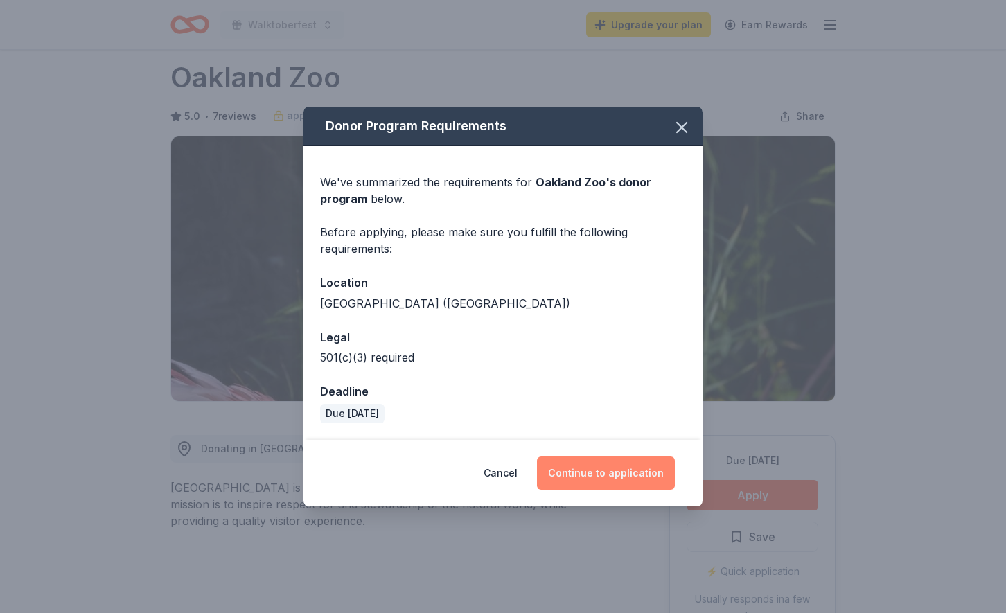
click at [606, 481] on button "Continue to application" at bounding box center [606, 473] width 138 height 33
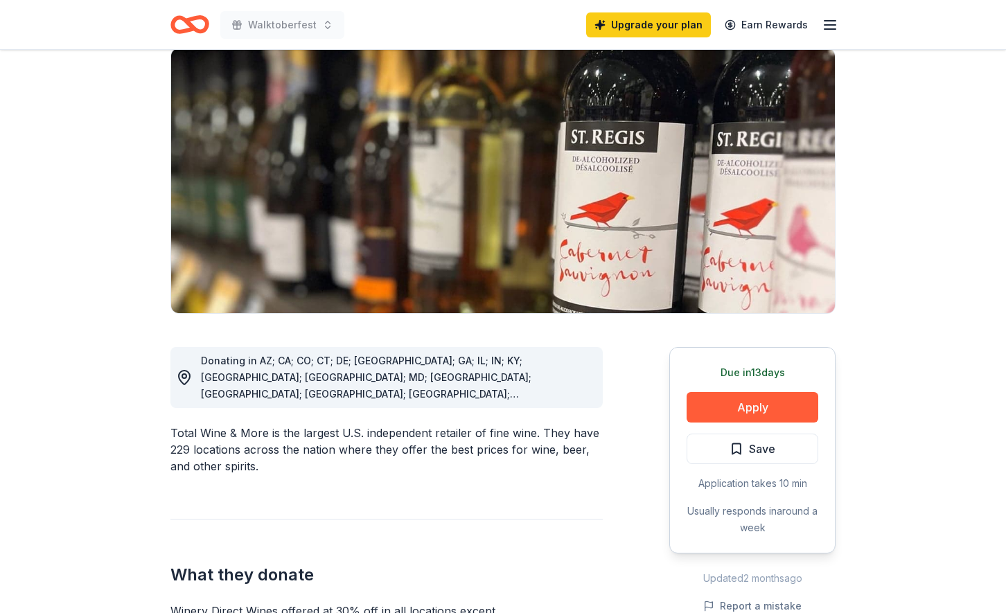
scroll to position [109, 0]
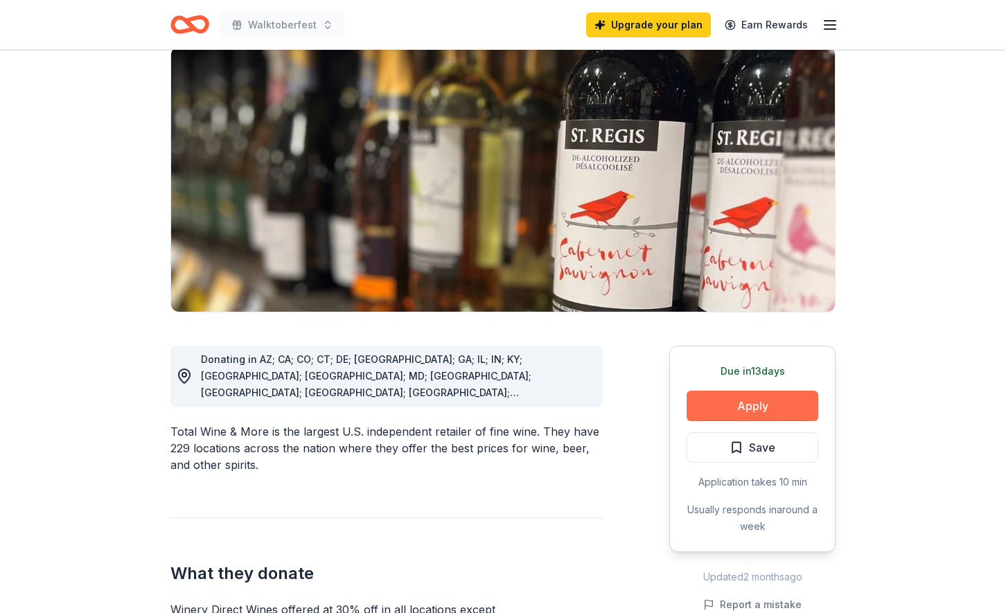
click at [748, 409] on button "Apply" at bounding box center [753, 406] width 132 height 30
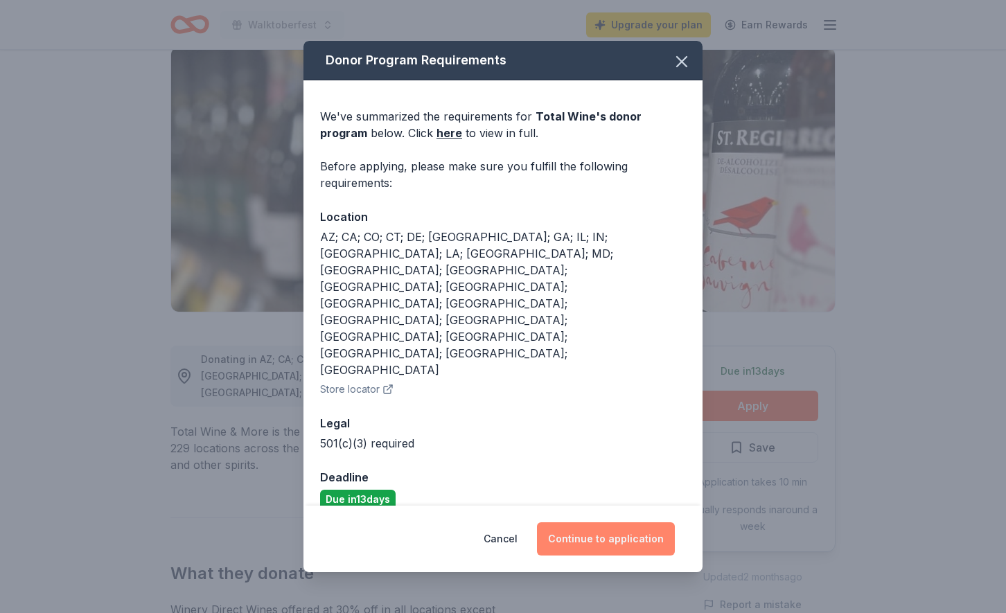
click at [611, 522] on button "Continue to application" at bounding box center [606, 538] width 138 height 33
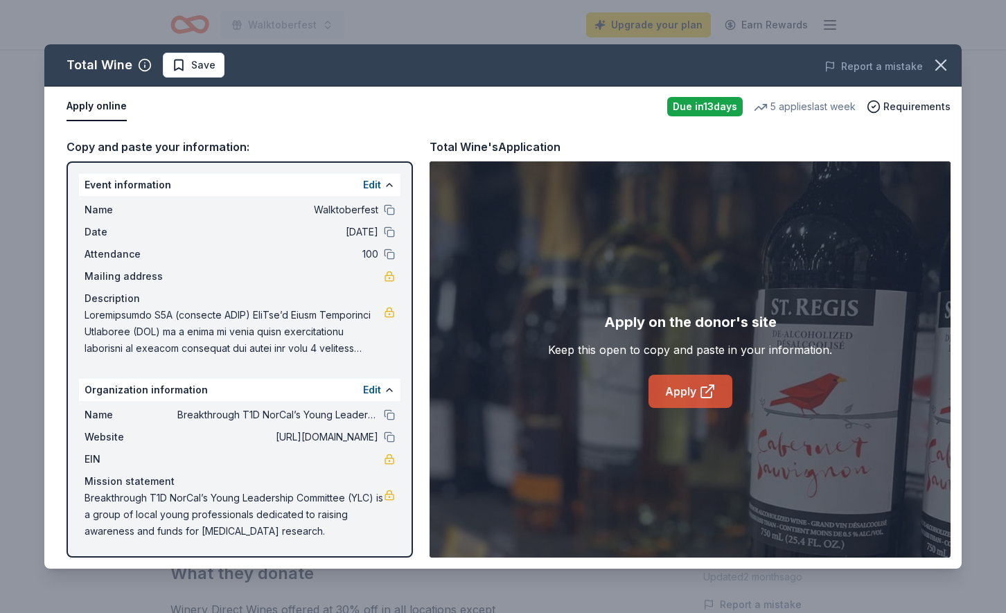
click at [676, 387] on link "Apply" at bounding box center [691, 391] width 84 height 33
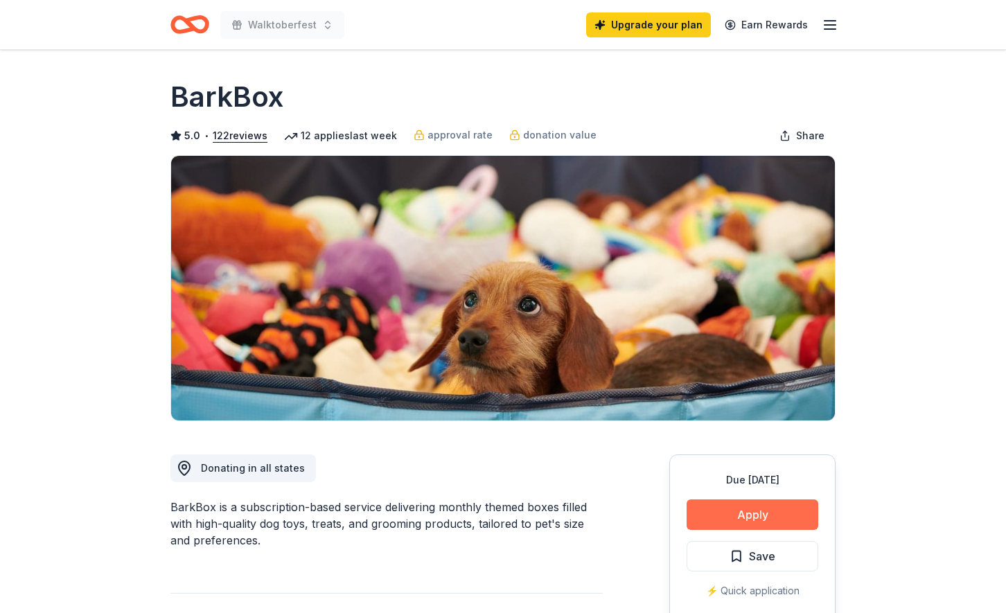
click at [752, 504] on button "Apply" at bounding box center [753, 515] width 132 height 30
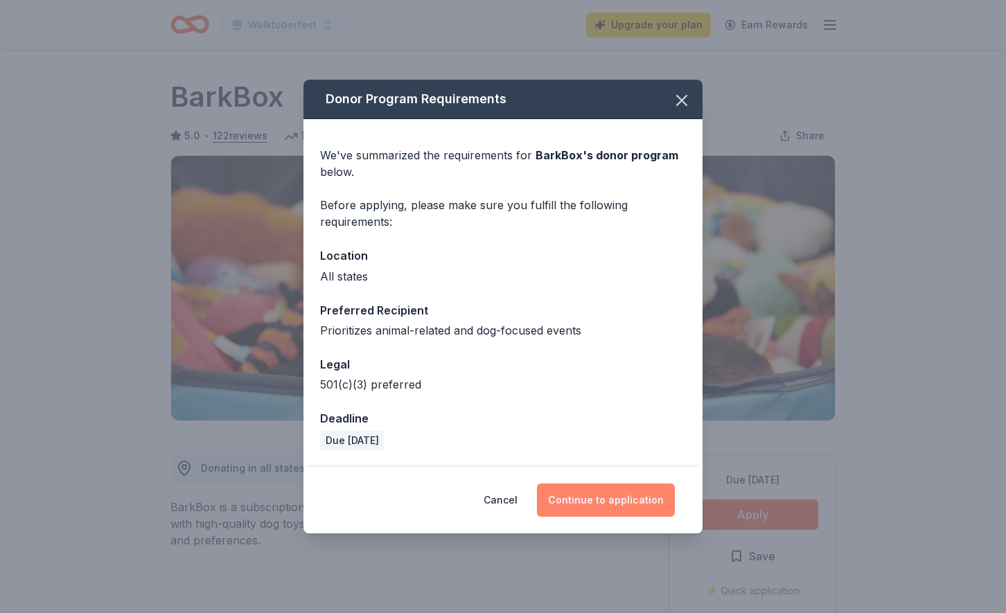
click at [610, 498] on button "Continue to application" at bounding box center [606, 500] width 138 height 33
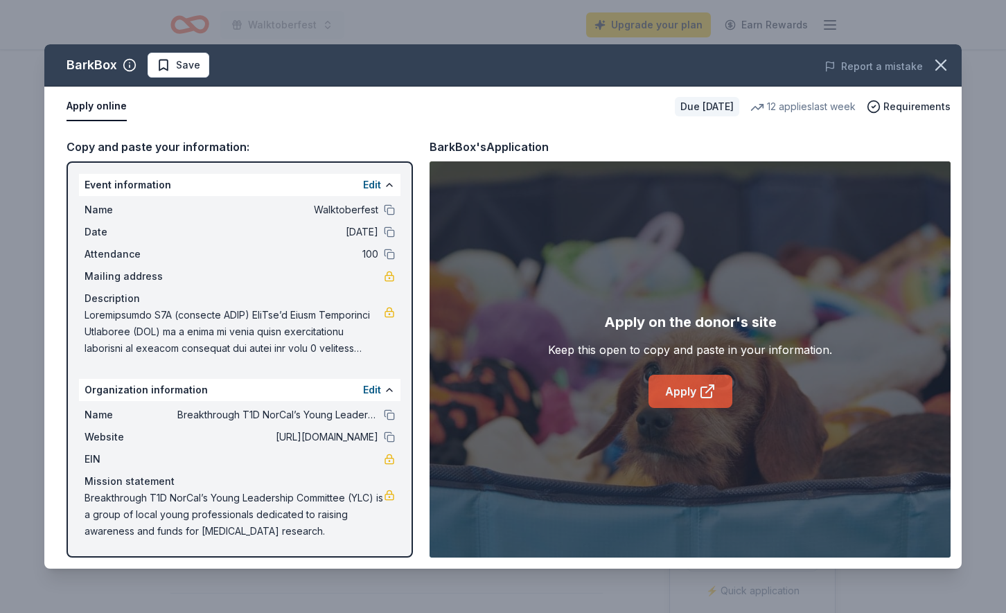
click at [698, 389] on link "Apply" at bounding box center [691, 391] width 84 height 33
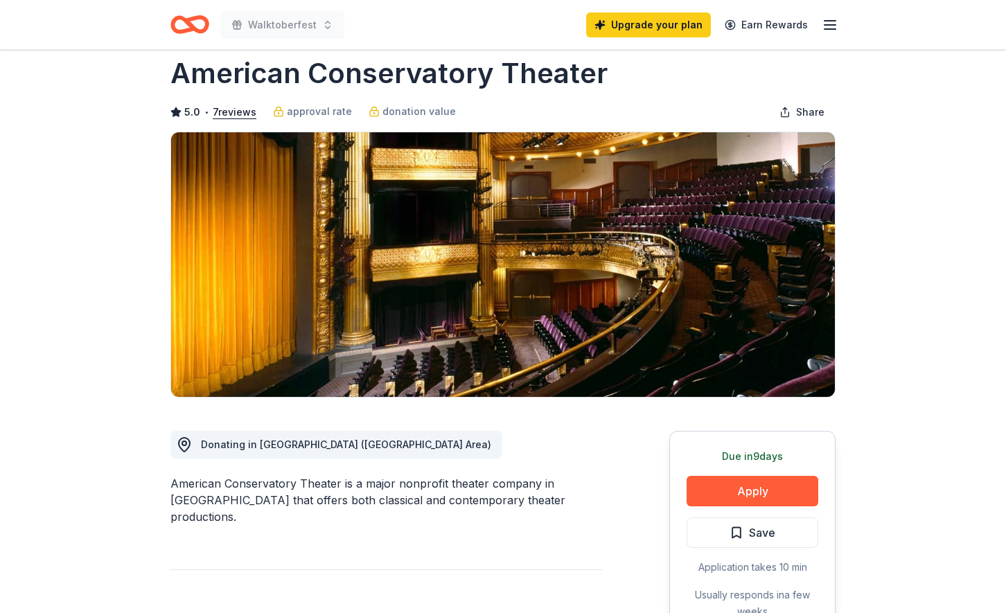
scroll to position [49, 0]
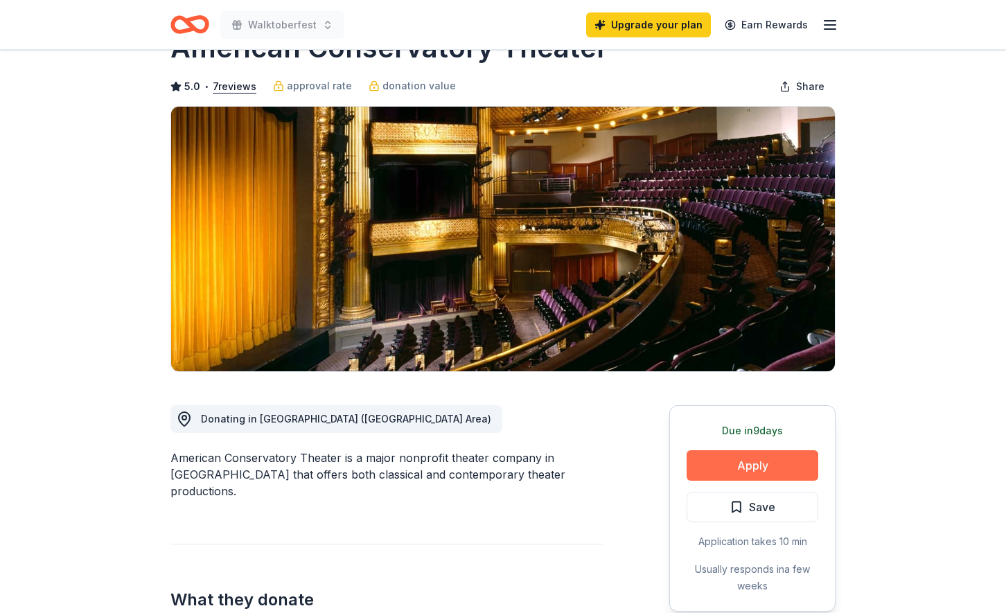
click at [758, 471] on button "Apply" at bounding box center [753, 465] width 132 height 30
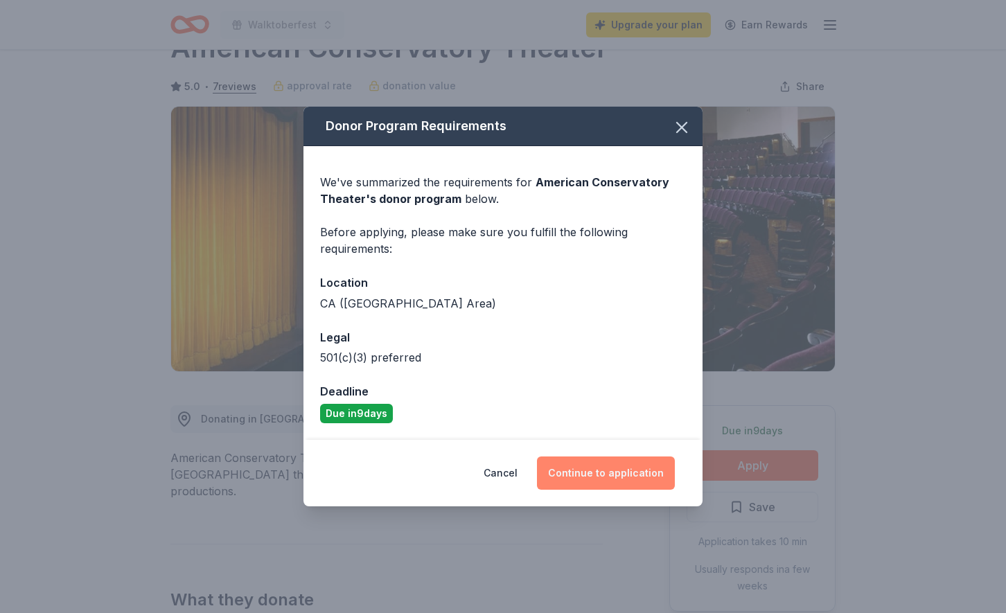
click at [581, 483] on button "Continue to application" at bounding box center [606, 473] width 138 height 33
